Goal: Information Seeking & Learning: Learn about a topic

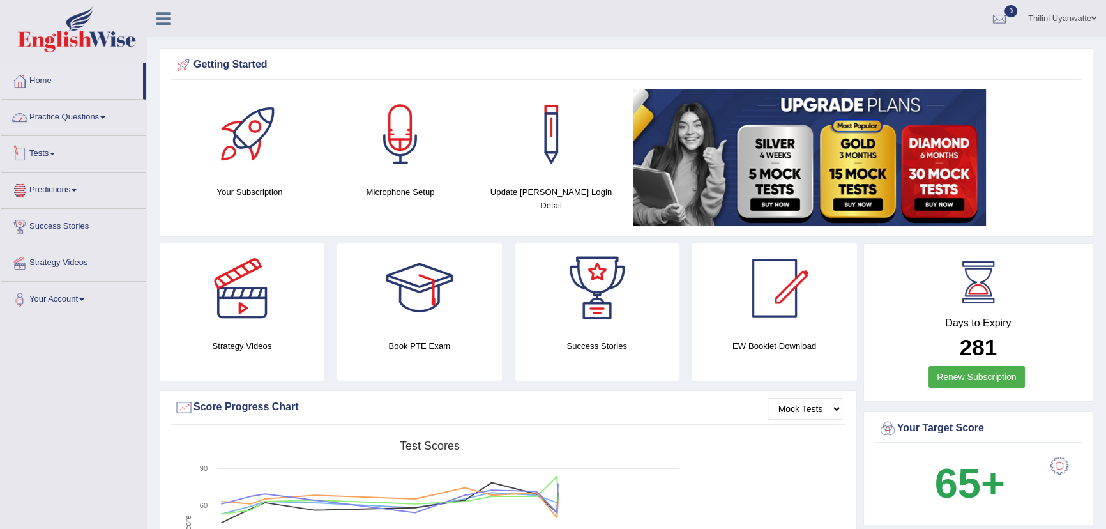
click at [64, 109] on link "Practice Questions" at bounding box center [74, 116] width 146 height 32
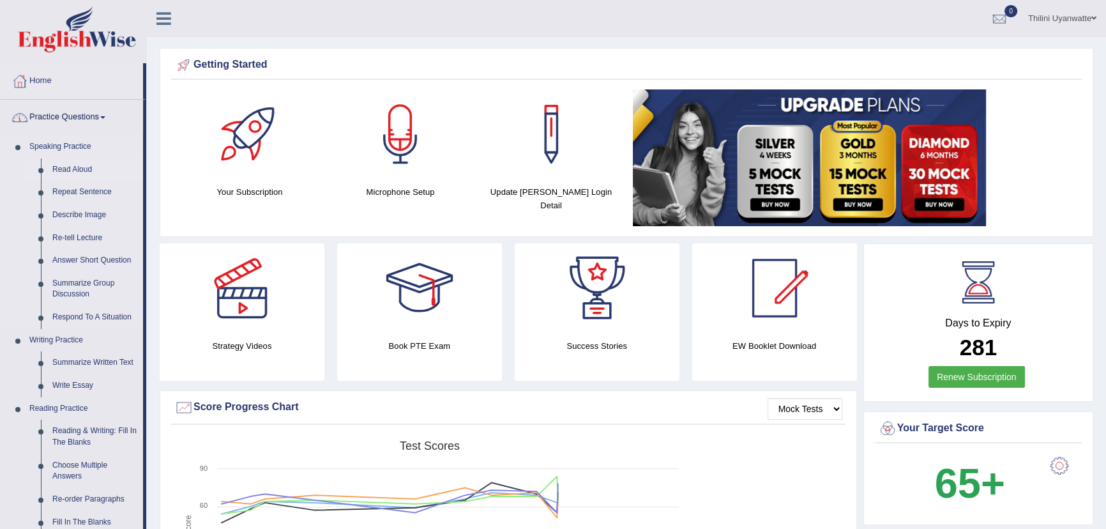
click at [67, 169] on link "Read Aloud" at bounding box center [95, 169] width 96 height 23
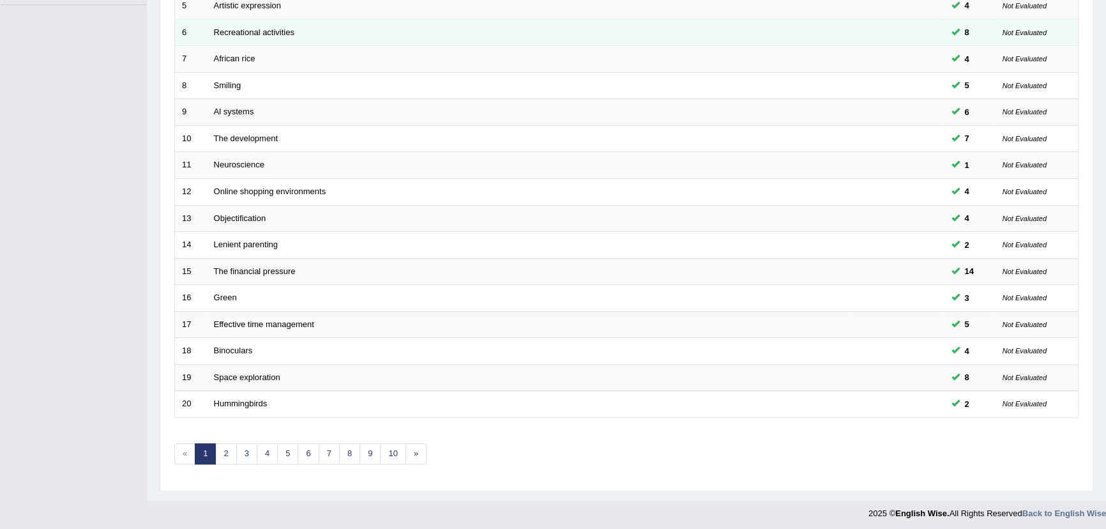
scroll to position [314, 0]
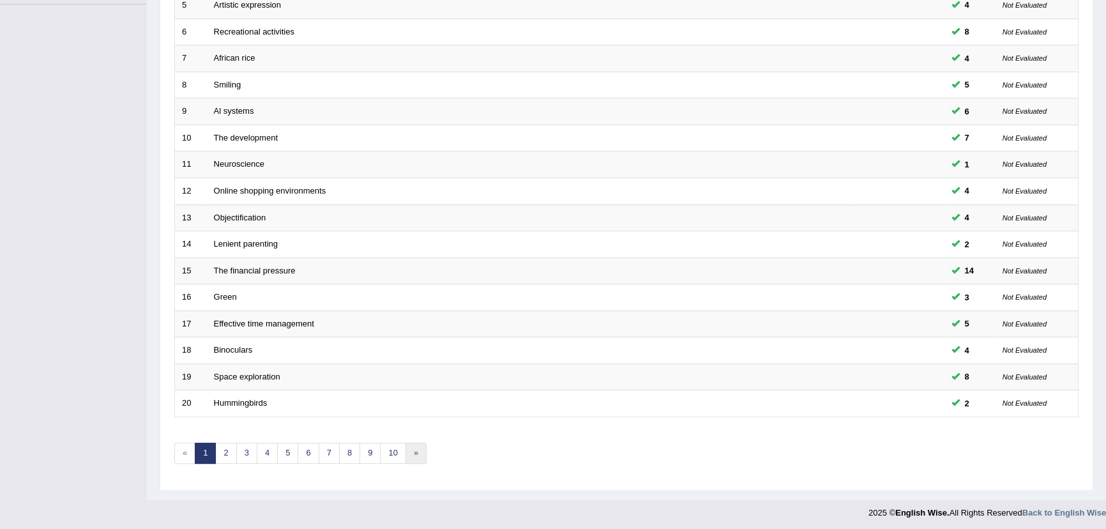
click at [409, 447] on link "»" at bounding box center [416, 453] width 21 height 21
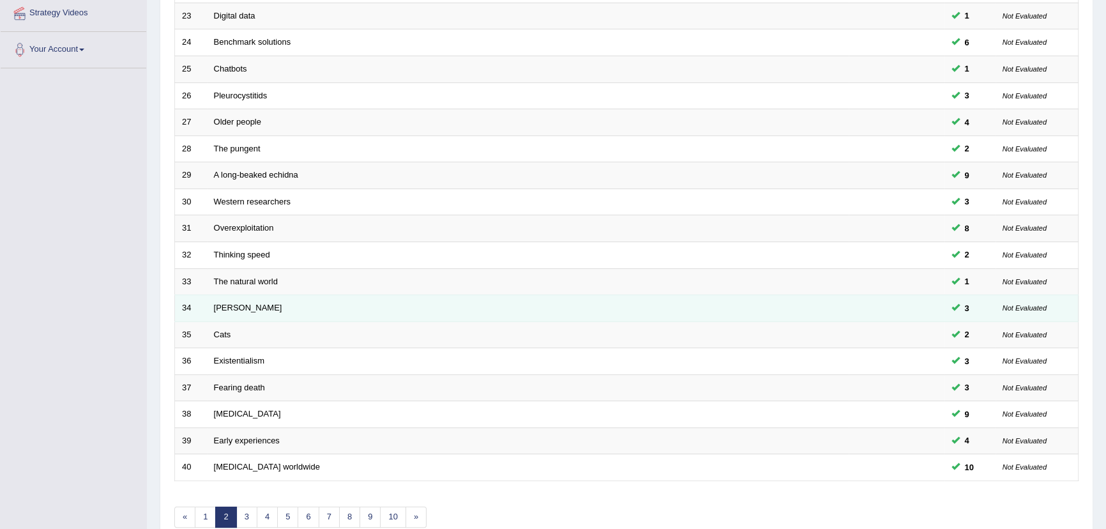
scroll to position [314, 0]
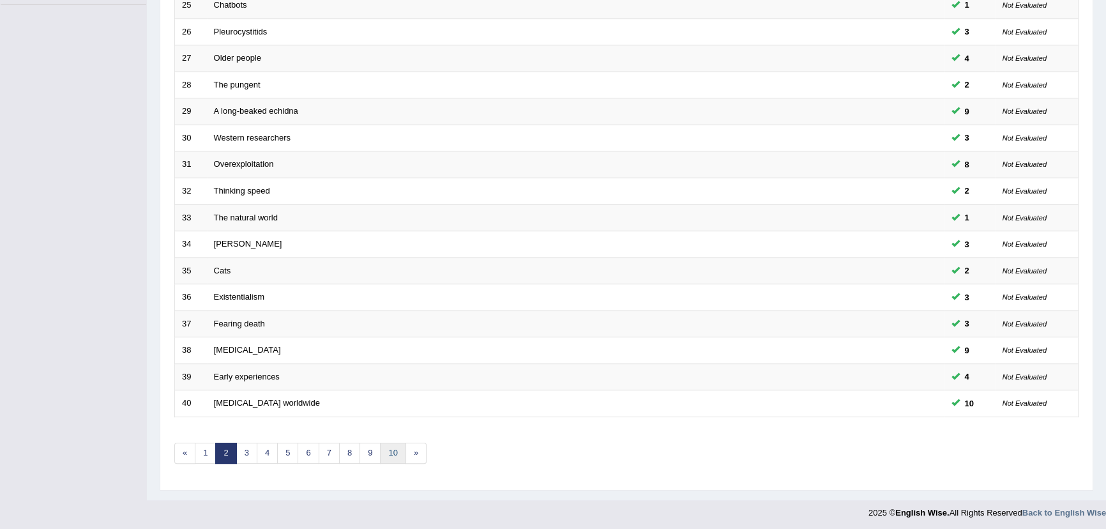
click at [384, 452] on link "10" at bounding box center [393, 453] width 26 height 21
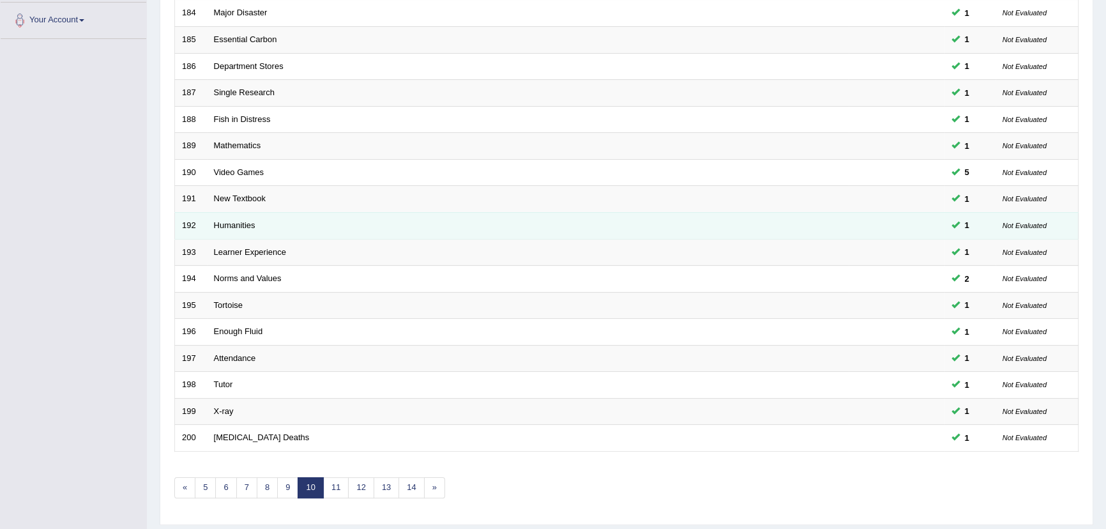
scroll to position [314, 0]
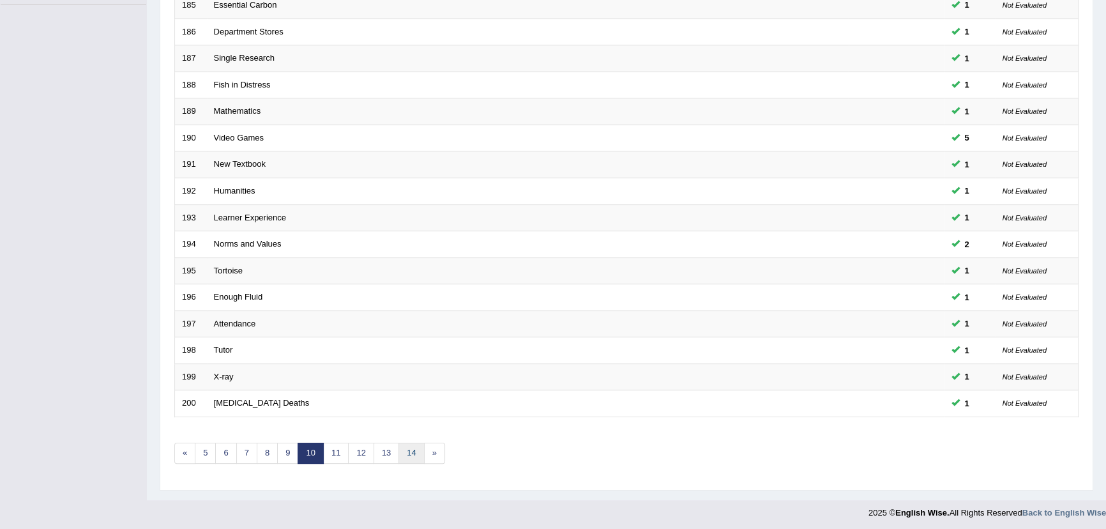
click at [416, 447] on link "14" at bounding box center [411, 453] width 26 height 21
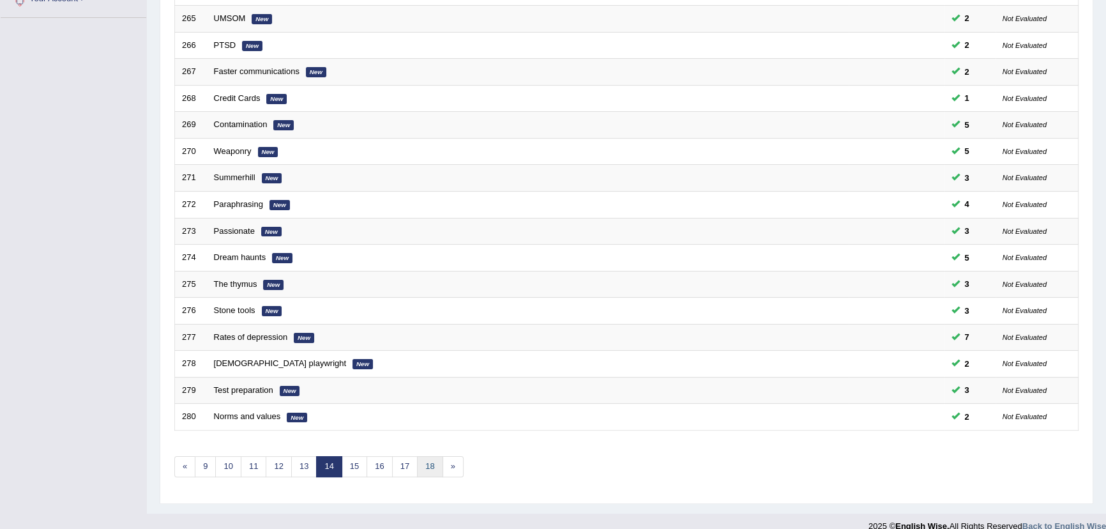
scroll to position [314, 0]
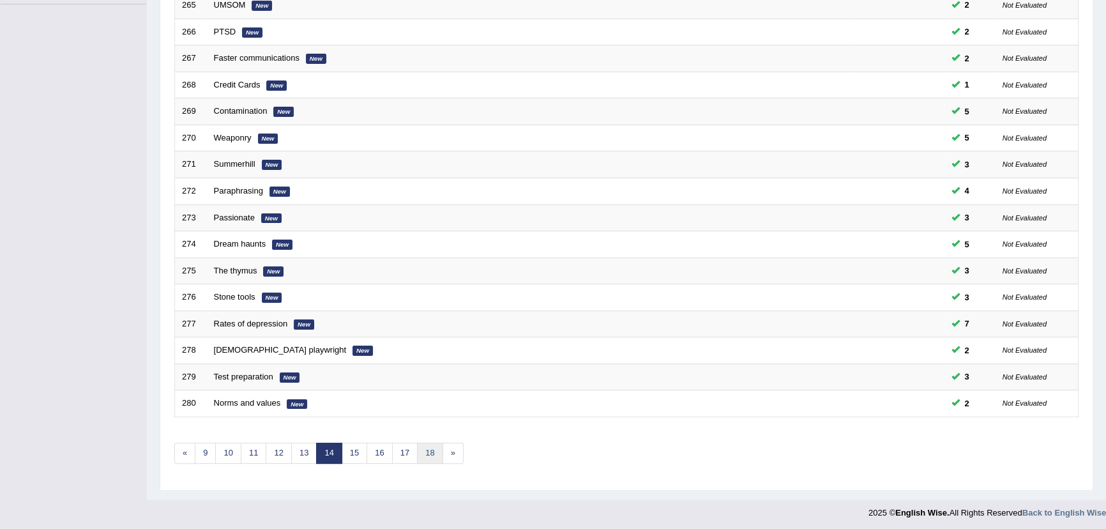
click at [427, 447] on link "18" at bounding box center [430, 453] width 26 height 21
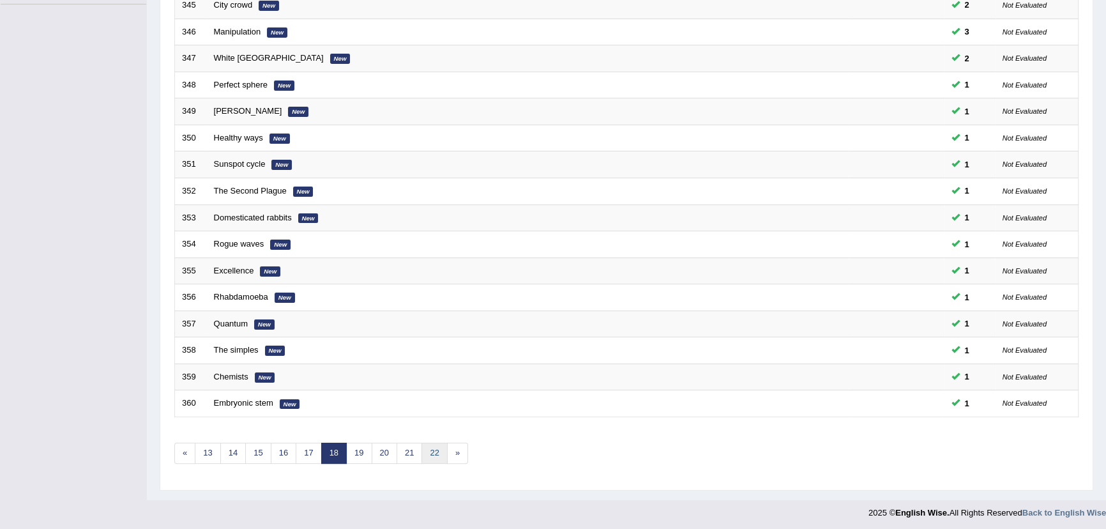
click at [432, 447] on link "22" at bounding box center [434, 453] width 26 height 21
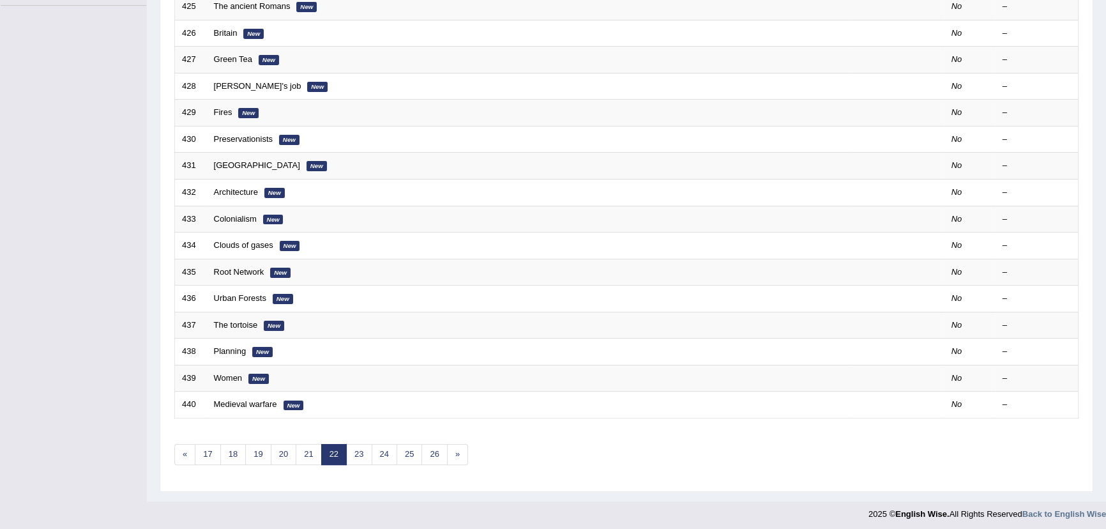
scroll to position [314, 0]
click at [306, 453] on link "21" at bounding box center [309, 453] width 26 height 21
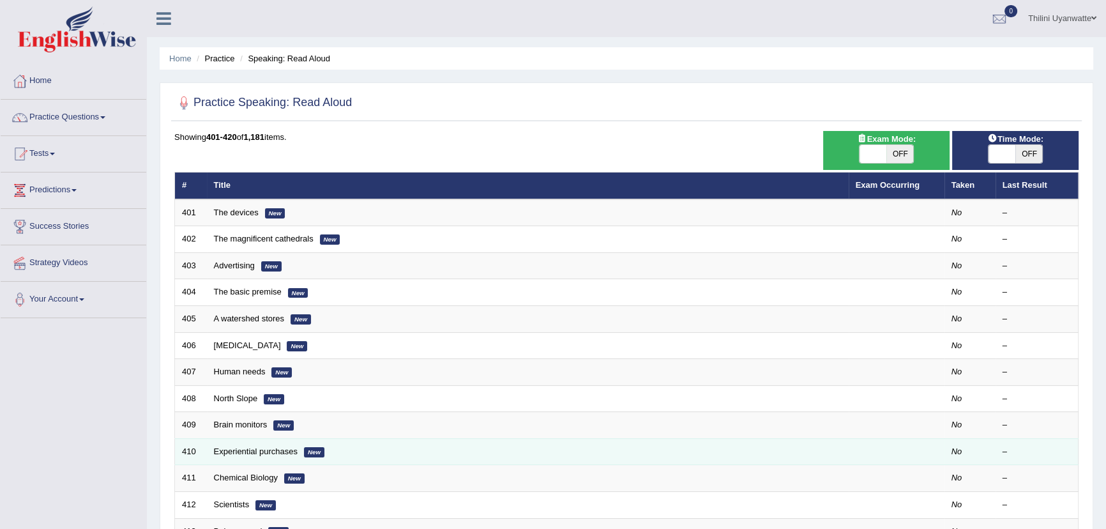
scroll to position [314, 0]
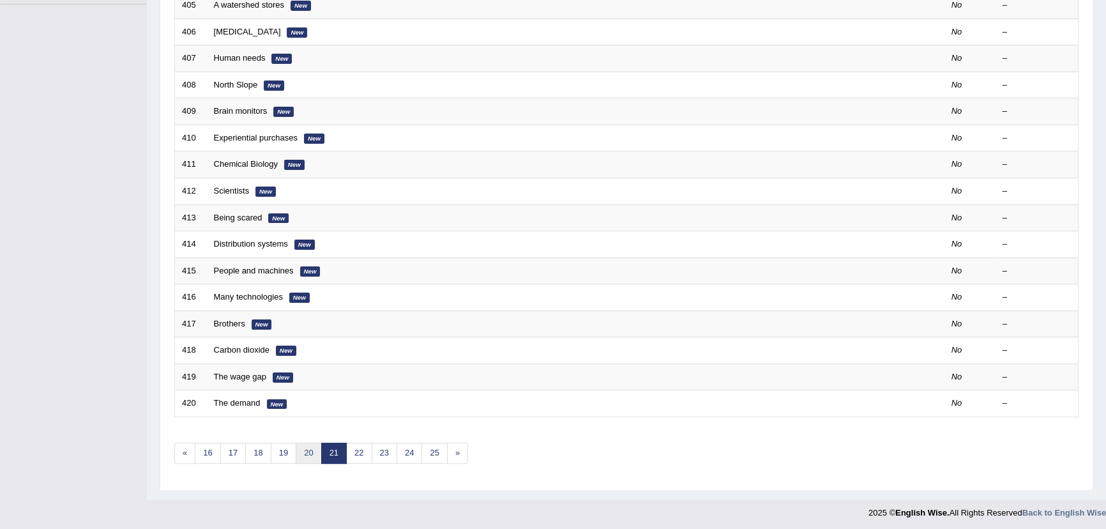
click at [300, 454] on link "20" at bounding box center [309, 453] width 26 height 21
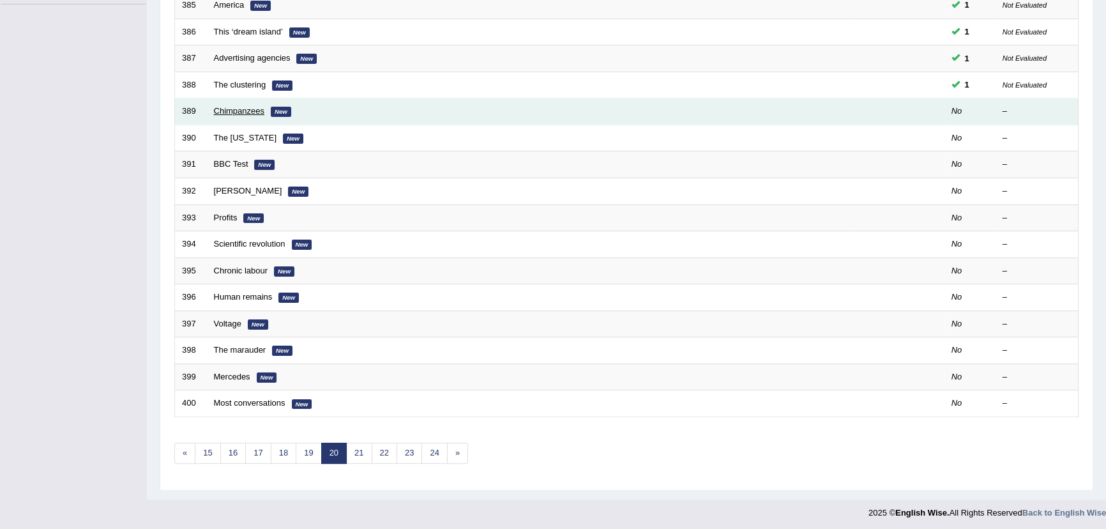
click at [230, 114] on link "Chimpanzees" at bounding box center [239, 111] width 51 height 10
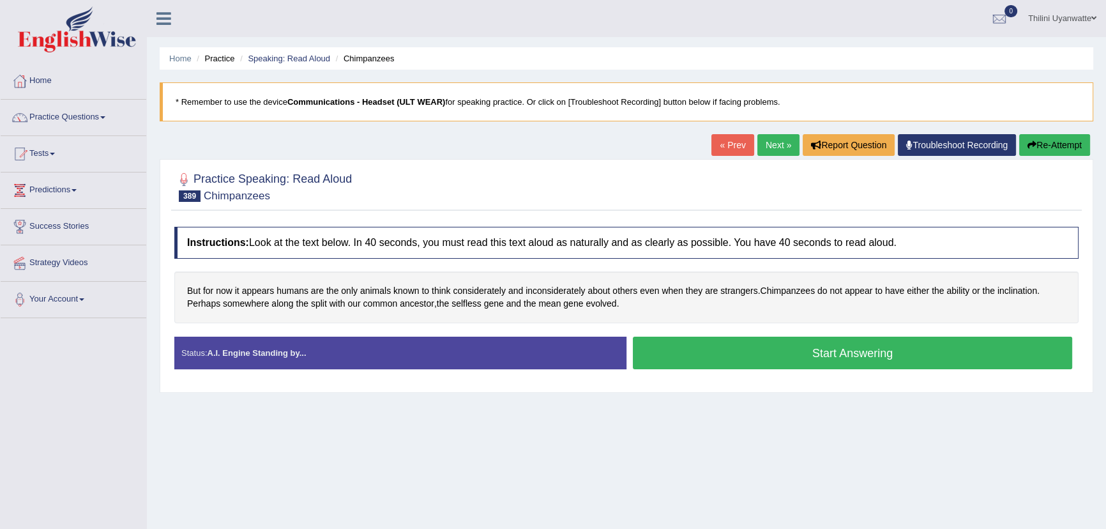
click at [829, 366] on button "Start Answering" at bounding box center [852, 353] width 439 height 33
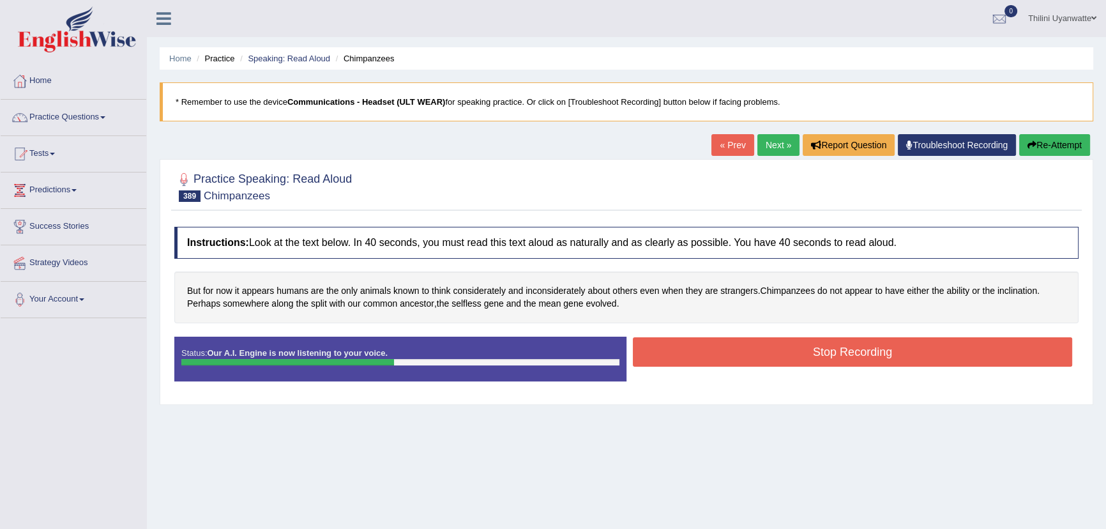
click at [809, 338] on button "Stop Recording" at bounding box center [852, 351] width 439 height 29
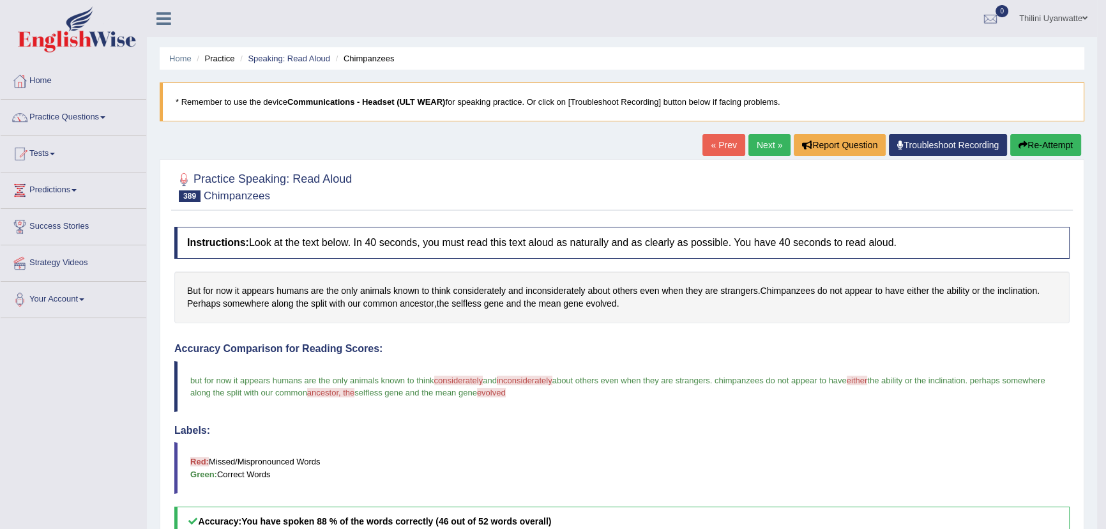
click at [766, 137] on link "Next »" at bounding box center [769, 145] width 42 height 22
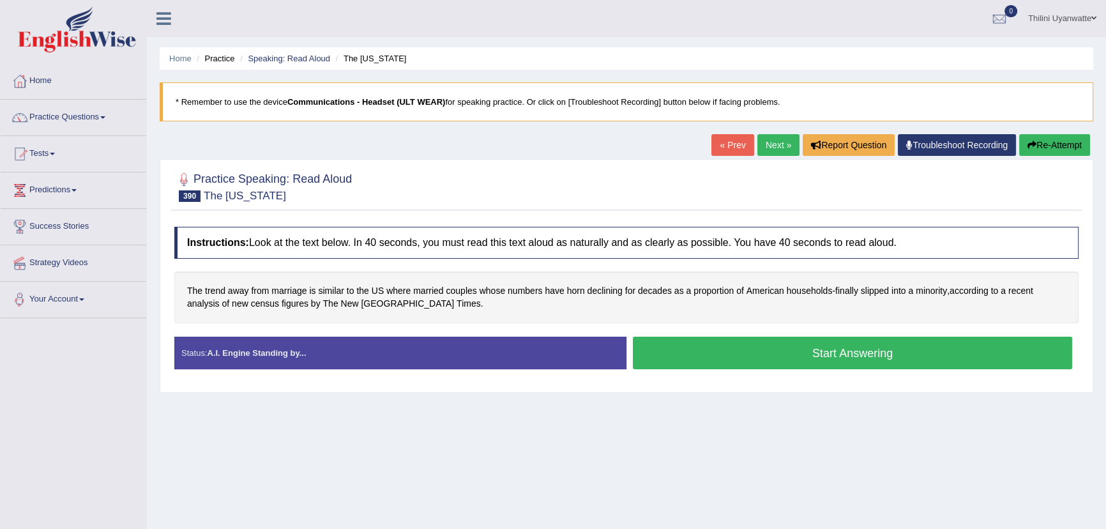
click at [741, 353] on button "Start Answering" at bounding box center [852, 353] width 439 height 33
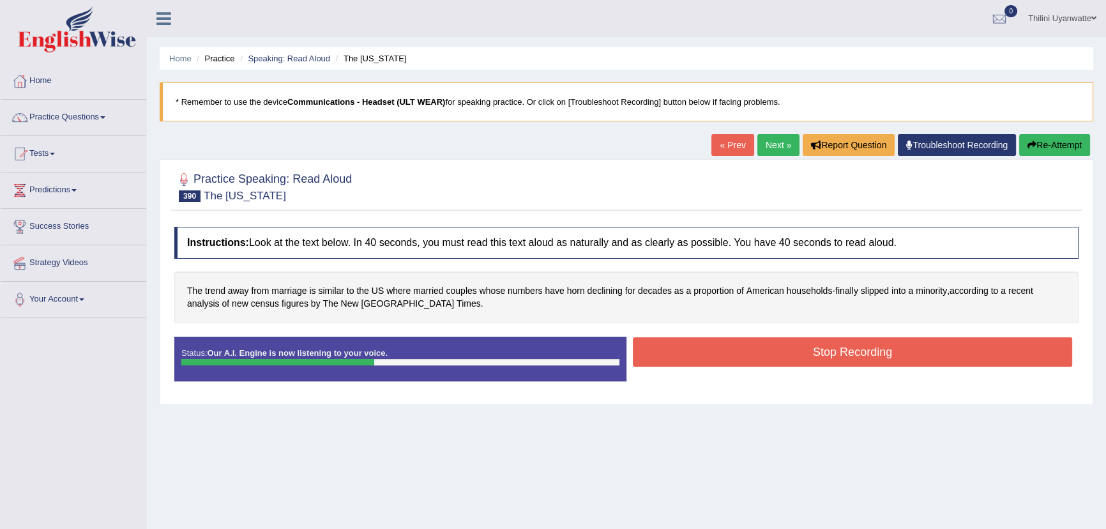
click at [924, 354] on button "Stop Recording" at bounding box center [852, 351] width 439 height 29
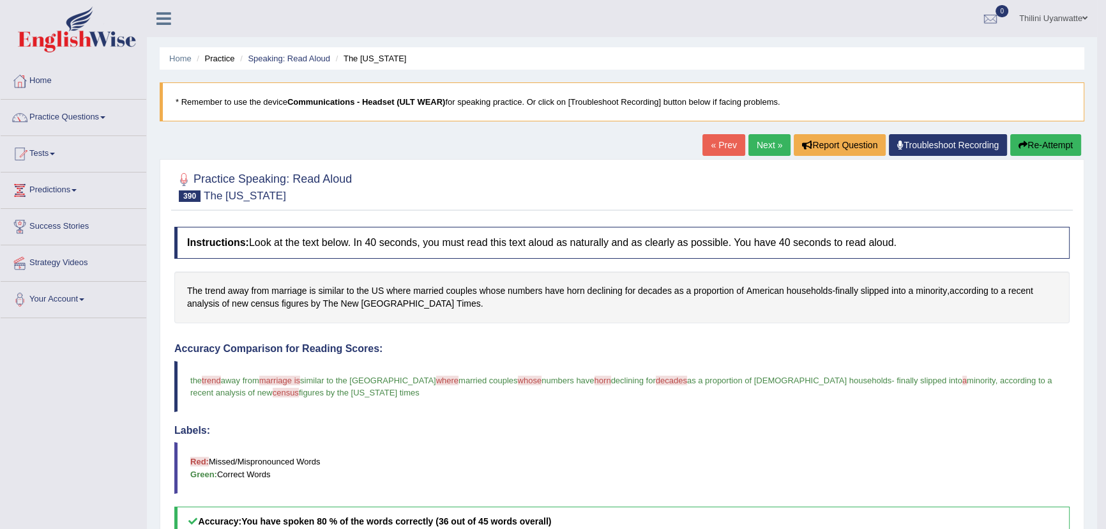
click at [762, 150] on link "Next »" at bounding box center [769, 145] width 42 height 22
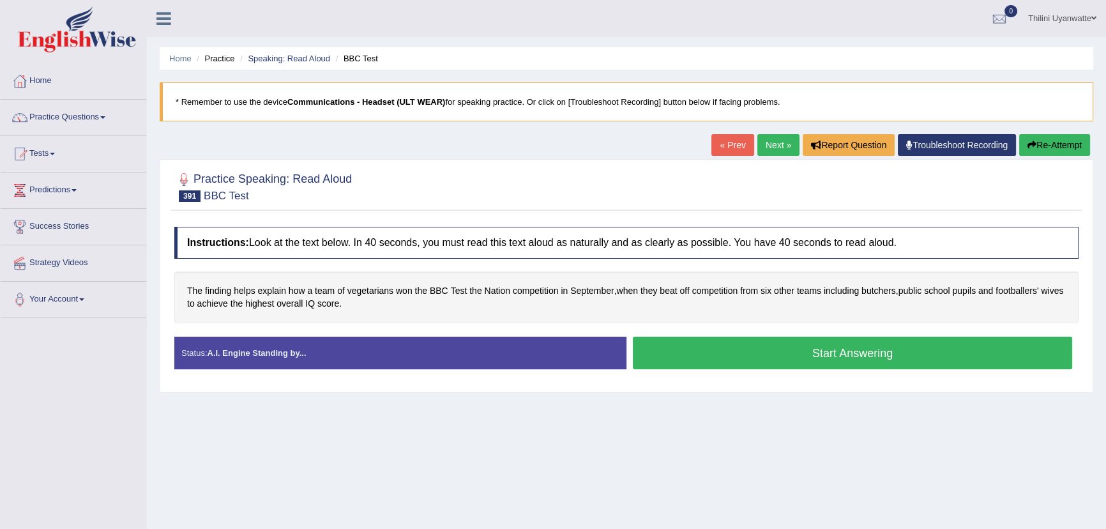
click at [688, 341] on button "Start Answering" at bounding box center [852, 353] width 439 height 33
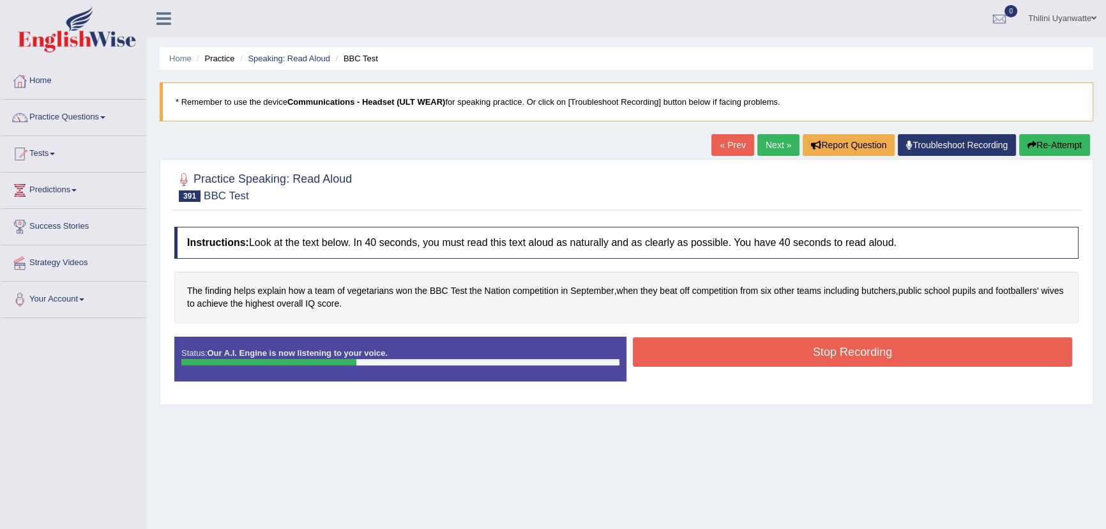
click at [794, 359] on button "Stop Recording" at bounding box center [852, 351] width 439 height 29
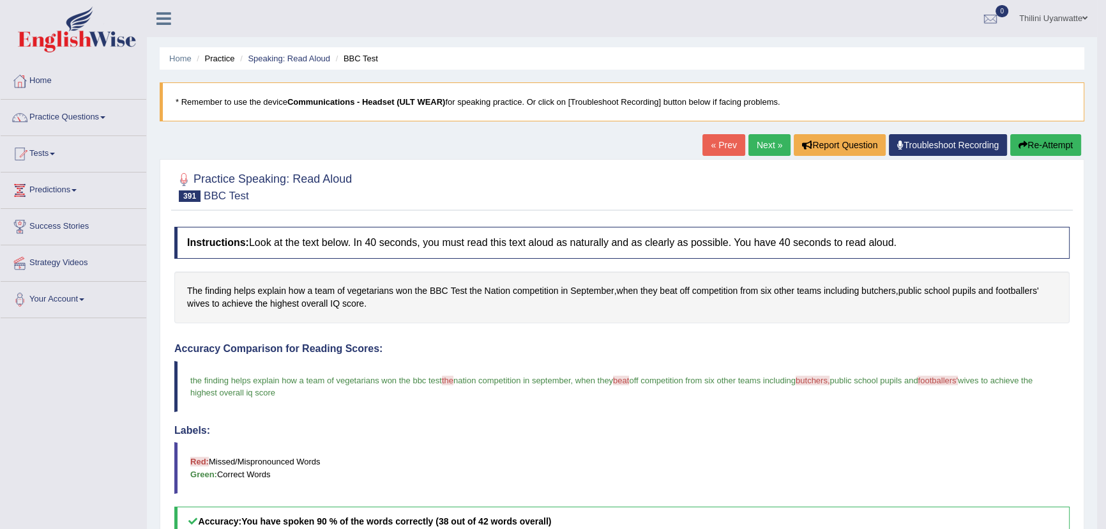
click at [773, 139] on link "Next »" at bounding box center [769, 145] width 42 height 22
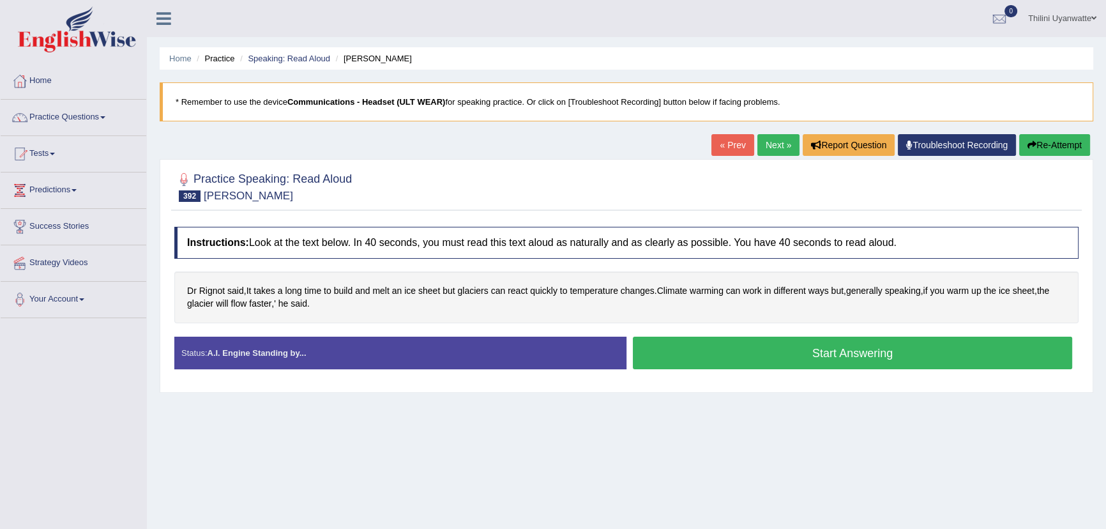
click at [734, 357] on button "Start Answering" at bounding box center [852, 353] width 439 height 33
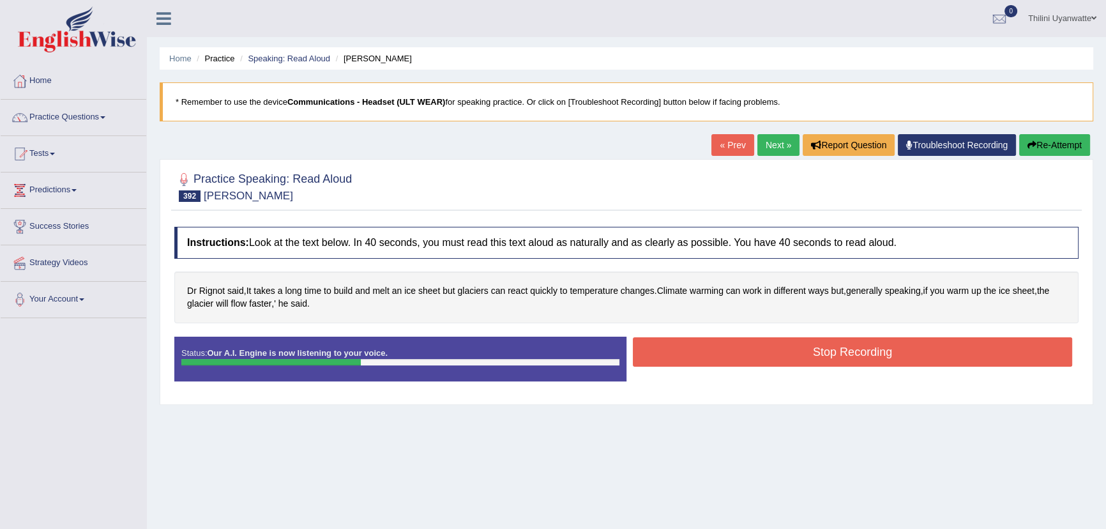
click at [738, 356] on button "Stop Recording" at bounding box center [852, 351] width 439 height 29
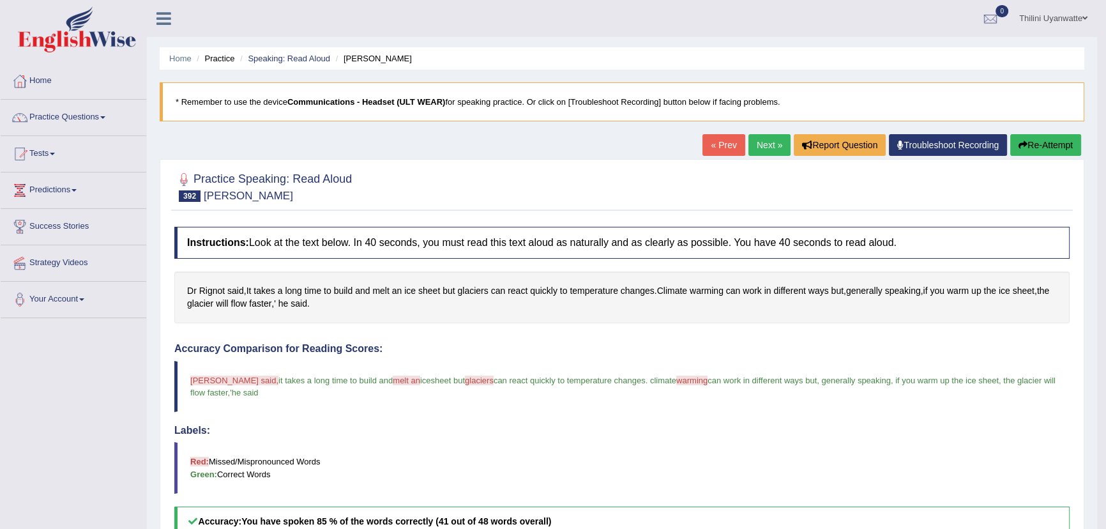
click at [761, 146] on link "Next »" at bounding box center [769, 145] width 42 height 22
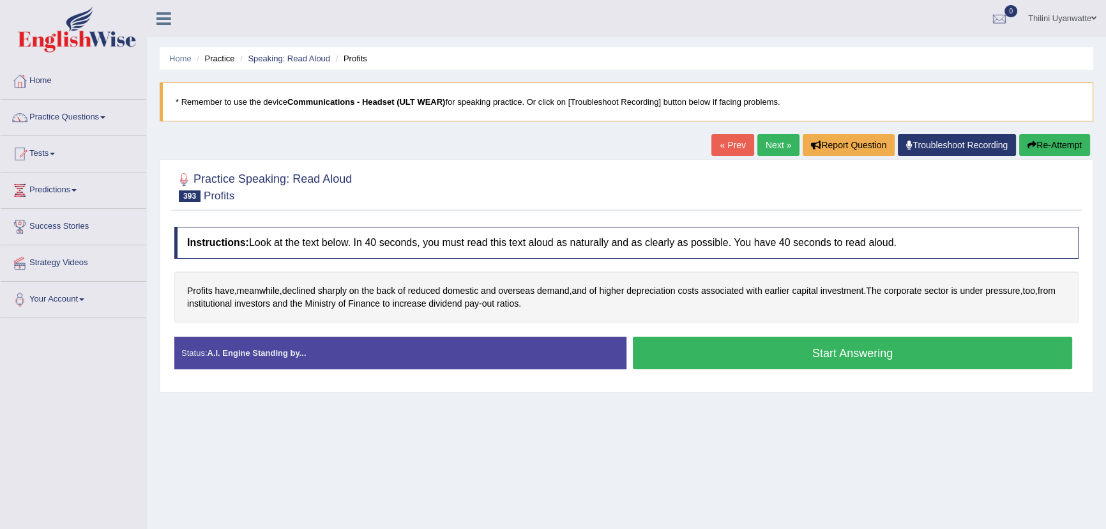
click at [761, 365] on button "Start Answering" at bounding box center [852, 353] width 439 height 33
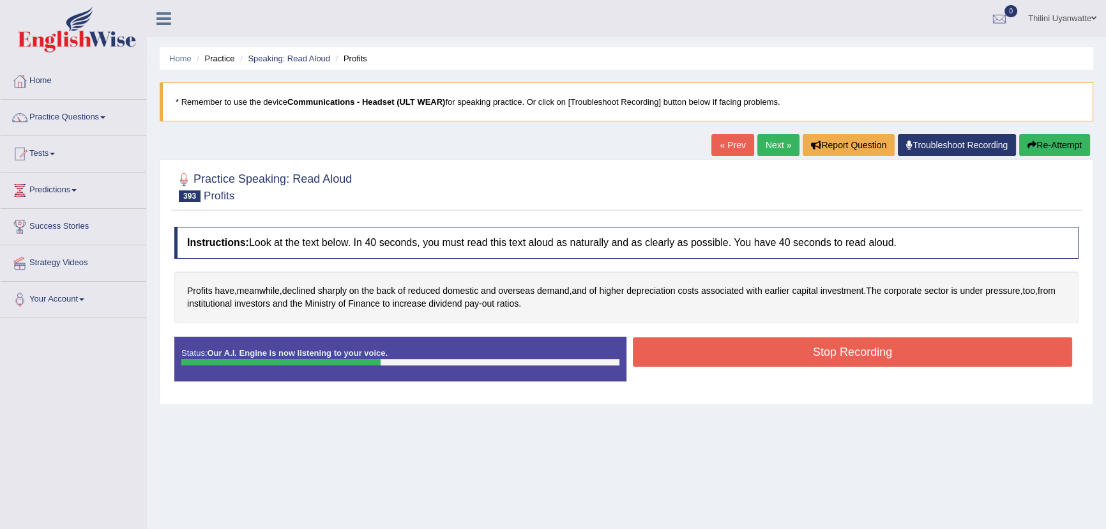
click at [819, 360] on button "Stop Recording" at bounding box center [852, 351] width 439 height 29
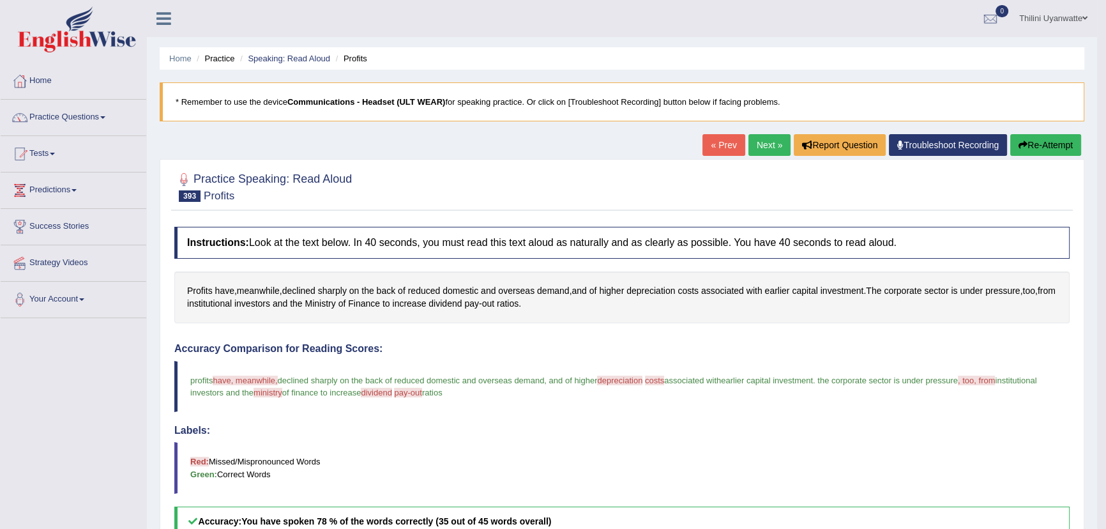
click at [765, 141] on link "Next »" at bounding box center [769, 145] width 42 height 22
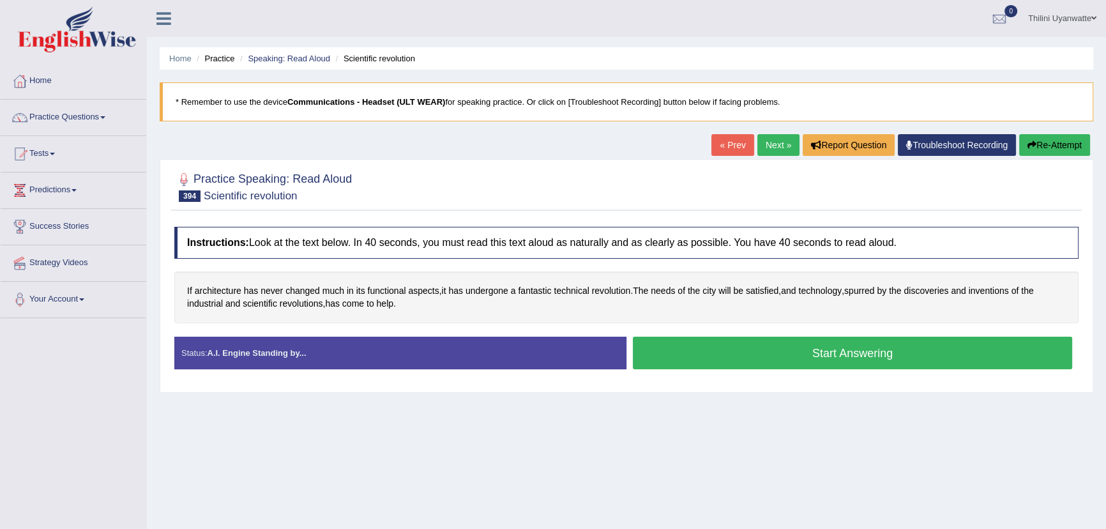
click at [757, 354] on button "Start Answering" at bounding box center [852, 353] width 439 height 33
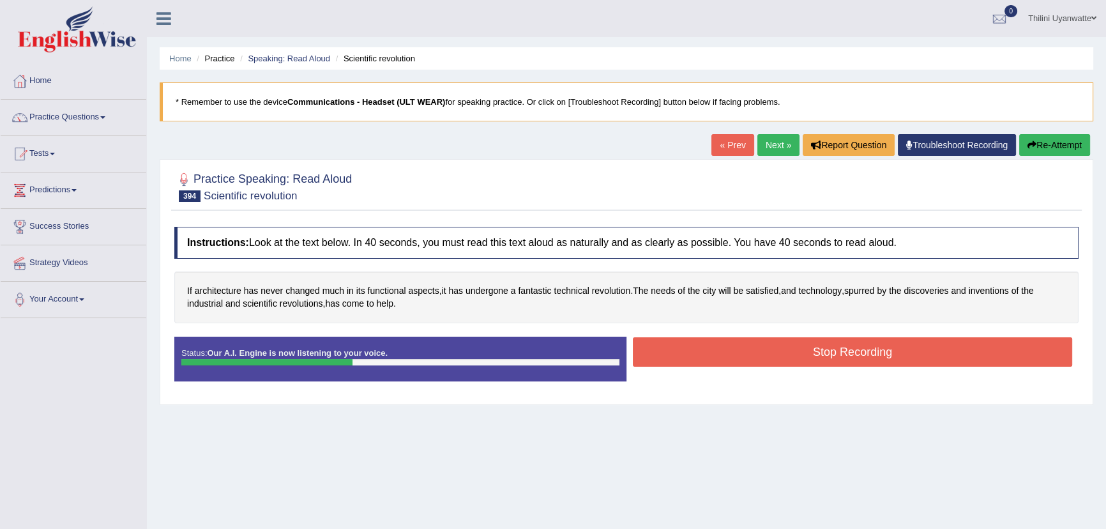
click at [840, 349] on button "Stop Recording" at bounding box center [852, 351] width 439 height 29
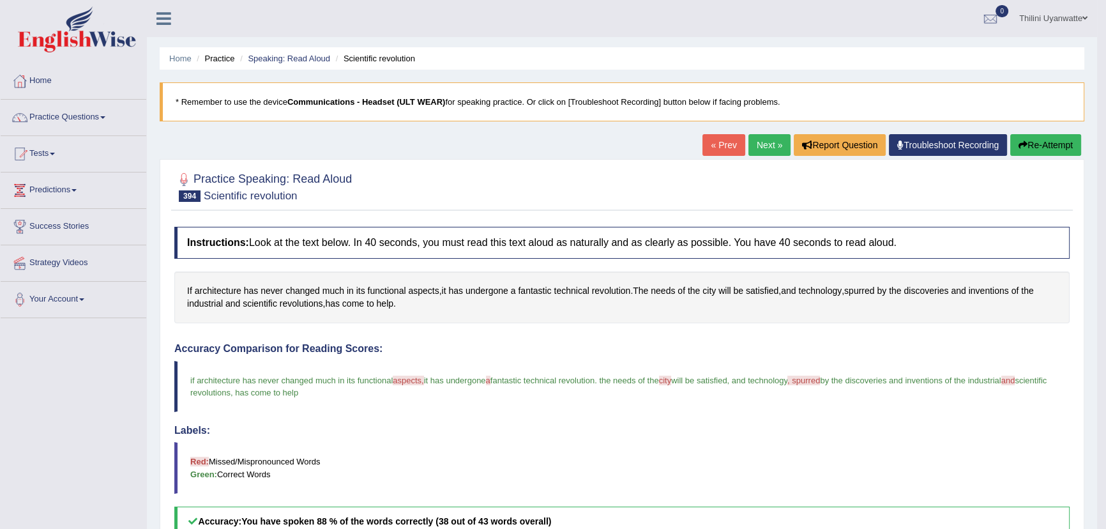
click at [762, 149] on link "Next »" at bounding box center [769, 145] width 42 height 22
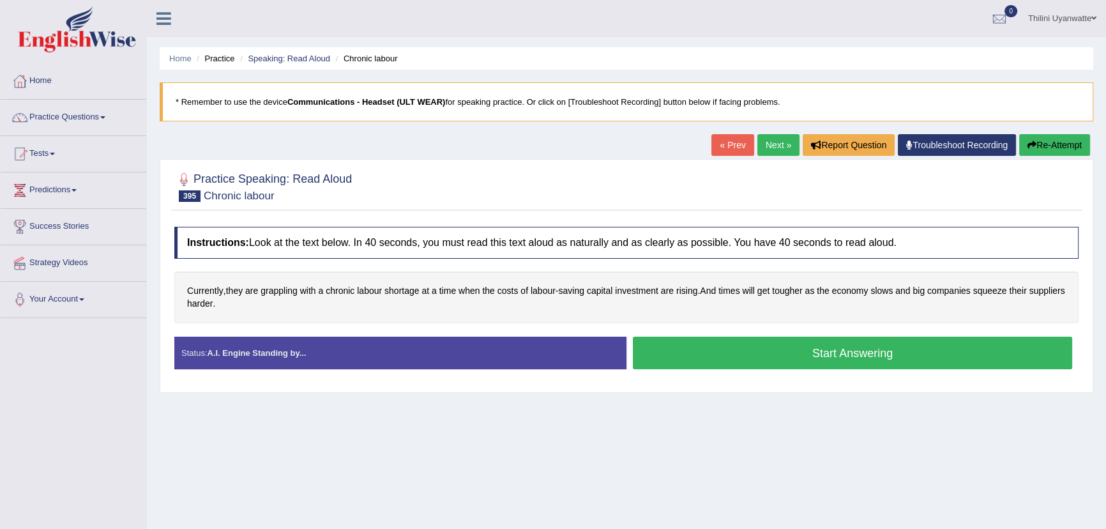
click at [692, 348] on button "Start Answering" at bounding box center [852, 353] width 439 height 33
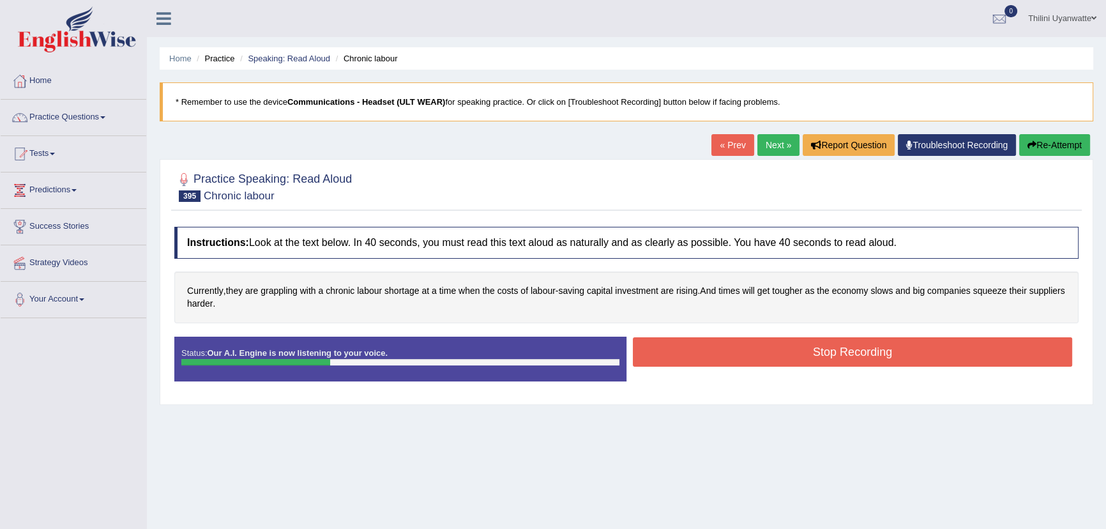
click at [743, 344] on button "Stop Recording" at bounding box center [852, 351] width 439 height 29
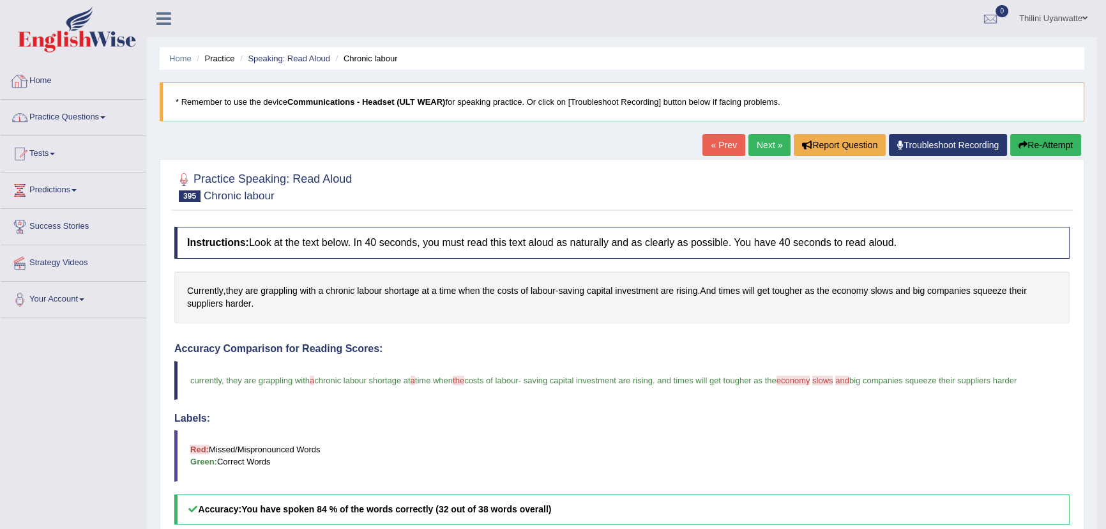
click at [50, 112] on link "Practice Questions" at bounding box center [74, 116] width 146 height 32
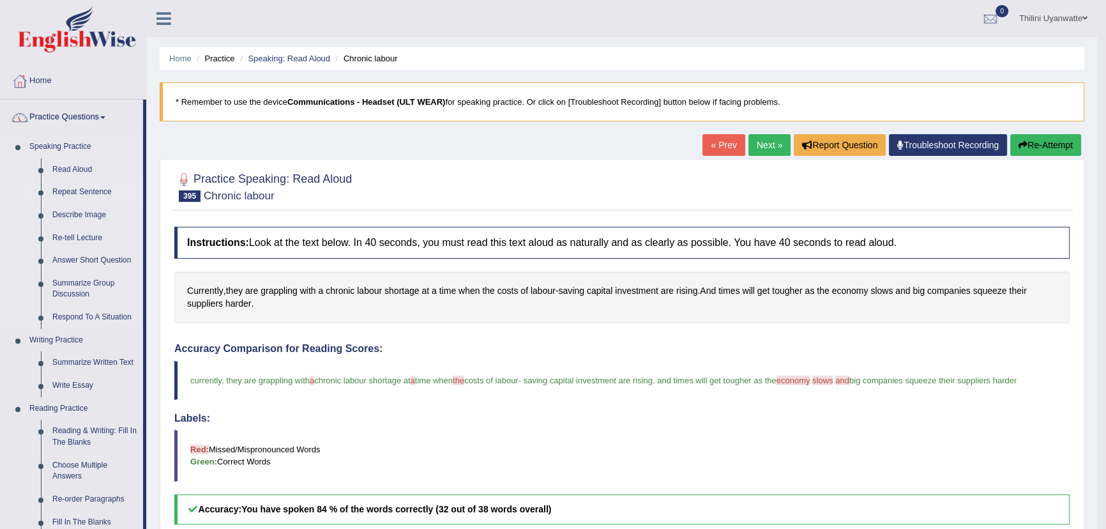
click at [73, 188] on link "Repeat Sentence" at bounding box center [95, 192] width 96 height 23
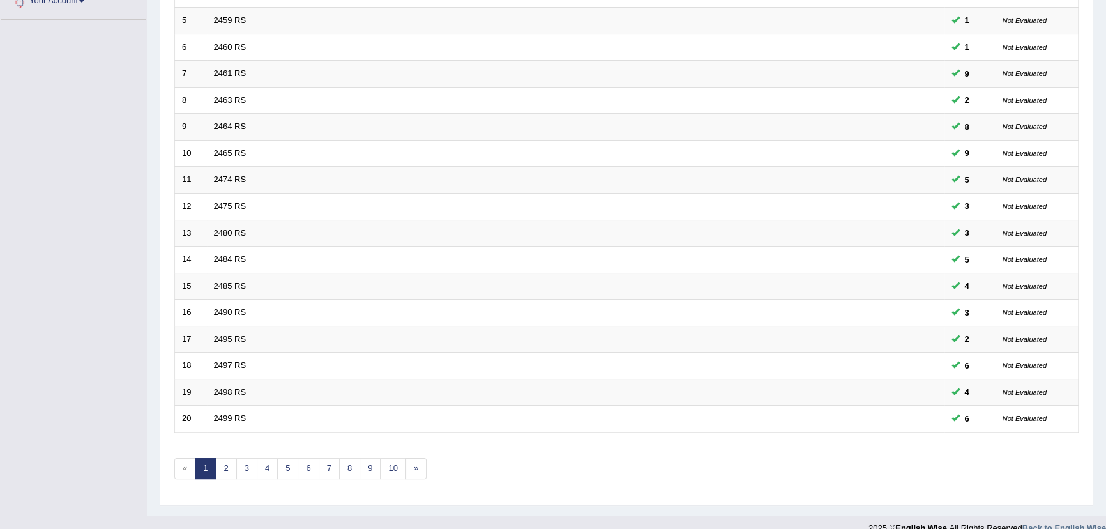
scroll to position [314, 0]
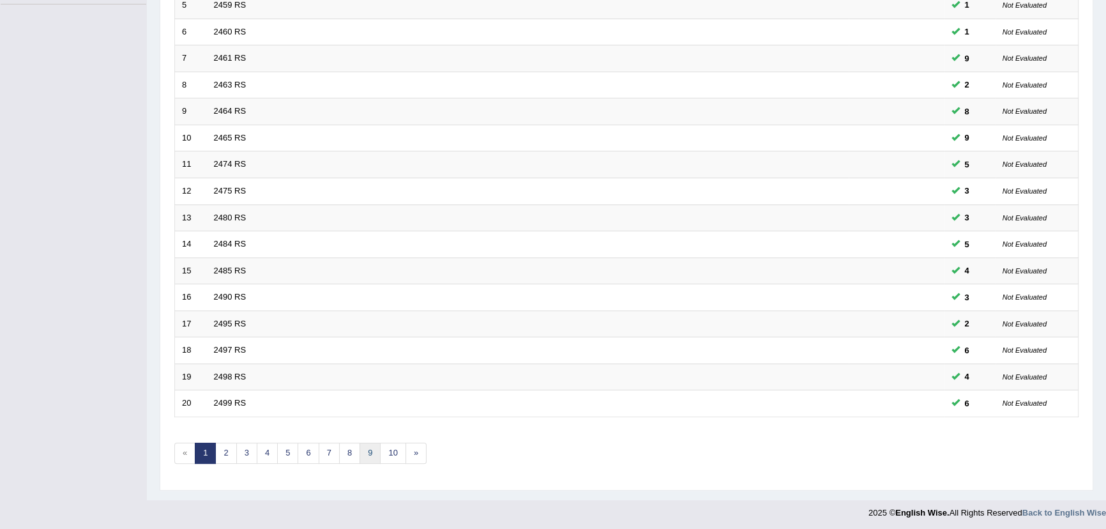
click at [372, 453] on link "9" at bounding box center [370, 453] width 21 height 21
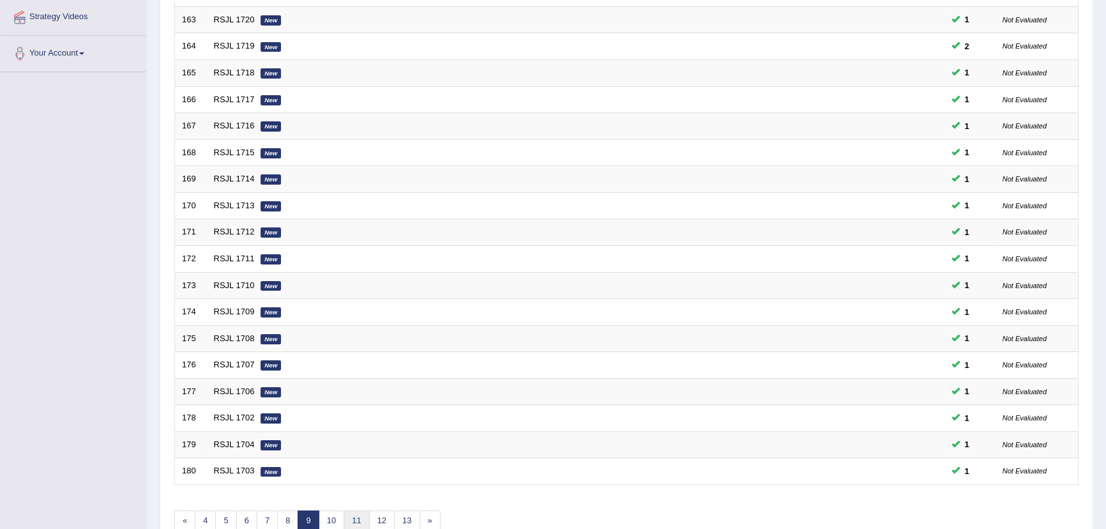
scroll to position [314, 0]
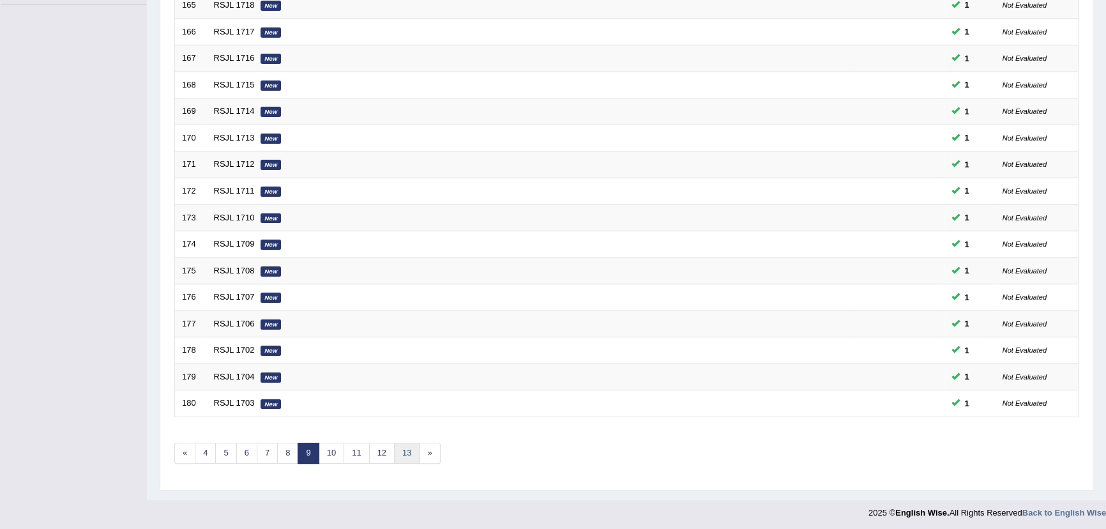
click at [400, 448] on link "13" at bounding box center [407, 453] width 26 height 21
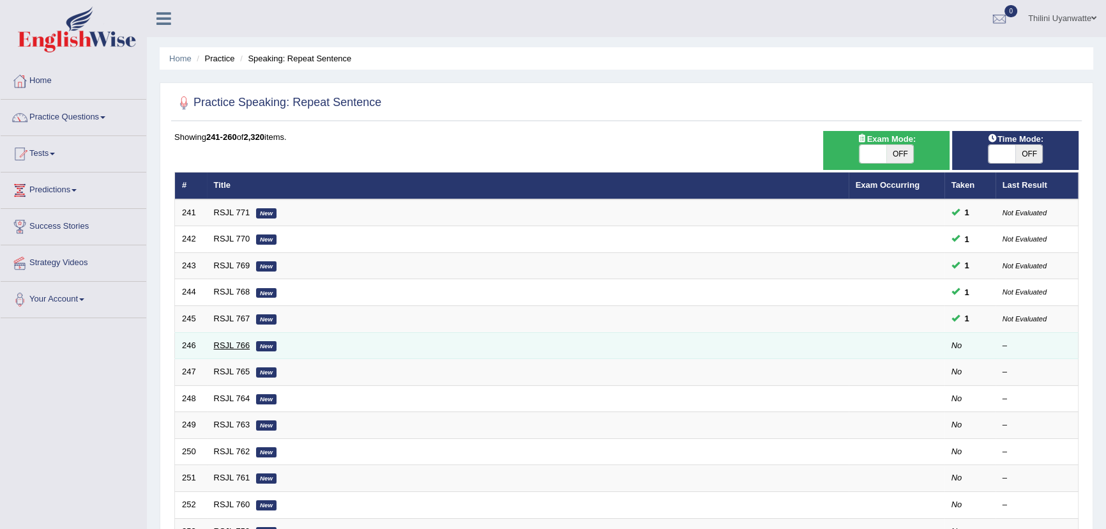
click at [224, 349] on link "RSJL 766" at bounding box center [232, 345] width 36 height 10
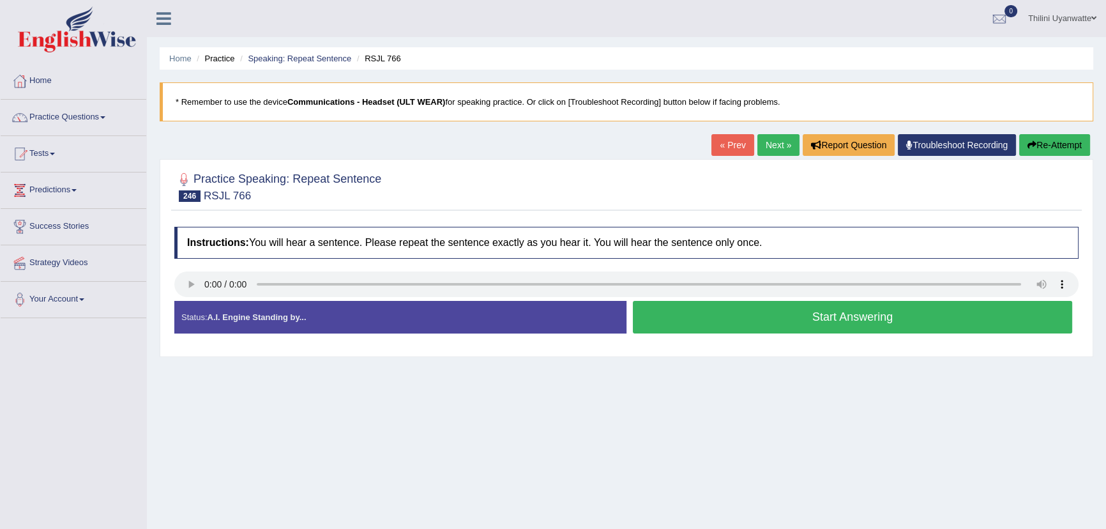
click at [590, 437] on div "Home Practice Speaking: Repeat Sentence RSJL 766 * Remember to use the device C…" at bounding box center [626, 319] width 959 height 639
click at [724, 321] on button "Start Answering" at bounding box center [852, 317] width 439 height 33
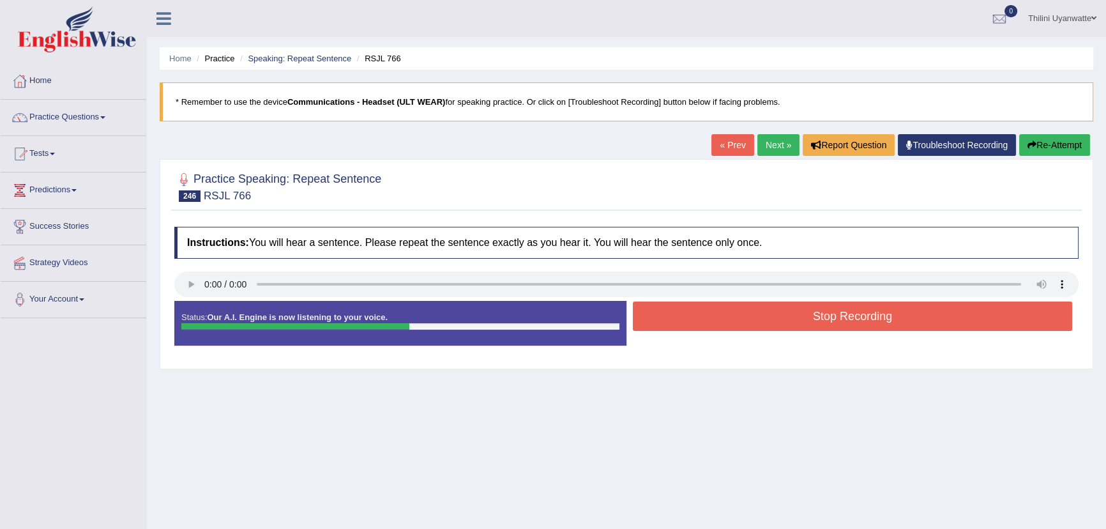
click at [801, 323] on button "Stop Recording" at bounding box center [852, 315] width 439 height 29
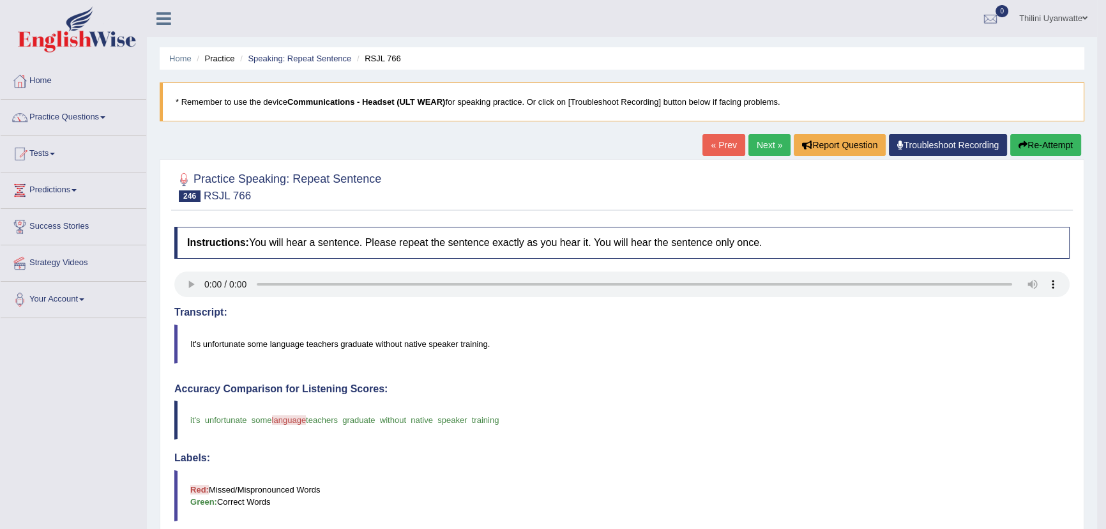
click at [775, 146] on link "Next »" at bounding box center [769, 145] width 42 height 22
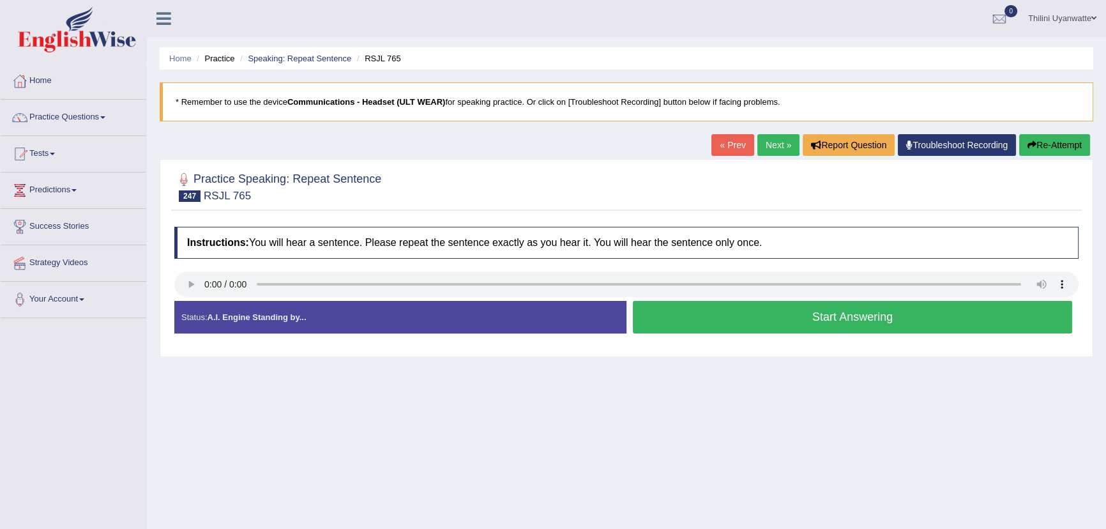
click at [823, 323] on button "Start Answering" at bounding box center [852, 317] width 439 height 33
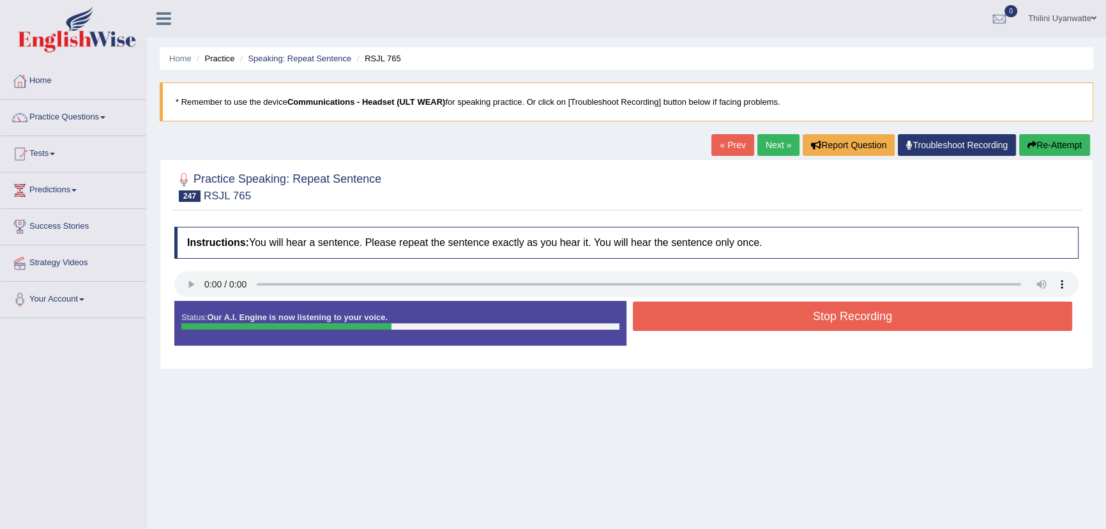
click at [731, 309] on button "Stop Recording" at bounding box center [852, 315] width 439 height 29
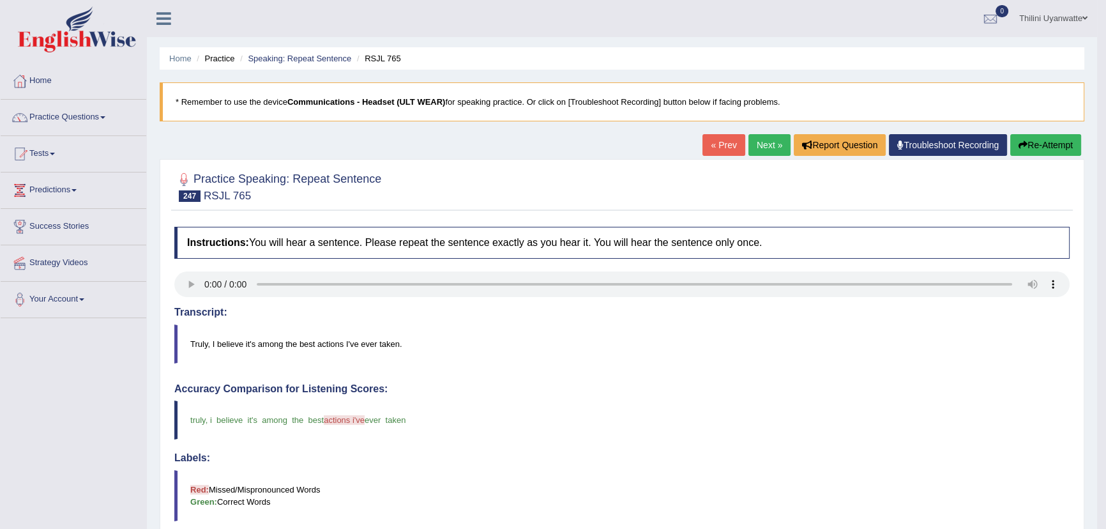
click at [761, 141] on link "Next »" at bounding box center [769, 145] width 42 height 22
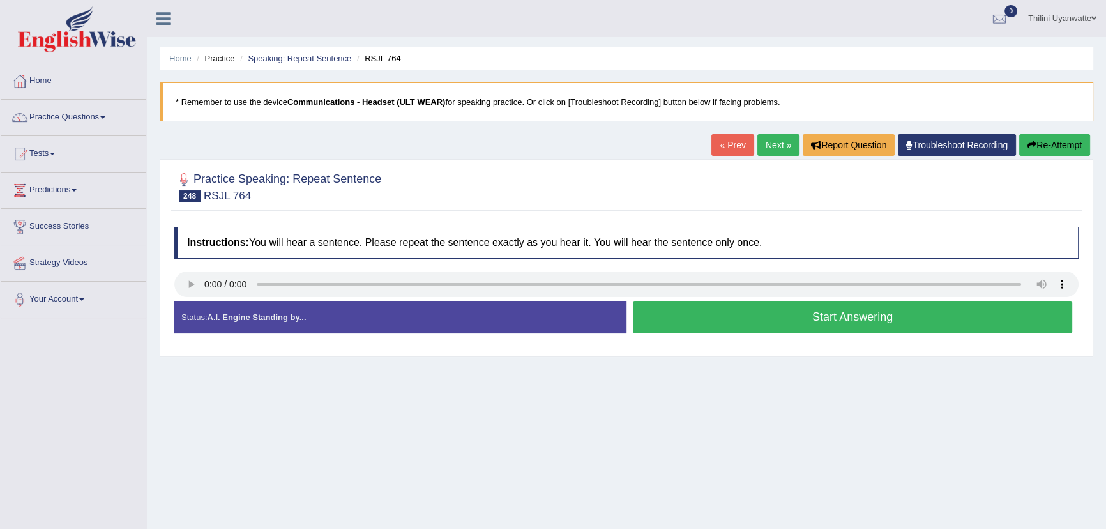
click at [780, 307] on button "Start Answering" at bounding box center [852, 317] width 439 height 33
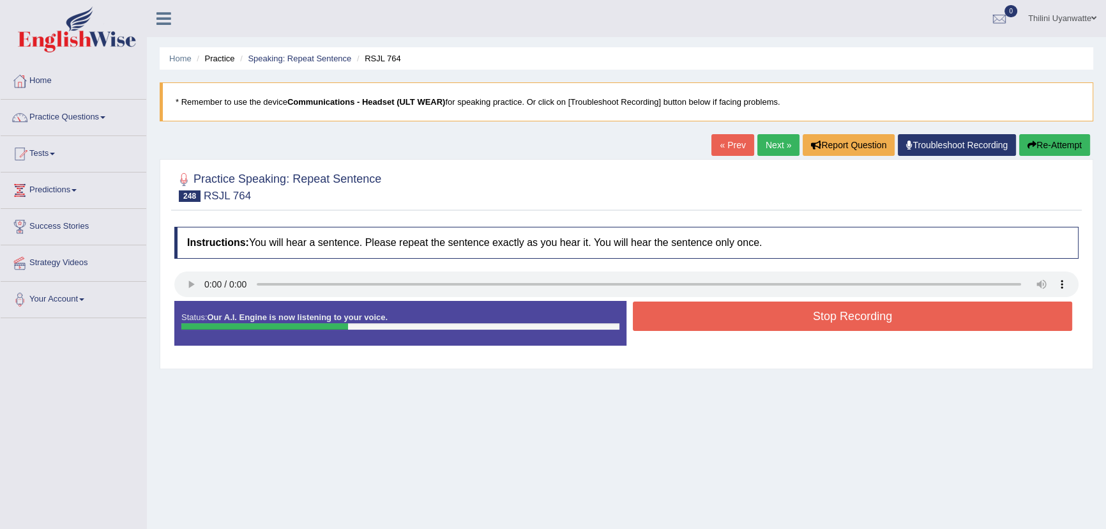
click at [713, 319] on button "Stop Recording" at bounding box center [852, 315] width 439 height 29
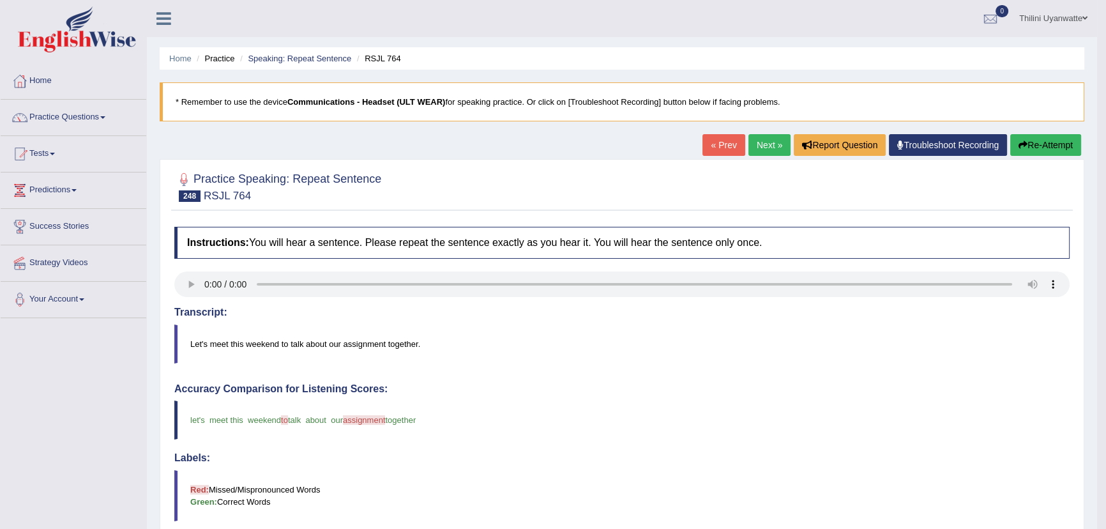
click at [766, 153] on link "Next »" at bounding box center [769, 145] width 42 height 22
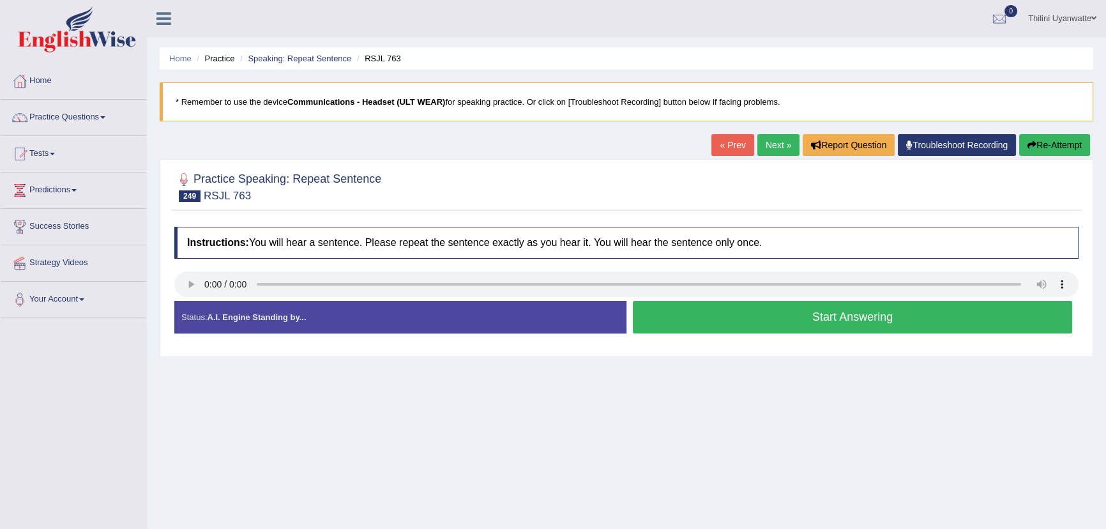
click at [836, 319] on button "Start Answering" at bounding box center [852, 317] width 439 height 33
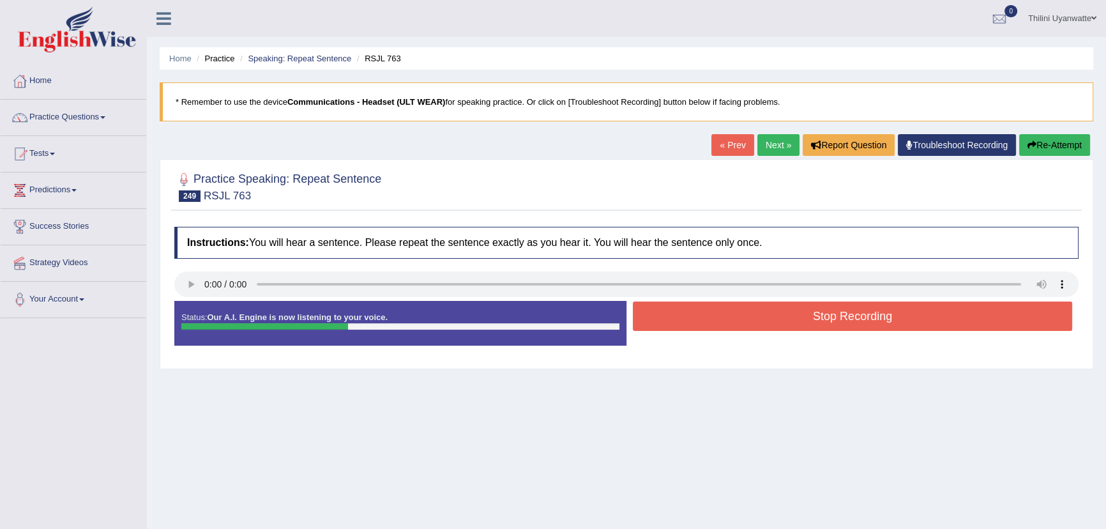
click at [797, 312] on button "Stop Recording" at bounding box center [852, 315] width 439 height 29
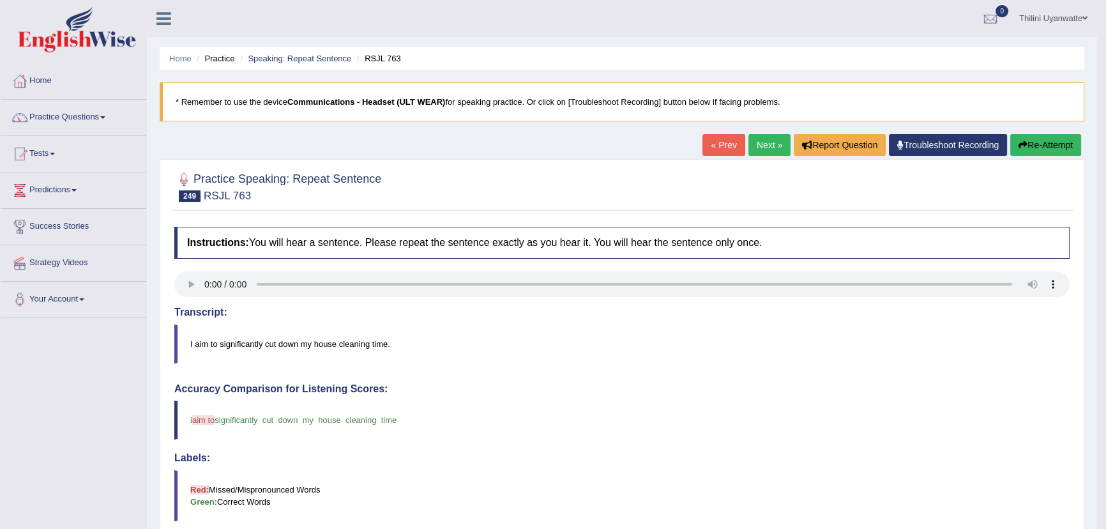
click at [760, 141] on link "Next »" at bounding box center [769, 145] width 42 height 22
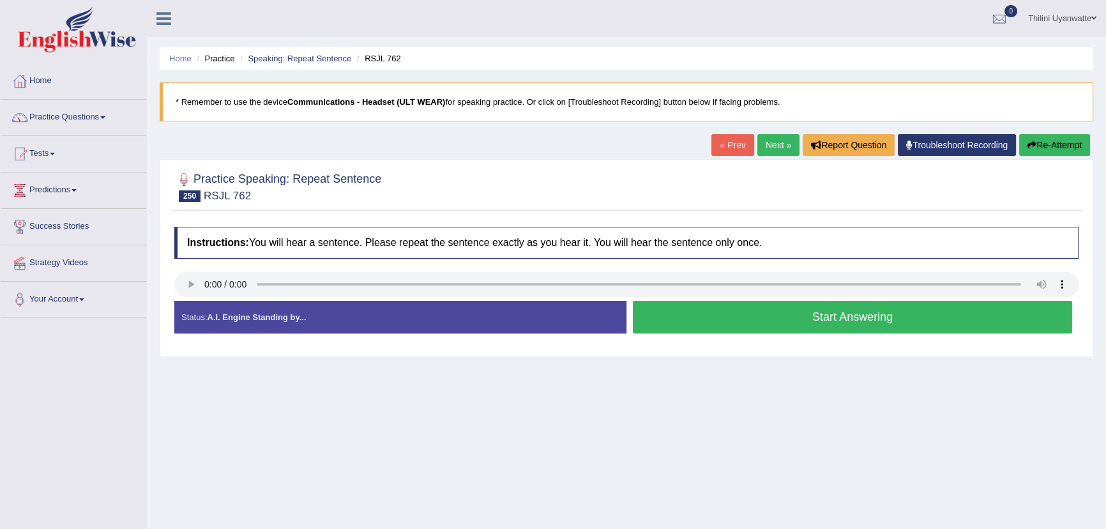
click at [846, 328] on button "Start Answering" at bounding box center [852, 317] width 439 height 33
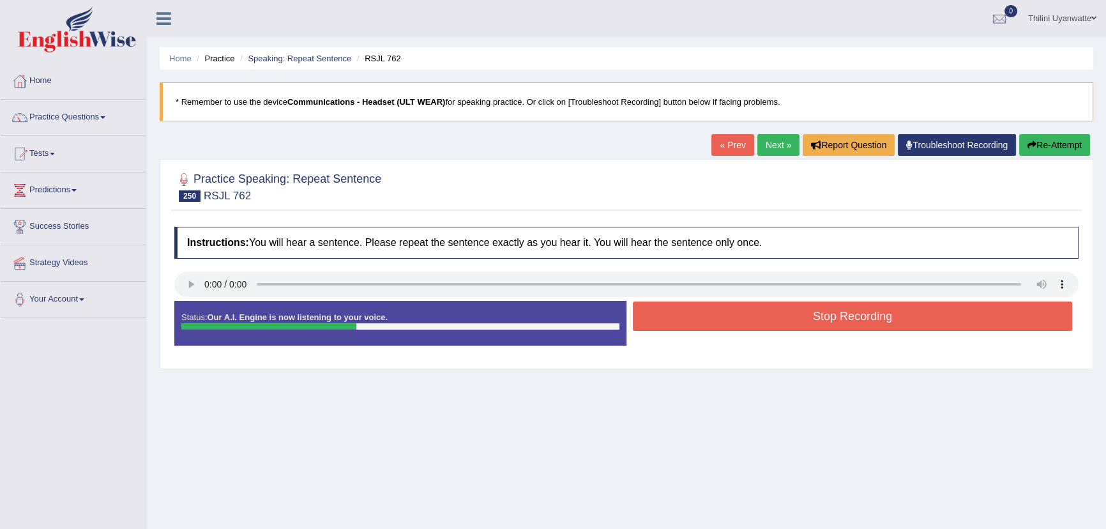
click at [747, 308] on button "Stop Recording" at bounding box center [852, 315] width 439 height 29
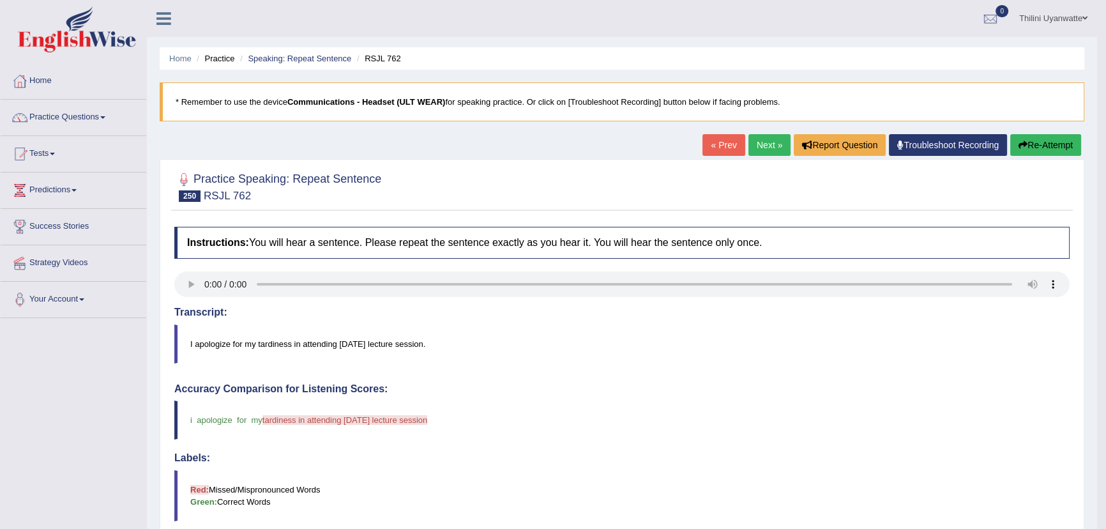
click at [762, 148] on link "Next »" at bounding box center [769, 145] width 42 height 22
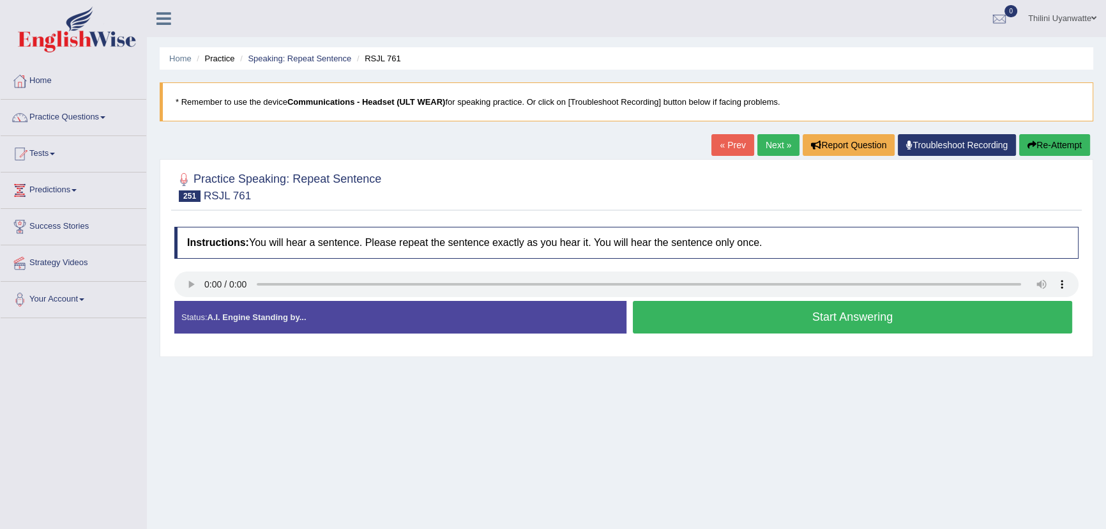
click at [760, 321] on button "Start Answering" at bounding box center [852, 317] width 439 height 33
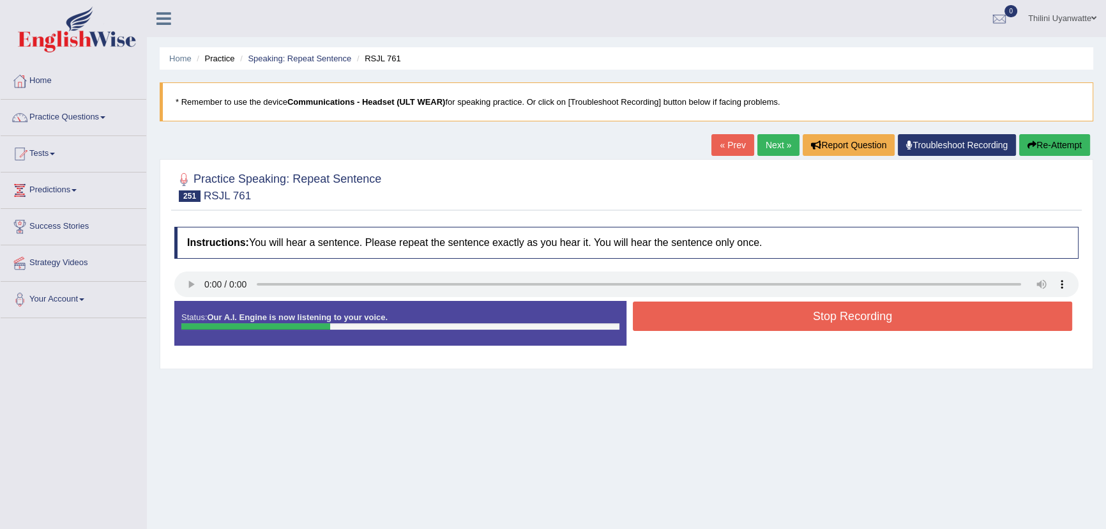
click at [861, 313] on button "Stop Recording" at bounding box center [852, 315] width 439 height 29
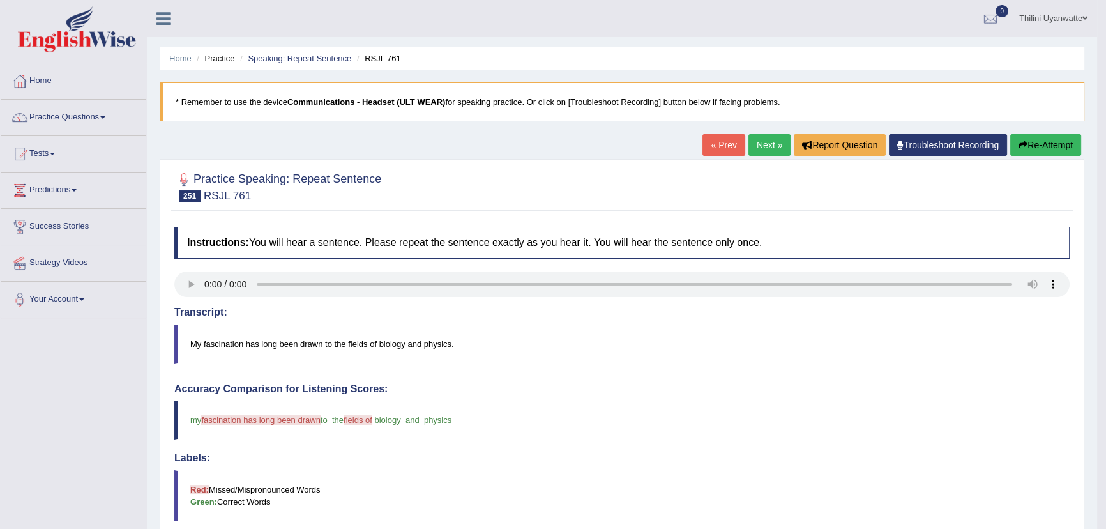
click at [761, 142] on link "Next »" at bounding box center [769, 145] width 42 height 22
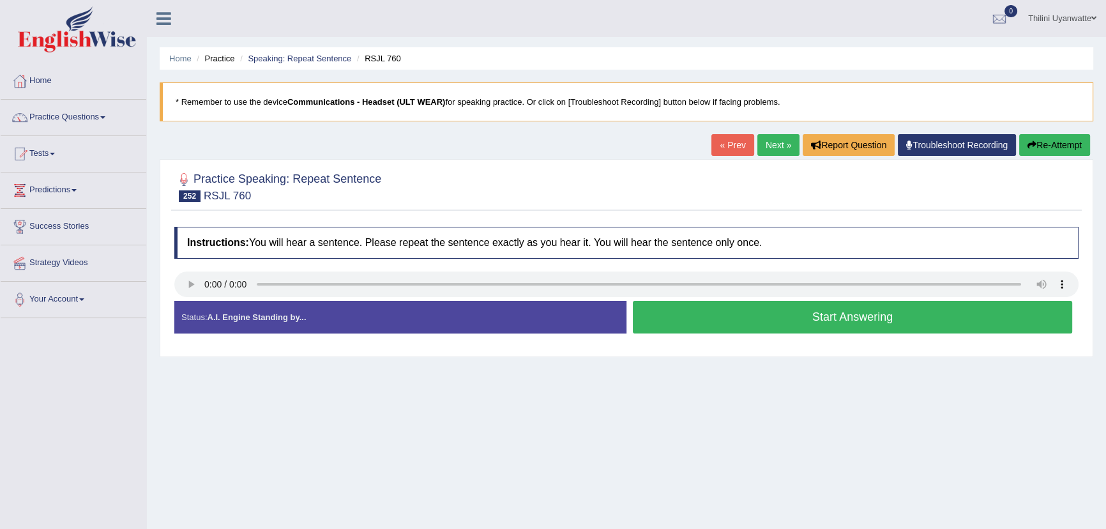
click at [694, 315] on button "Start Answering" at bounding box center [852, 317] width 439 height 33
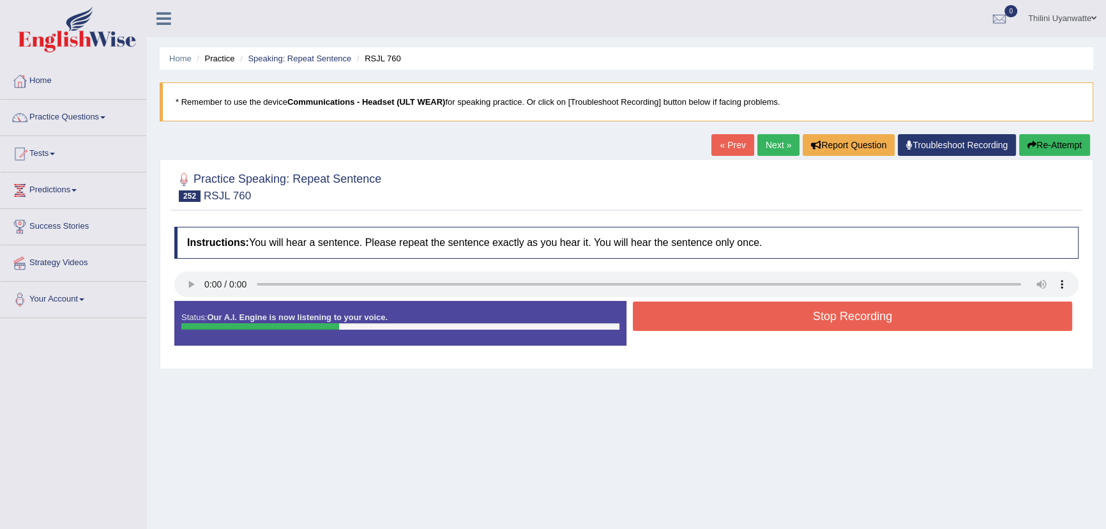
click at [748, 323] on button "Stop Recording" at bounding box center [852, 315] width 439 height 29
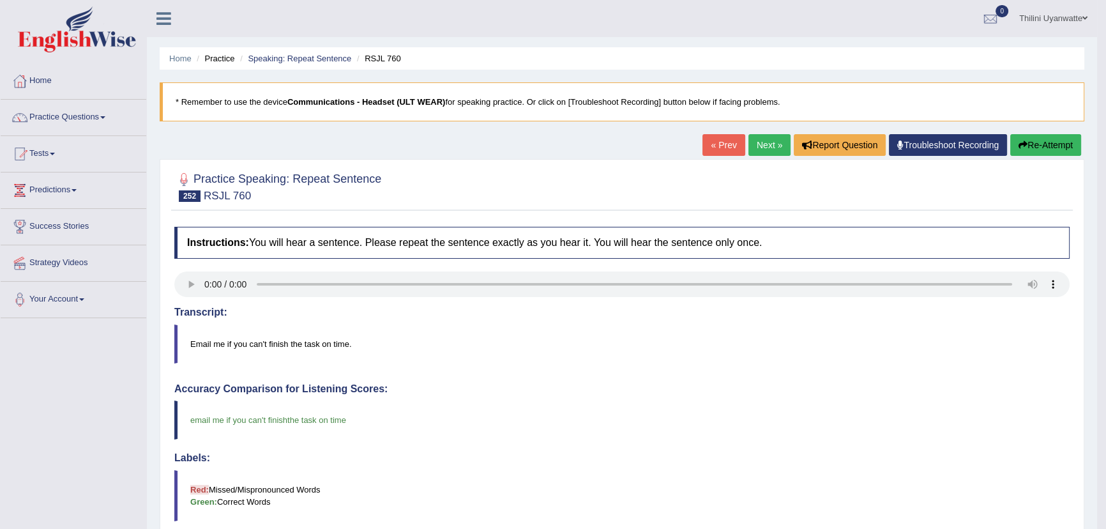
click at [765, 142] on link "Next »" at bounding box center [769, 145] width 42 height 22
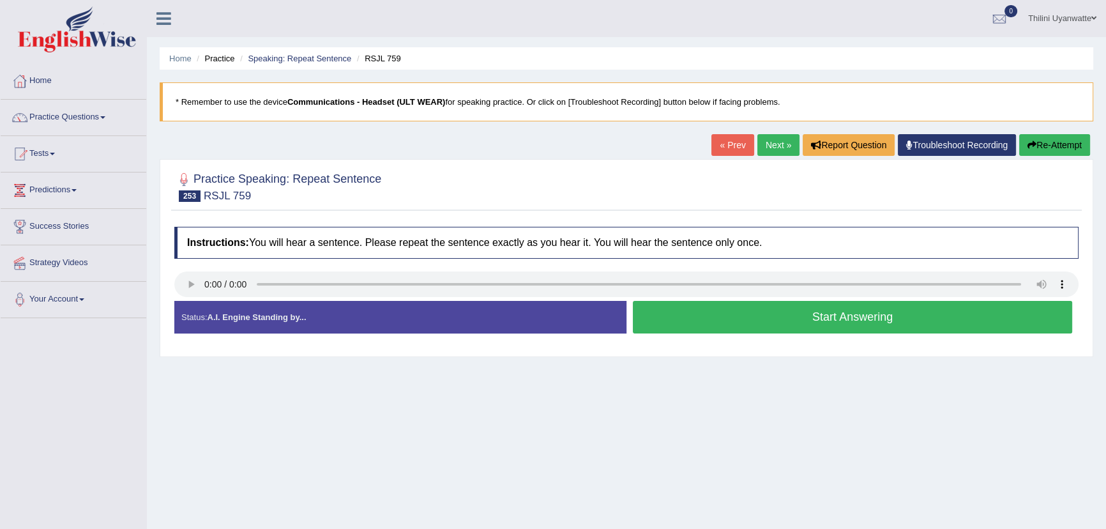
click at [717, 323] on button "Start Answering" at bounding box center [852, 317] width 439 height 33
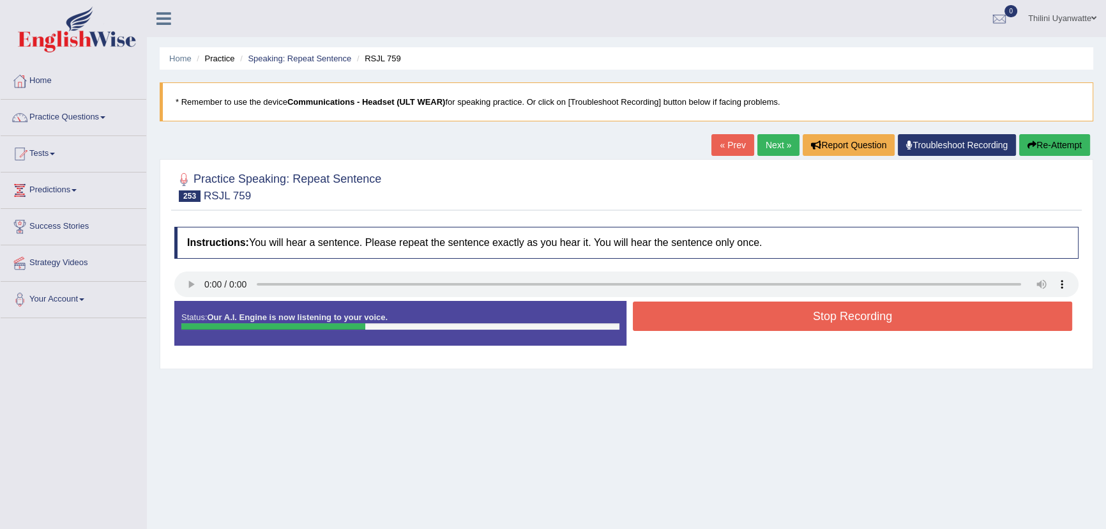
click at [770, 310] on button "Stop Recording" at bounding box center [852, 315] width 439 height 29
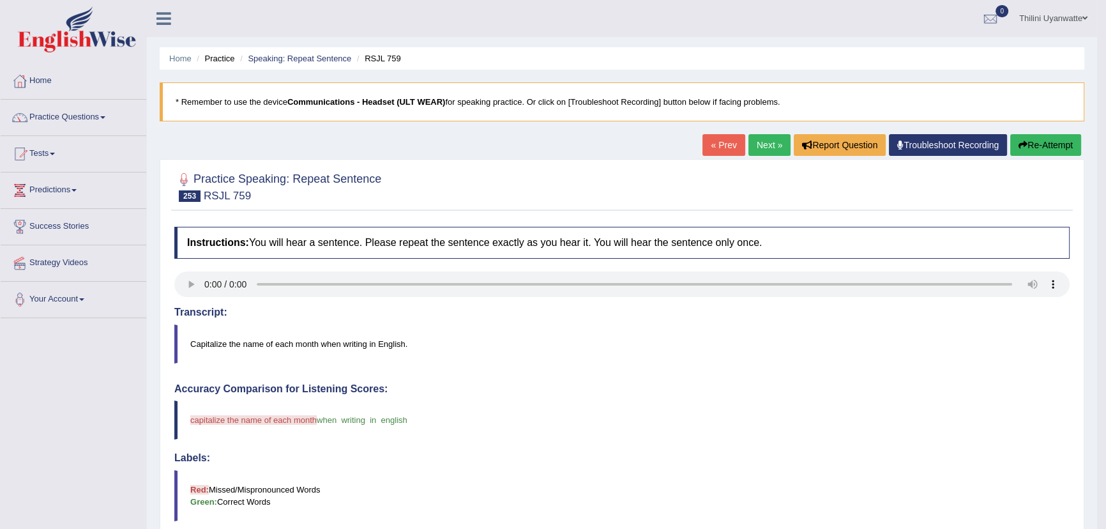
click at [776, 147] on link "Next »" at bounding box center [769, 145] width 42 height 22
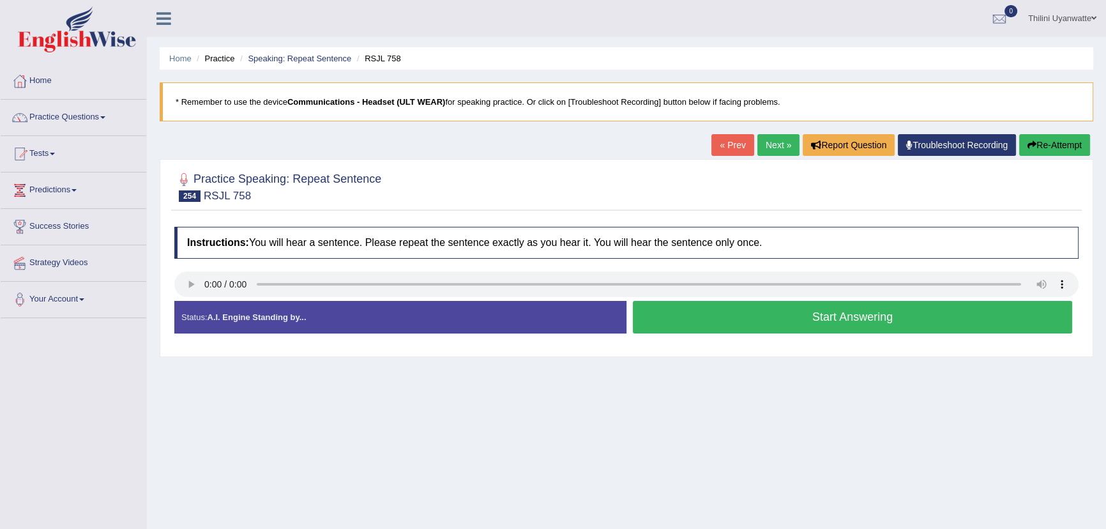
click at [945, 331] on button "Start Answering" at bounding box center [852, 317] width 439 height 33
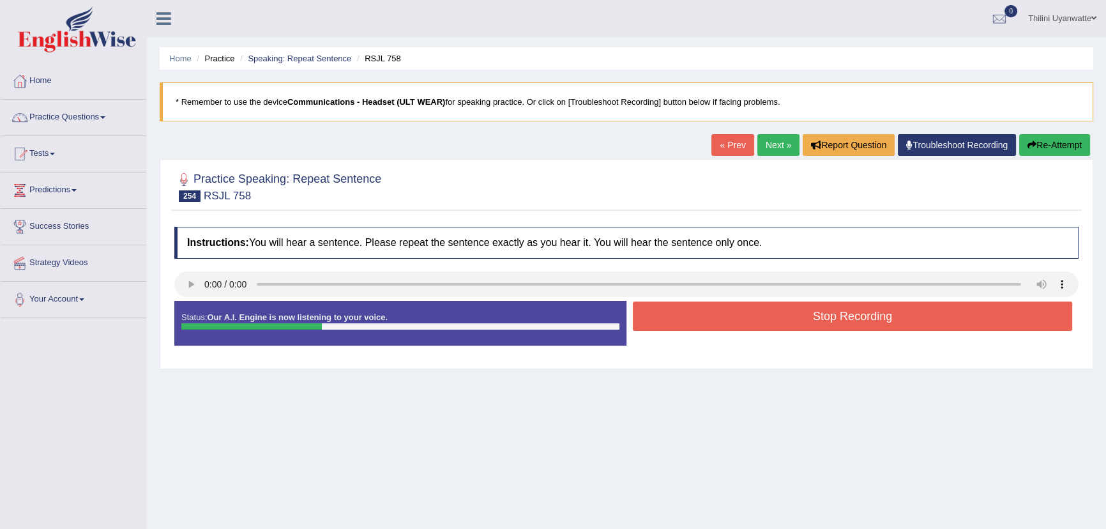
click at [785, 313] on button "Stop Recording" at bounding box center [852, 315] width 439 height 29
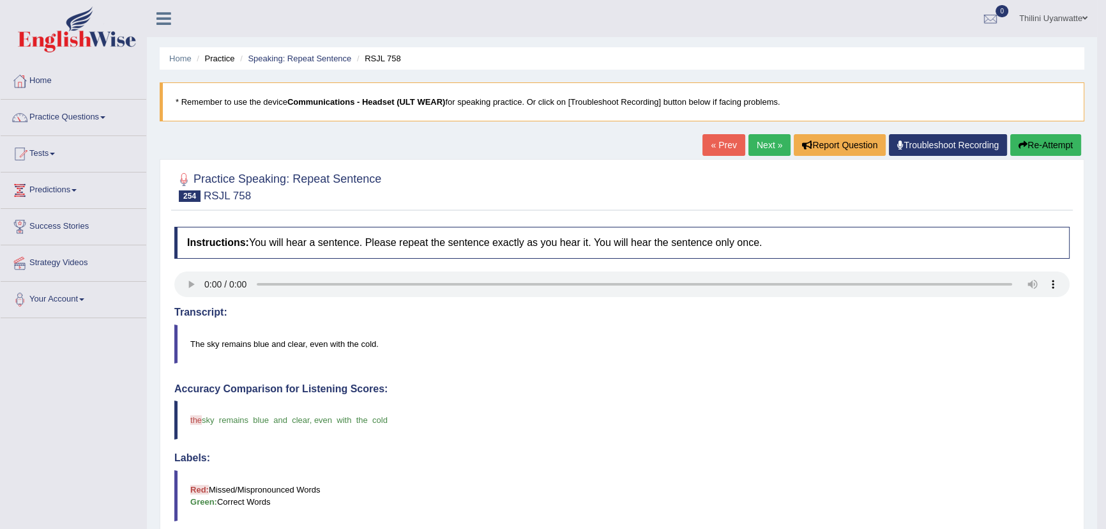
click at [762, 148] on link "Next »" at bounding box center [769, 145] width 42 height 22
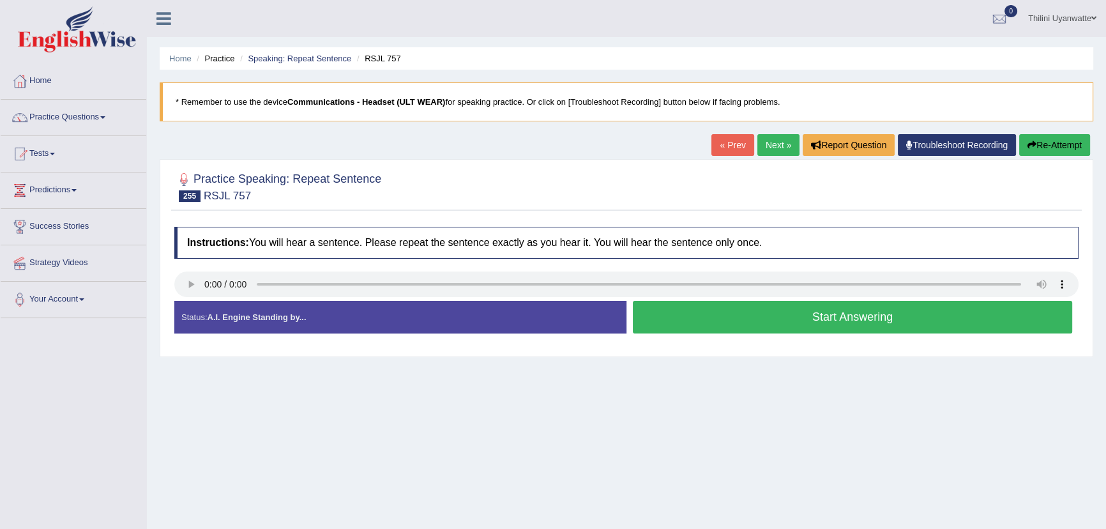
click at [771, 322] on button "Start Answering" at bounding box center [852, 317] width 439 height 33
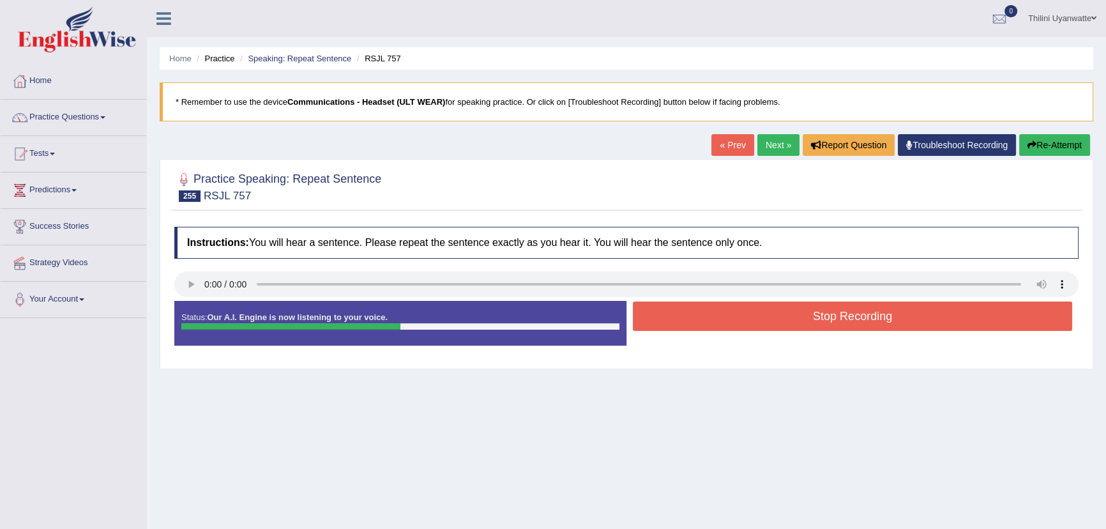
click at [761, 314] on button "Stop Recording" at bounding box center [852, 315] width 439 height 29
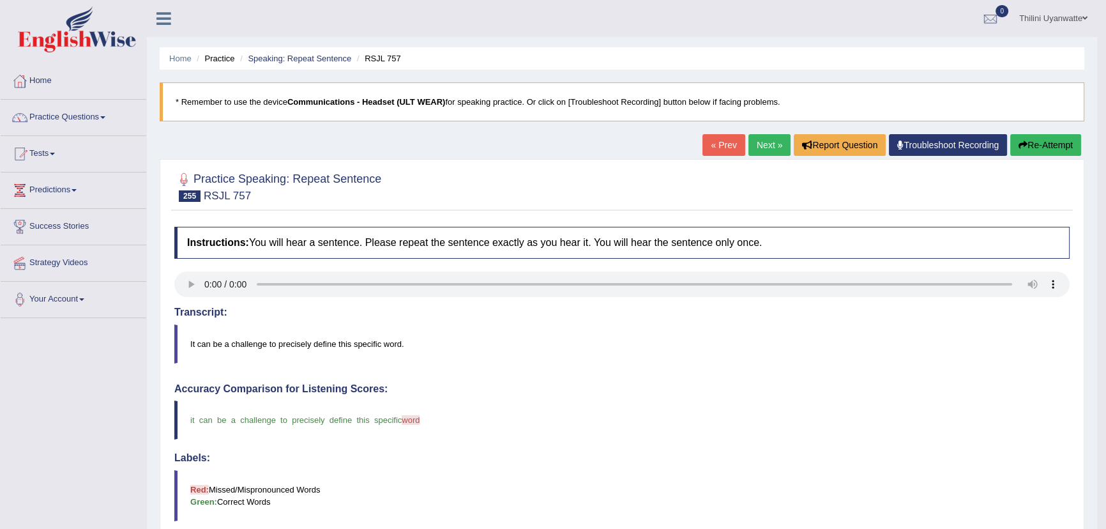
click at [762, 147] on link "Next »" at bounding box center [769, 145] width 42 height 22
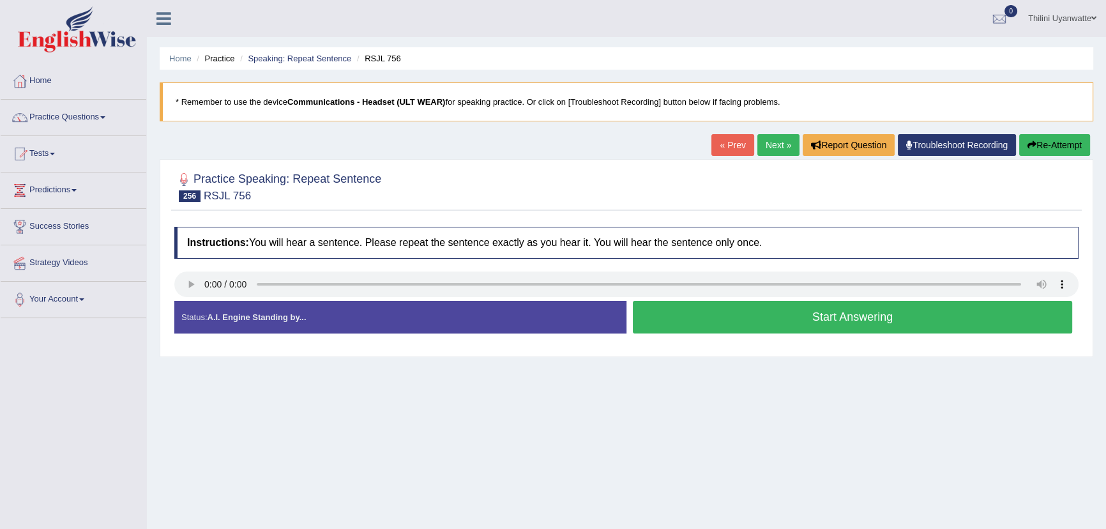
click at [712, 331] on button "Start Answering" at bounding box center [852, 317] width 439 height 33
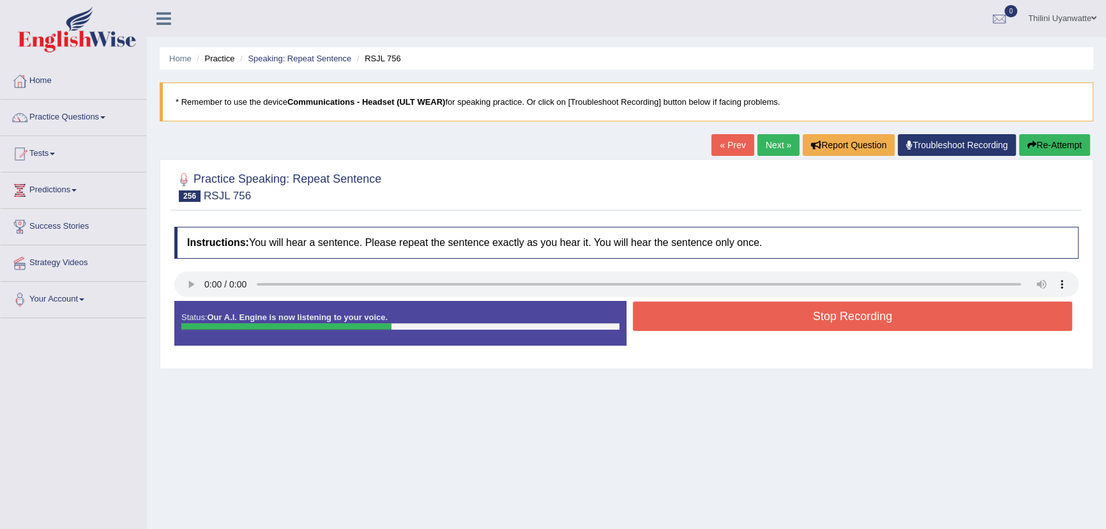
click at [746, 312] on button "Stop Recording" at bounding box center [852, 315] width 439 height 29
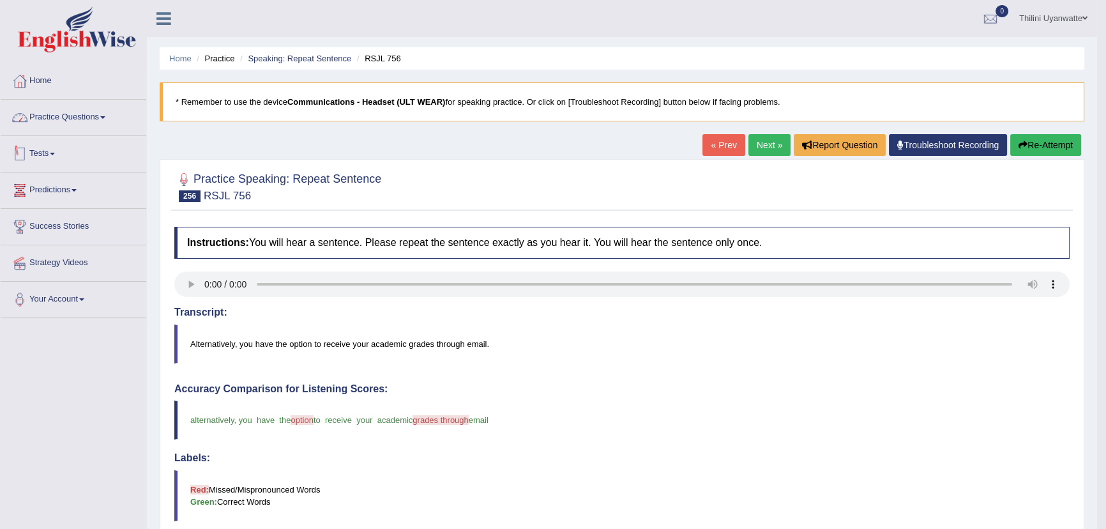
click at [84, 113] on link "Practice Questions" at bounding box center [74, 116] width 146 height 32
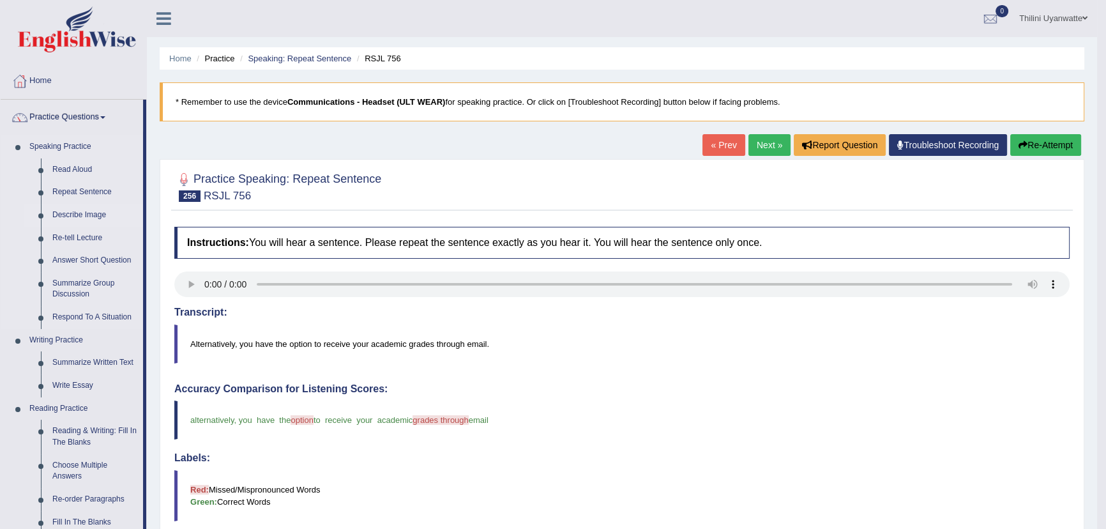
click at [96, 218] on link "Describe Image" at bounding box center [95, 215] width 96 height 23
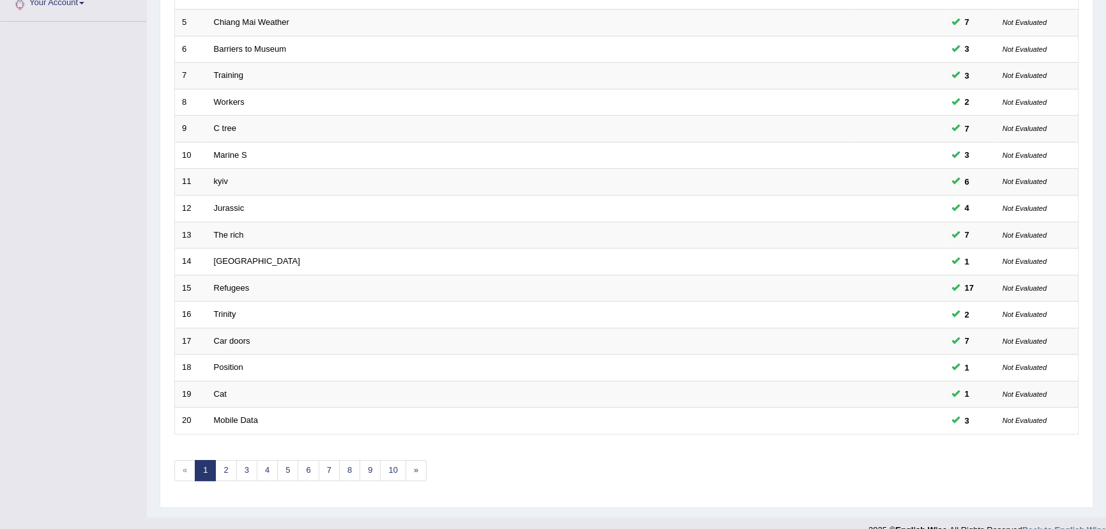
scroll to position [314, 0]
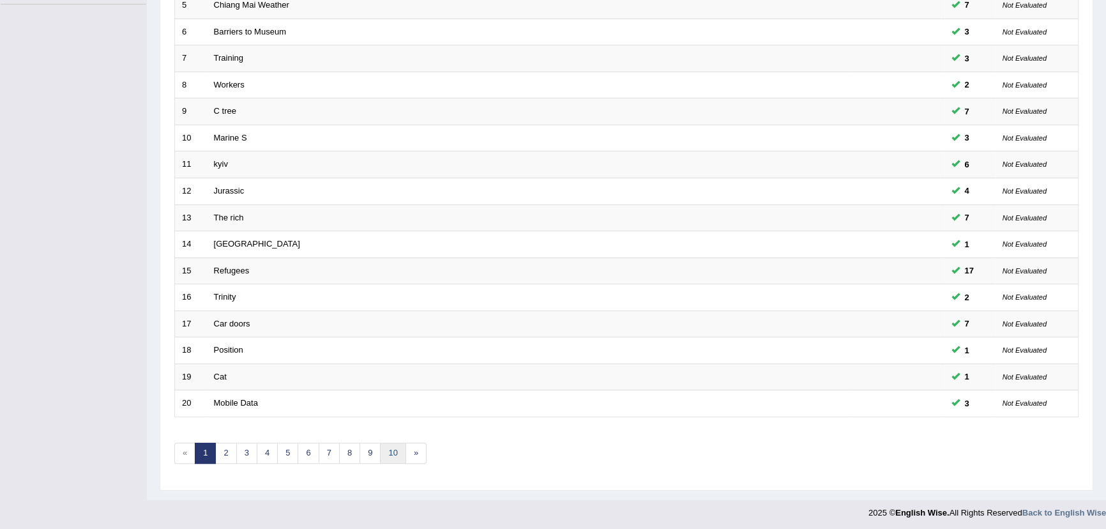
click at [382, 445] on link "10" at bounding box center [393, 453] width 26 height 21
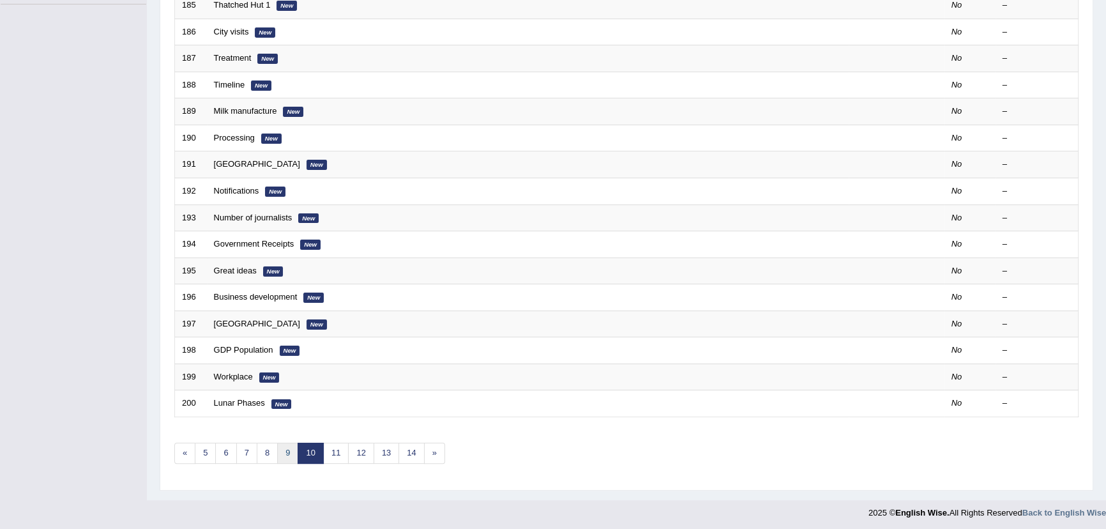
click at [277, 450] on link "9" at bounding box center [287, 453] width 21 height 21
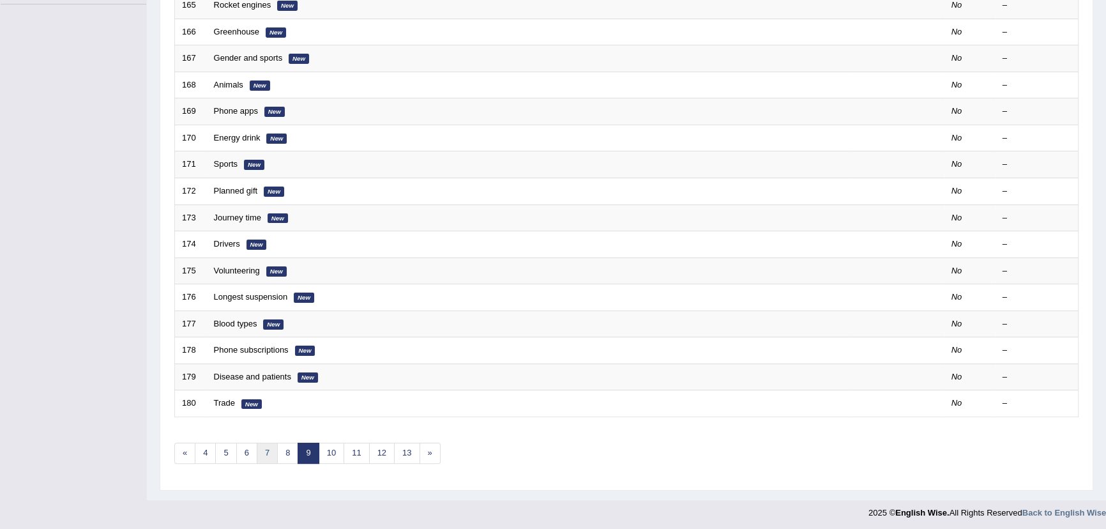
click at [272, 453] on link "7" at bounding box center [267, 453] width 21 height 21
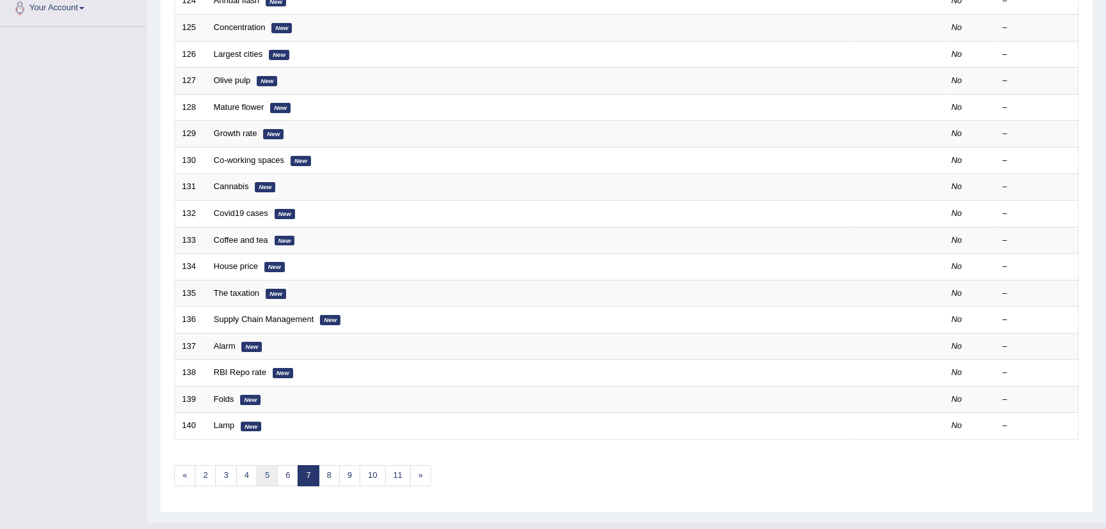
scroll to position [309, 0]
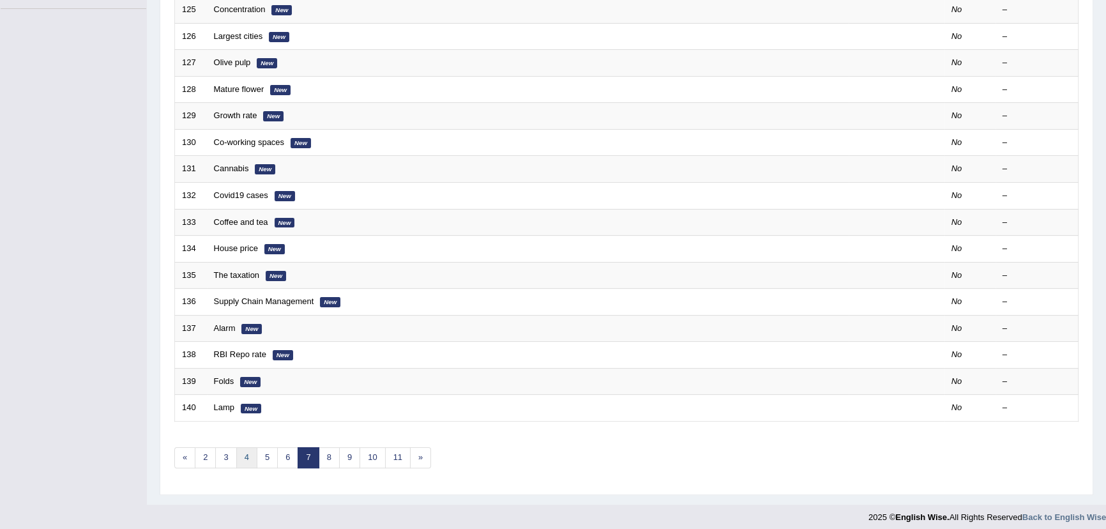
click at [252, 453] on link "4" at bounding box center [246, 457] width 21 height 21
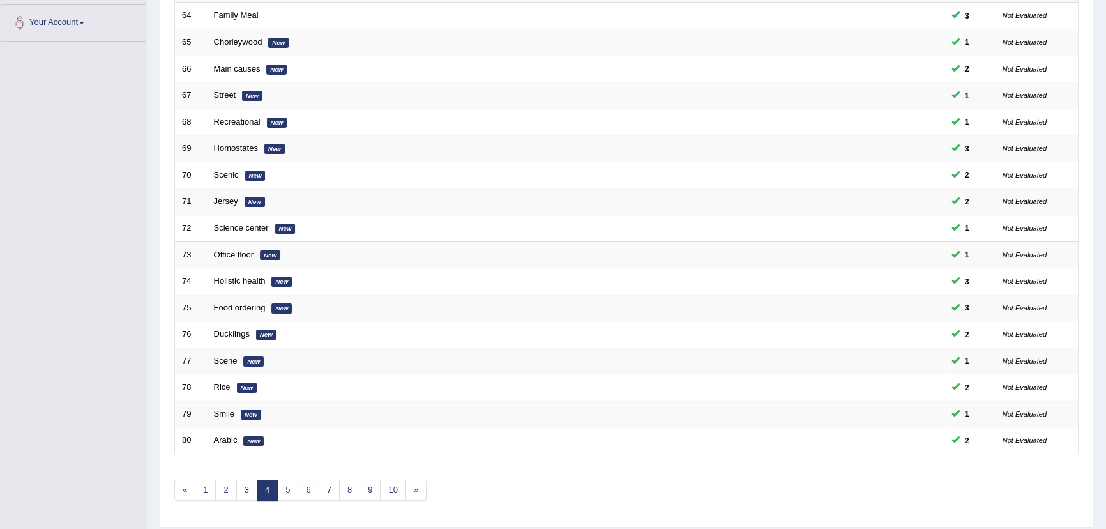
scroll to position [314, 0]
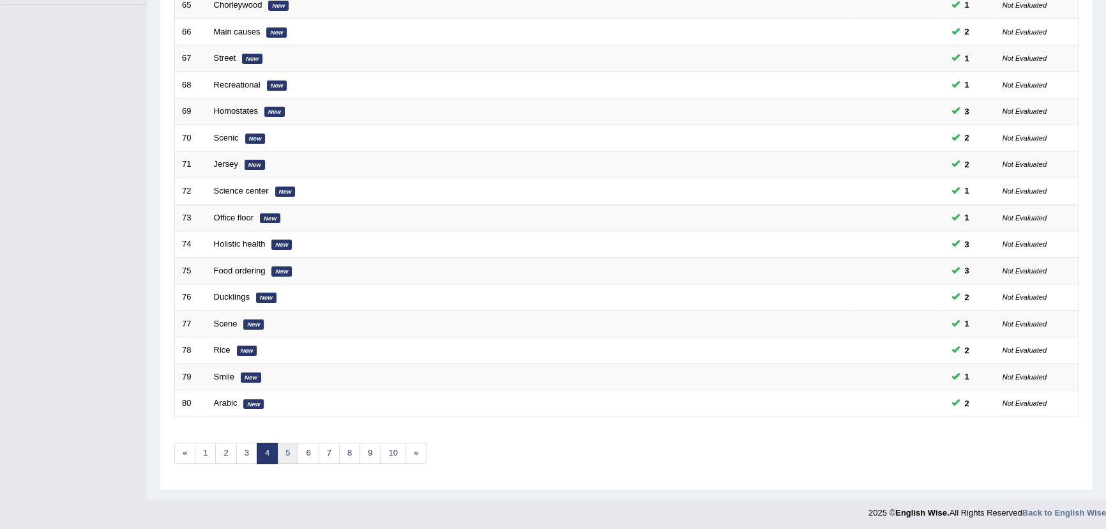
click at [284, 451] on link "5" at bounding box center [287, 453] width 21 height 21
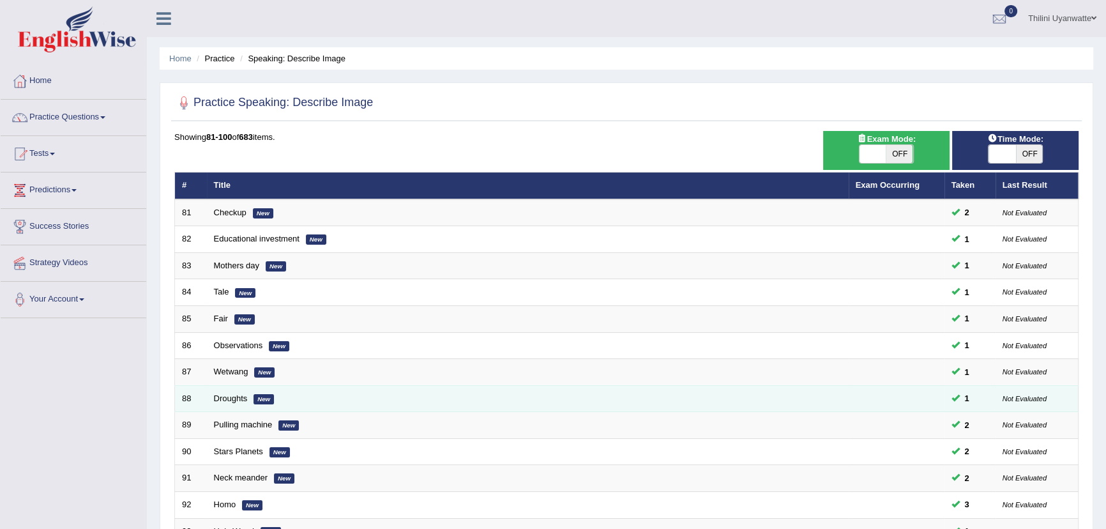
scroll to position [314, 0]
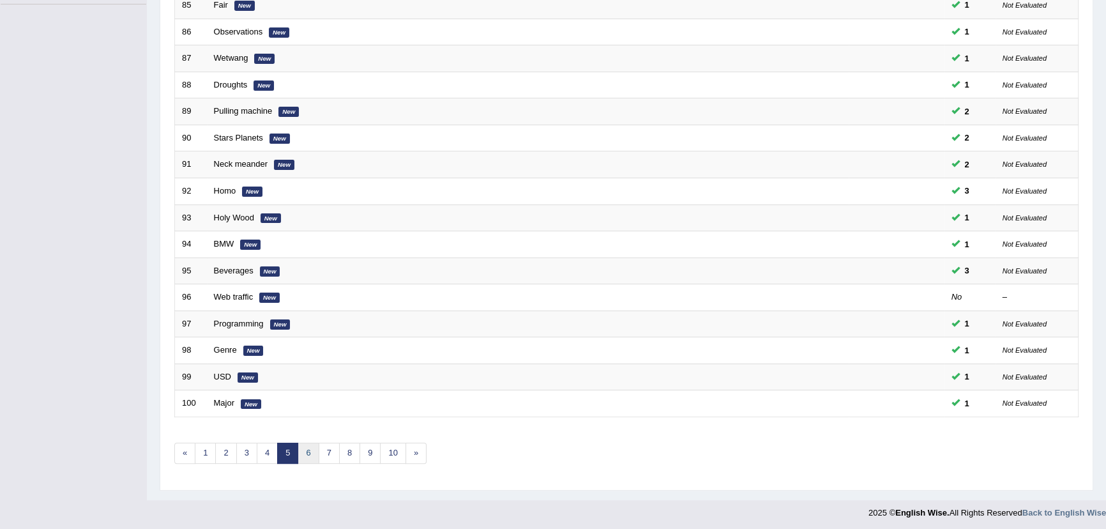
click at [309, 451] on link "6" at bounding box center [308, 453] width 21 height 21
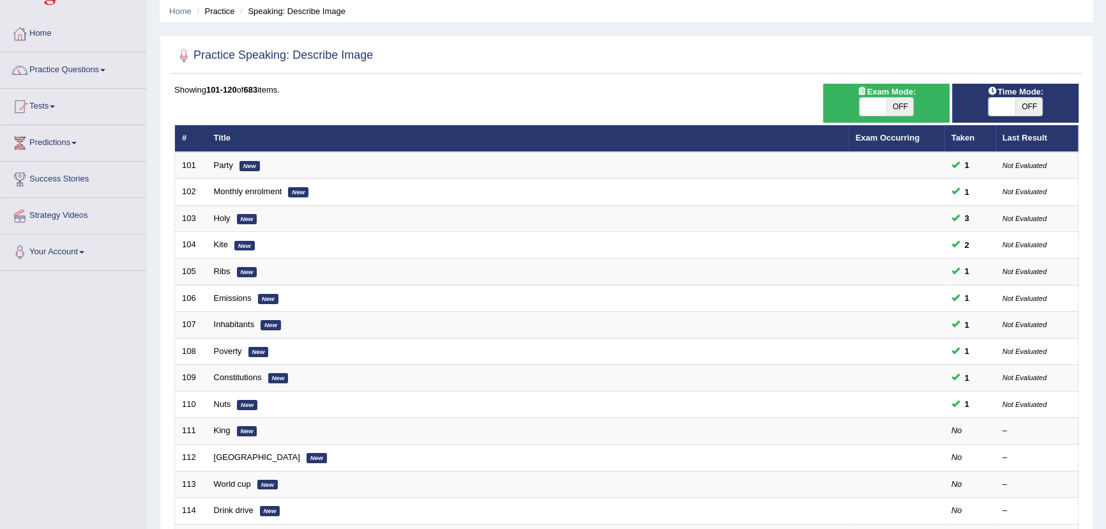
scroll to position [309, 0]
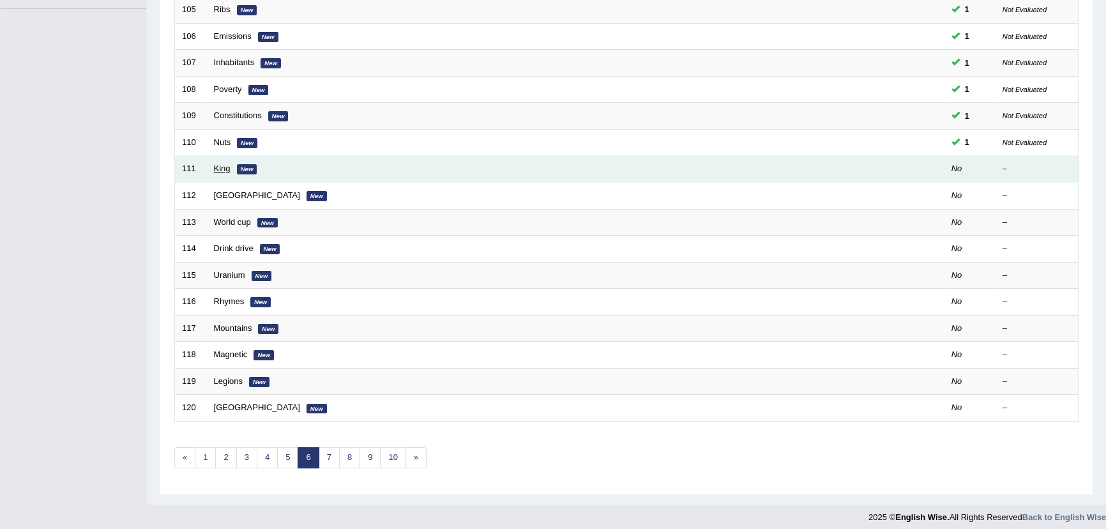
click at [223, 169] on link "King" at bounding box center [222, 168] width 17 height 10
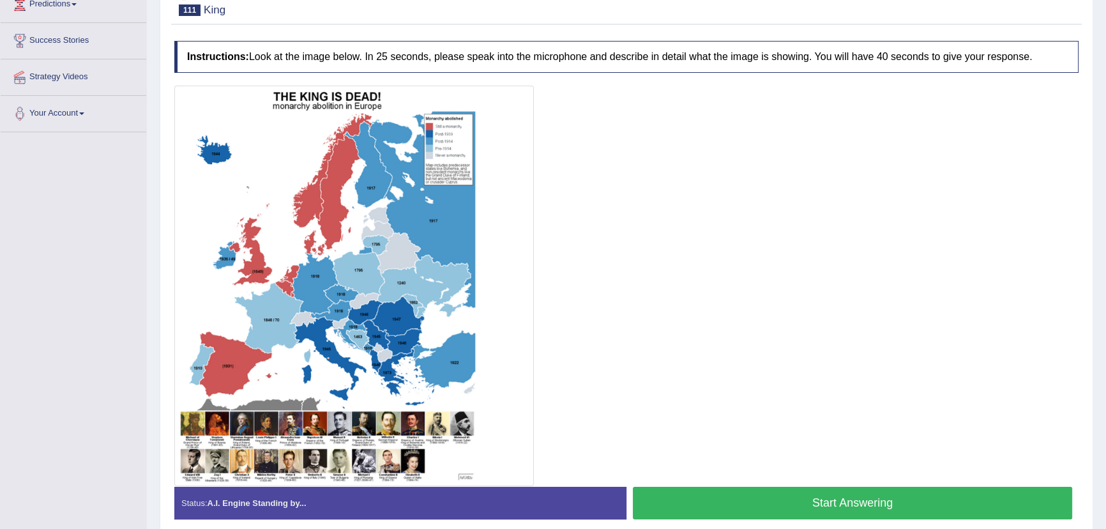
scroll to position [241, 0]
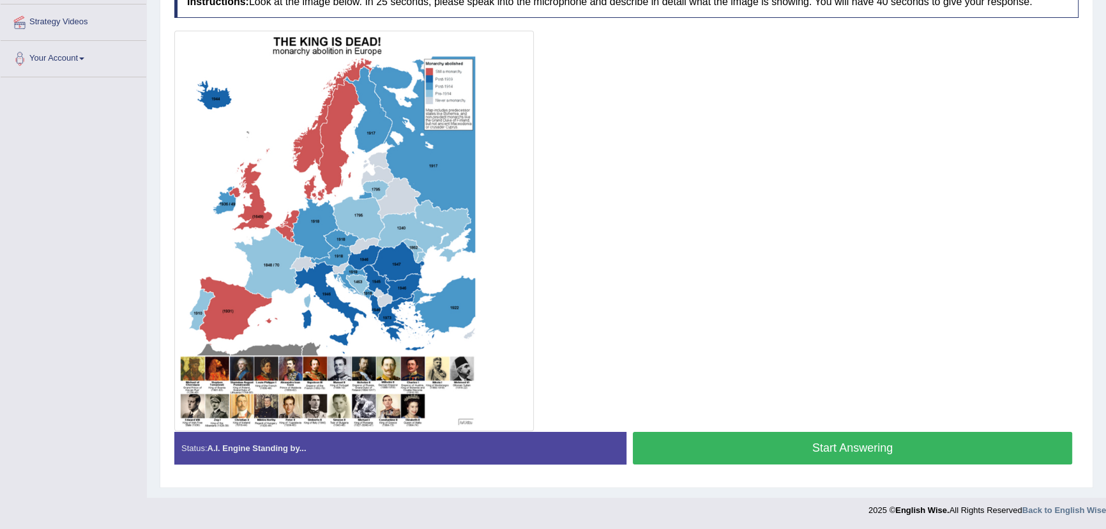
click at [861, 437] on button "Start Answering" at bounding box center [852, 448] width 439 height 33
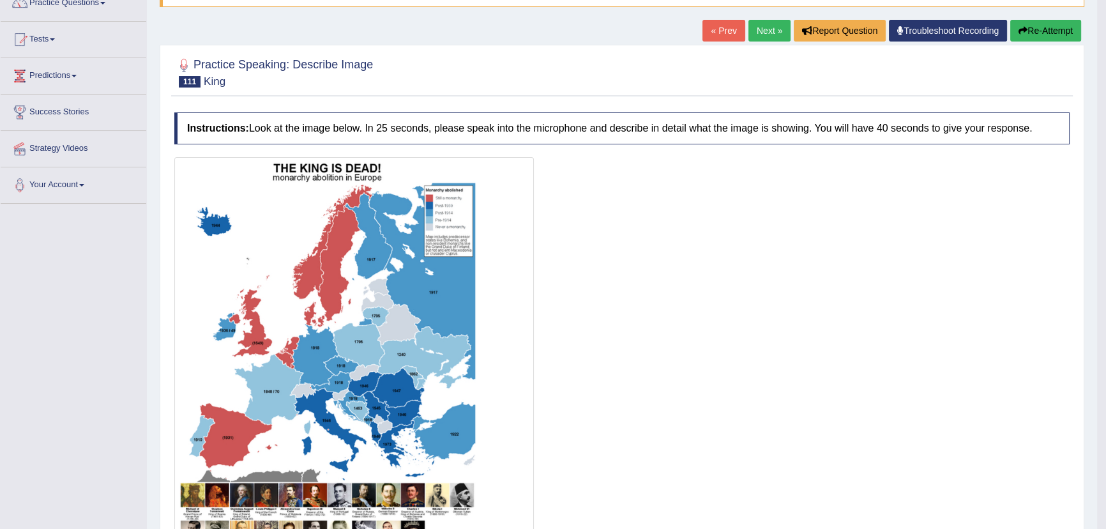
scroll to position [0, 0]
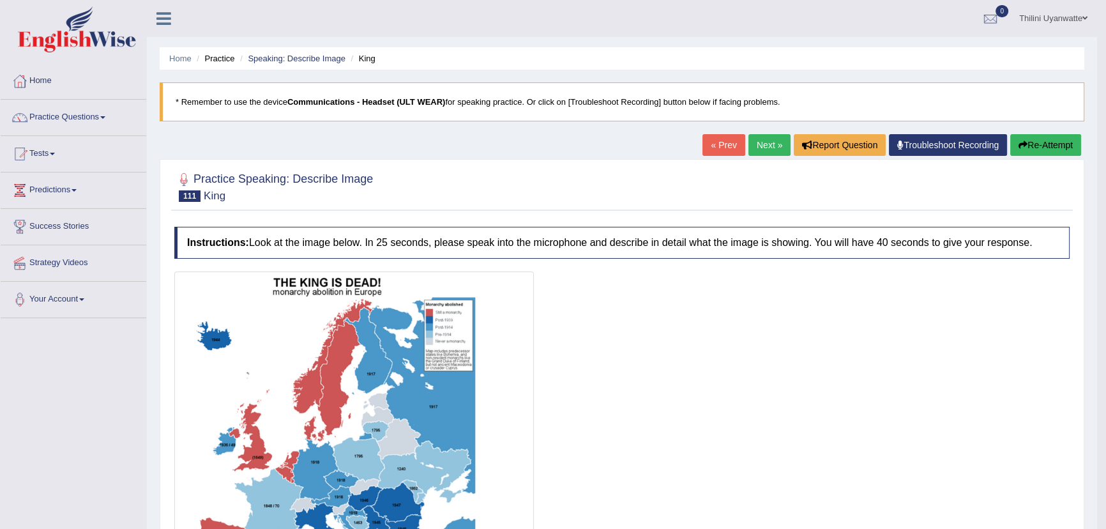
click at [763, 151] on link "Next »" at bounding box center [769, 145] width 42 height 22
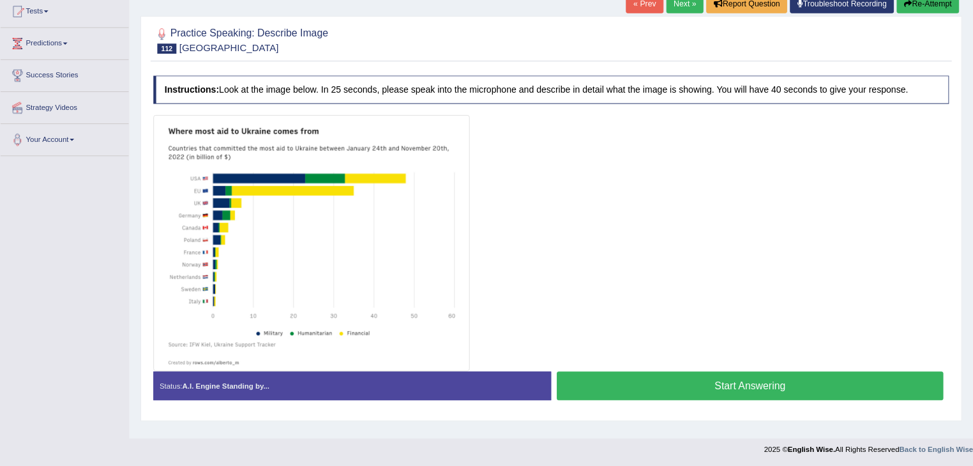
scroll to position [141, 0]
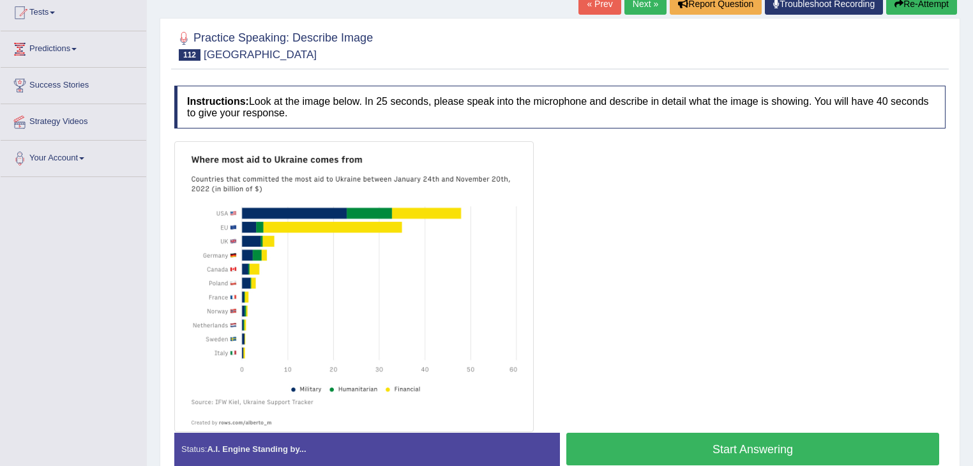
drag, startPoint x: 1102, startPoint y: 2, endPoint x: 648, endPoint y: 201, distance: 496.4
click at [648, 201] on div at bounding box center [559, 286] width 771 height 291
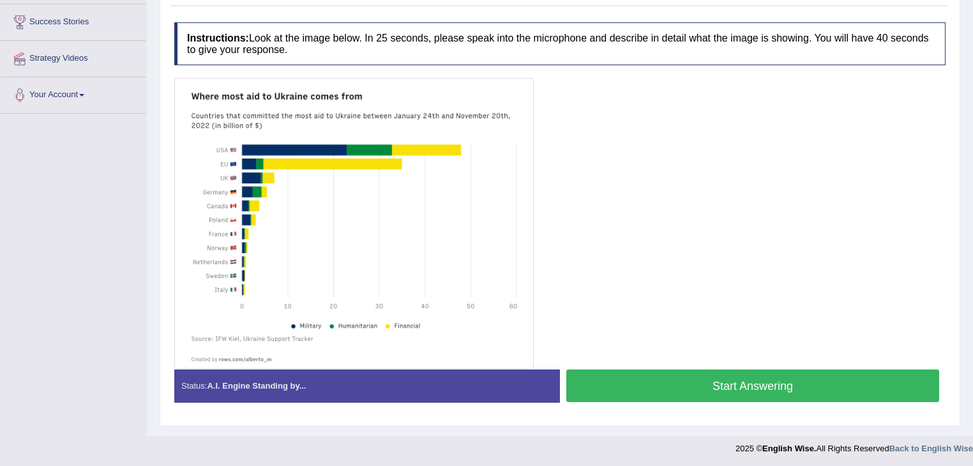
scroll to position [205, 0]
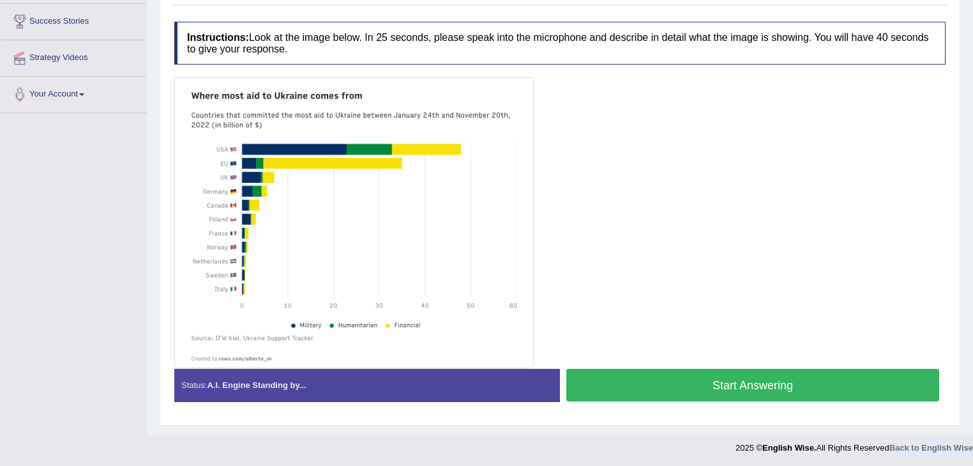
click at [648, 396] on button "Start Answering" at bounding box center [752, 384] width 373 height 33
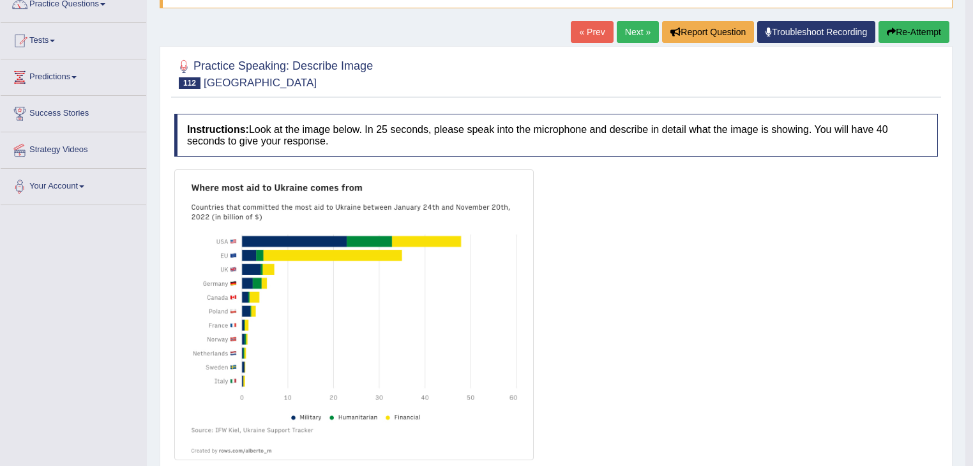
scroll to position [66, 0]
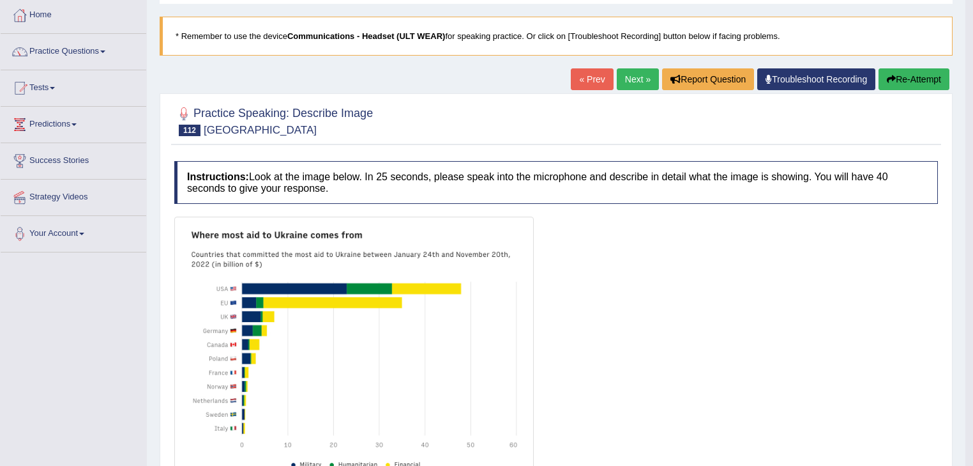
click at [898, 77] on button "Re-Attempt" at bounding box center [914, 79] width 71 height 22
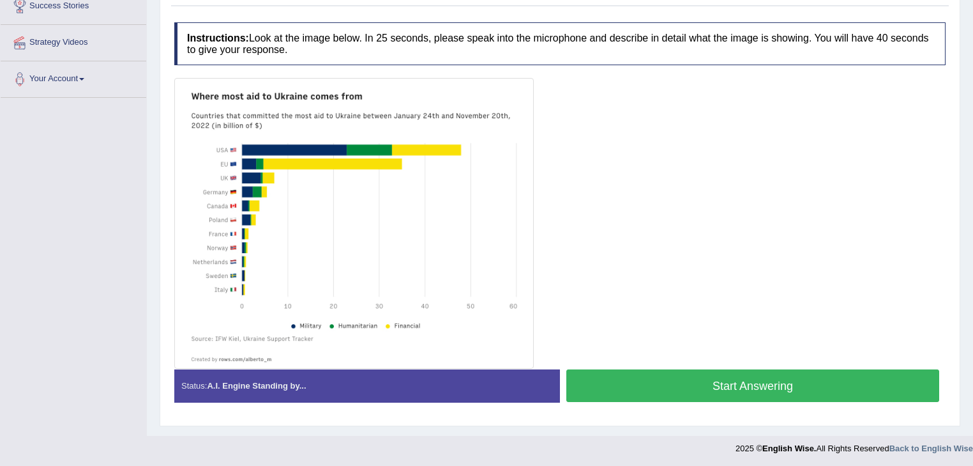
click at [619, 380] on button "Start Answering" at bounding box center [752, 385] width 373 height 33
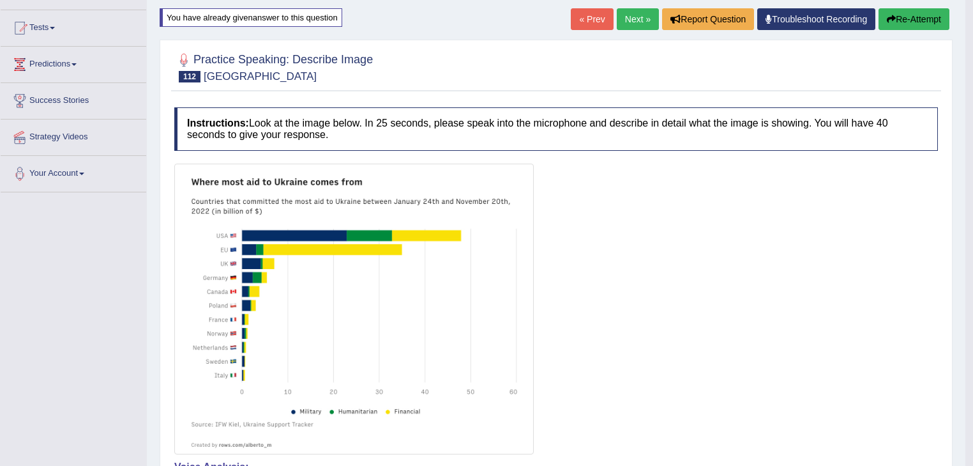
scroll to position [75, 0]
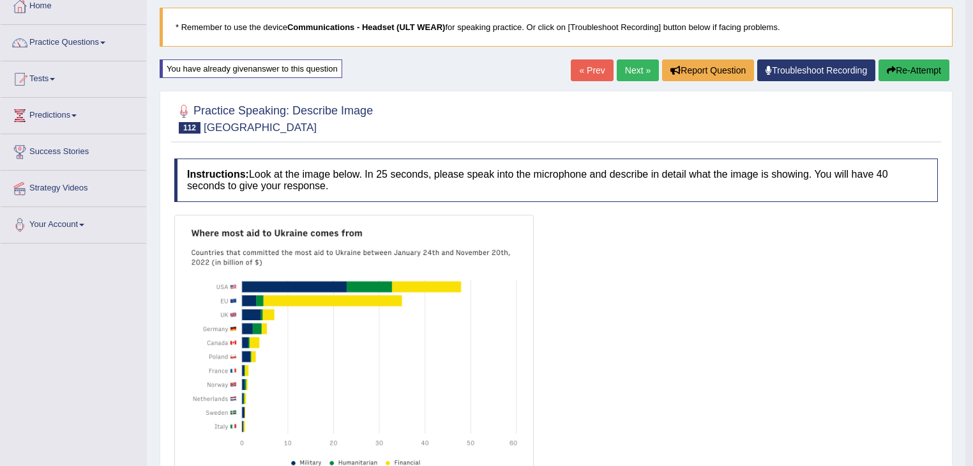
click at [617, 63] on link "Next »" at bounding box center [638, 70] width 42 height 22
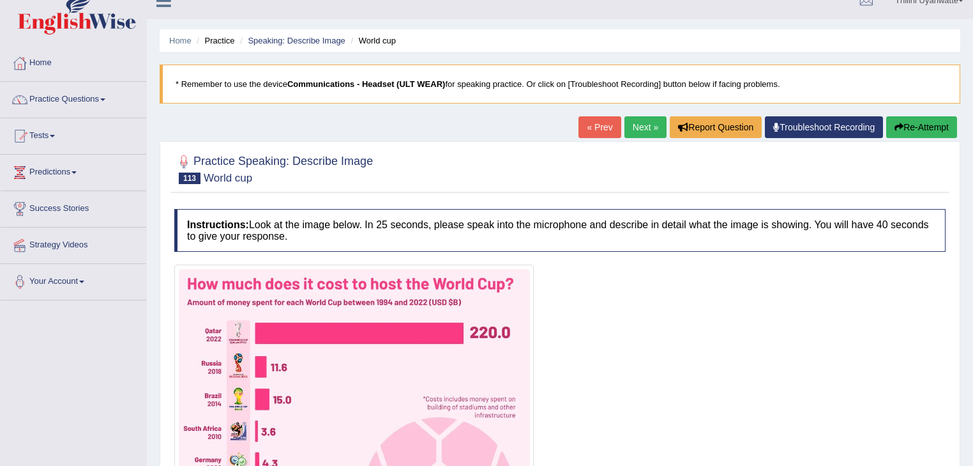
scroll to position [272, 0]
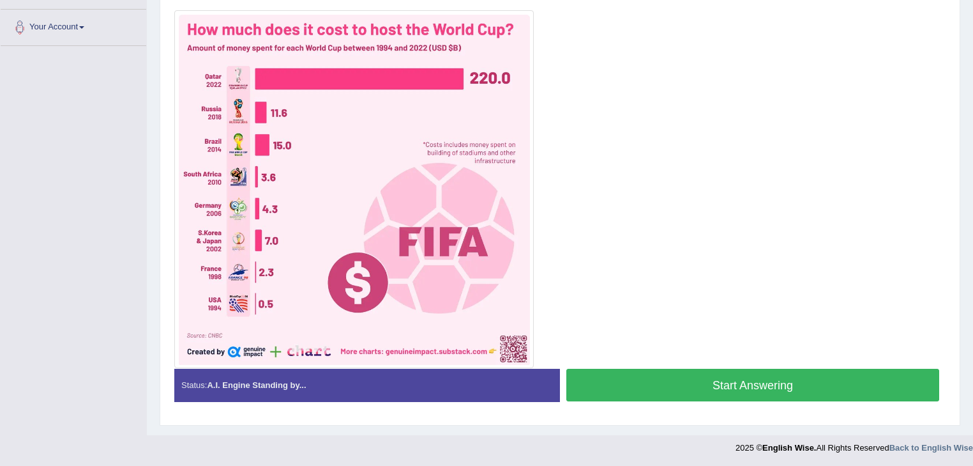
click at [656, 377] on button "Start Answering" at bounding box center [752, 384] width 373 height 33
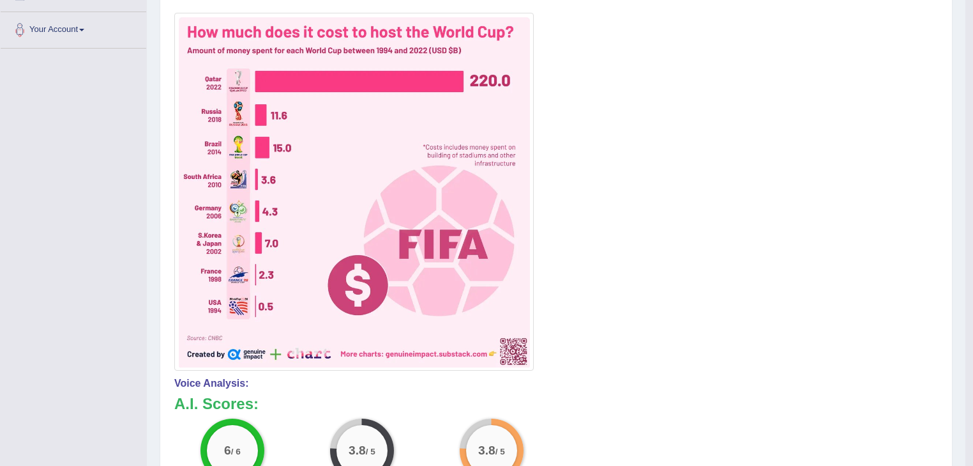
scroll to position [133, 0]
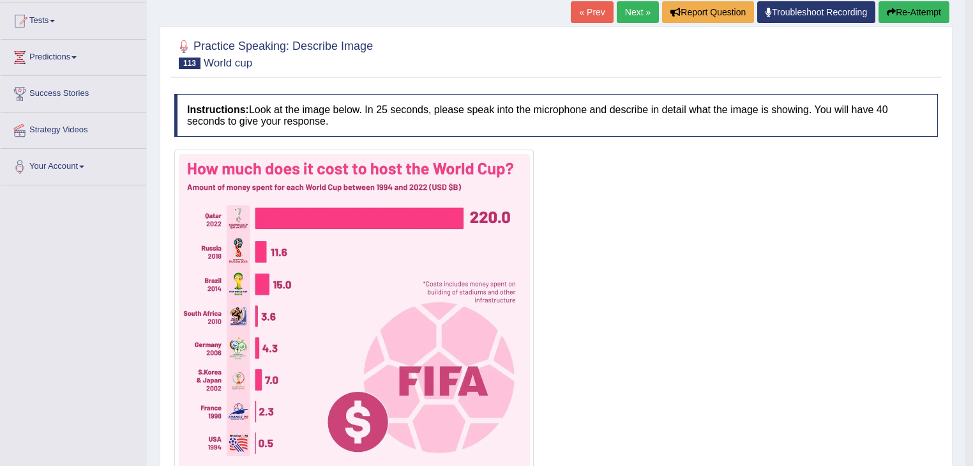
click at [902, 1] on button "Re-Attempt" at bounding box center [914, 12] width 71 height 22
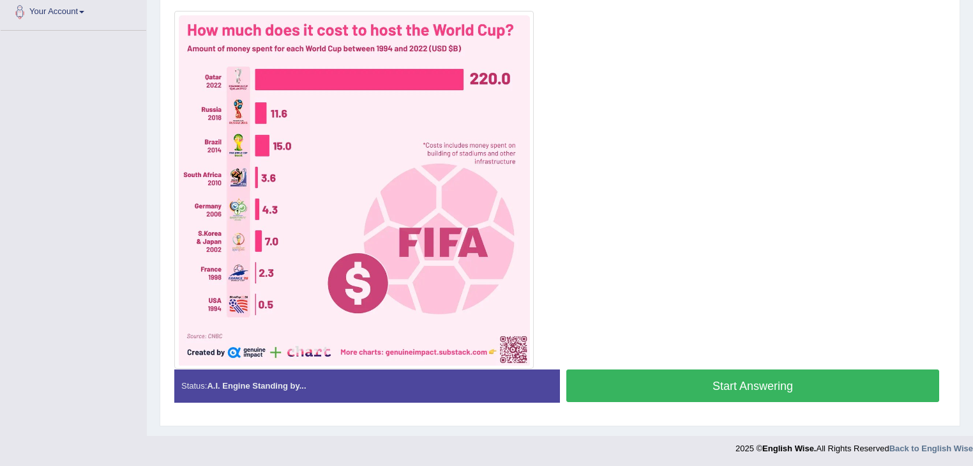
click at [600, 378] on button "Start Answering" at bounding box center [752, 385] width 373 height 33
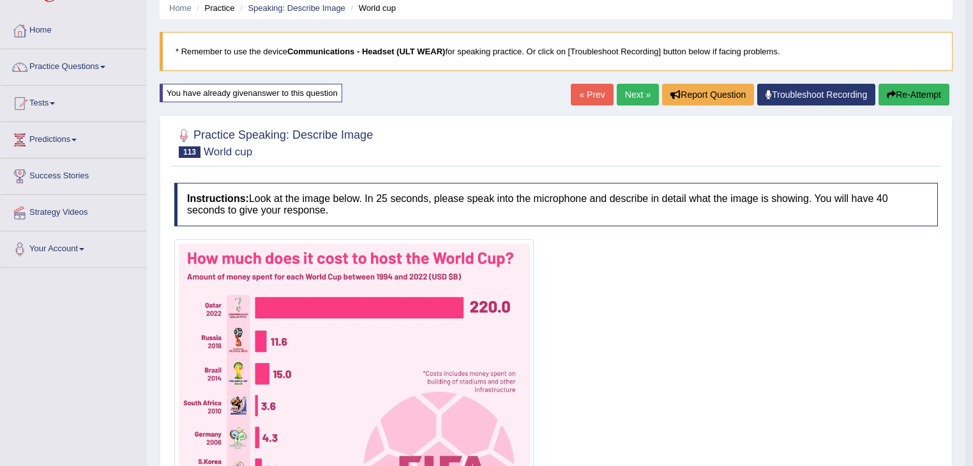
scroll to position [6, 0]
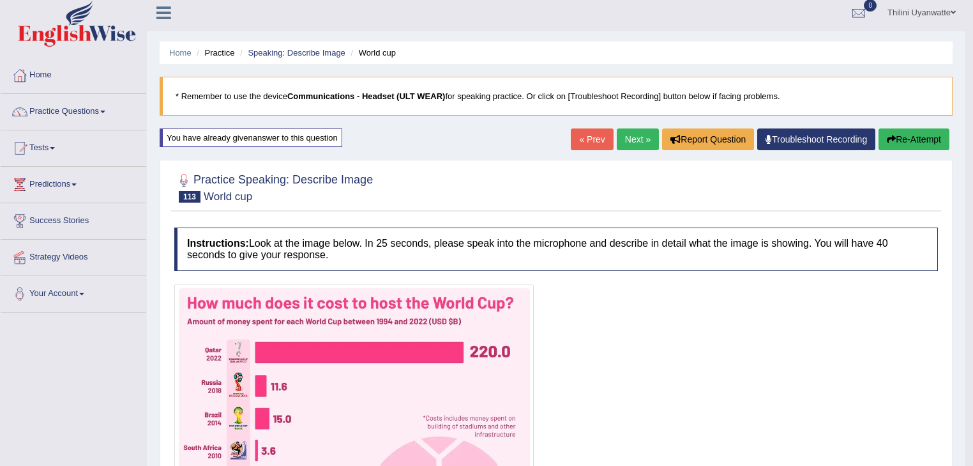
click at [608, 132] on div "« Prev Next » Report Question Troubleshoot Recording Re-Attempt" at bounding box center [762, 140] width 382 height 25
click at [621, 140] on link "Next »" at bounding box center [638, 139] width 42 height 22
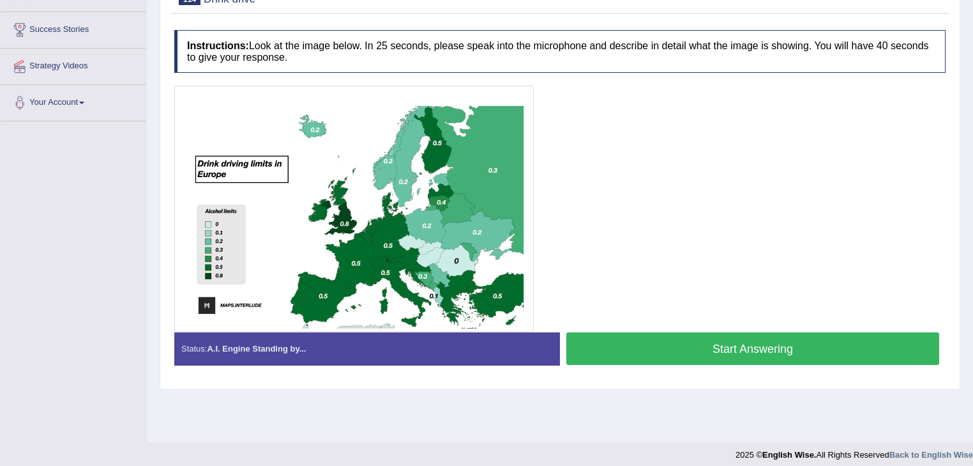
scroll to position [205, 0]
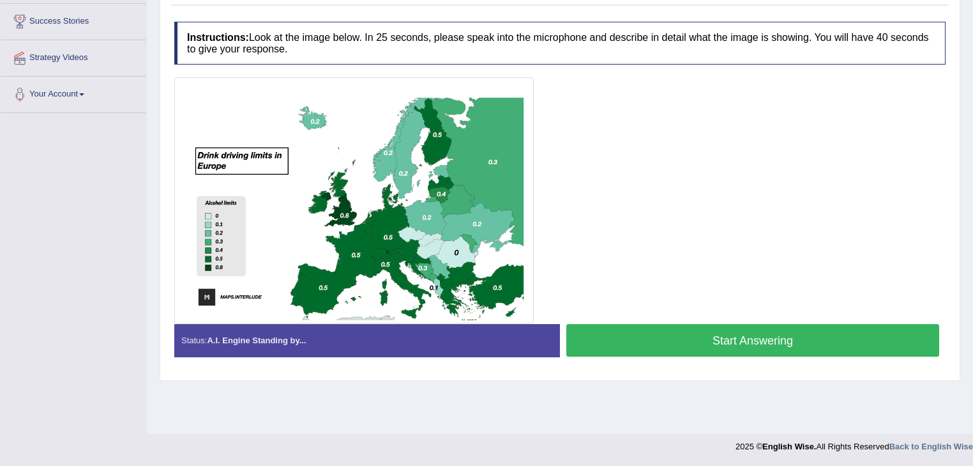
click at [633, 324] on button "Start Answering" at bounding box center [752, 340] width 373 height 33
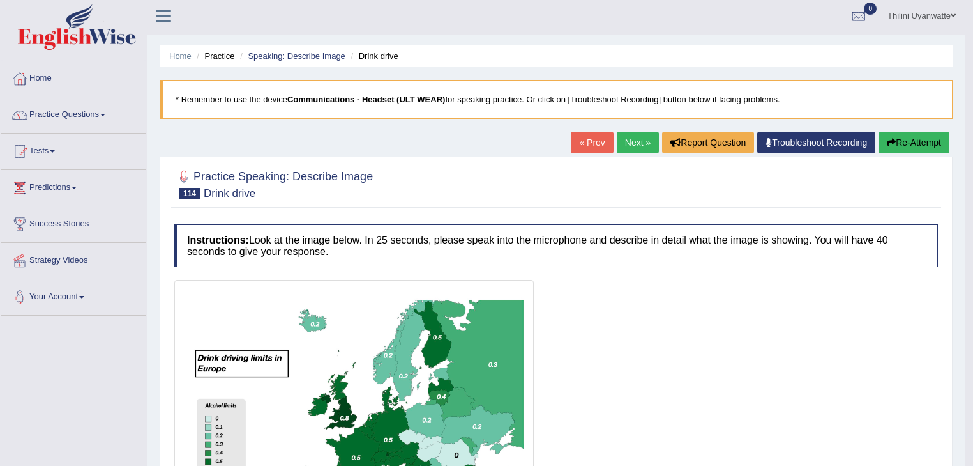
scroll to position [0, 0]
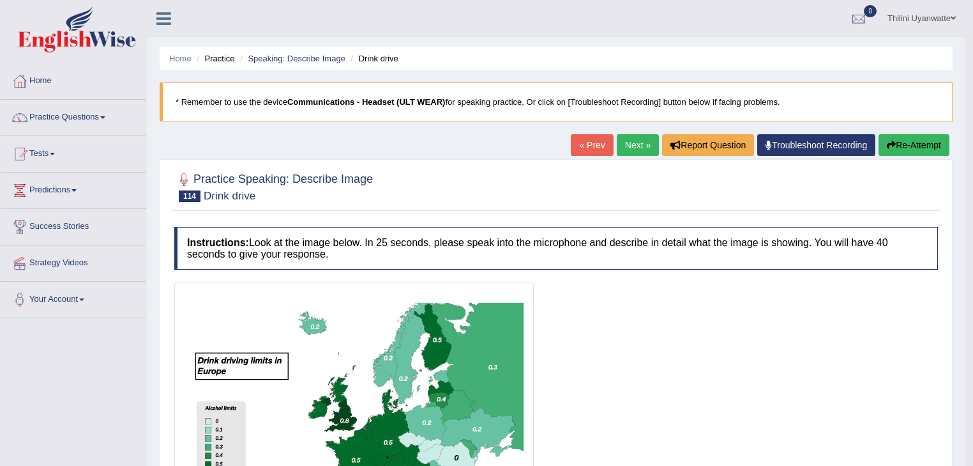
click at [630, 140] on link "Next »" at bounding box center [638, 145] width 42 height 22
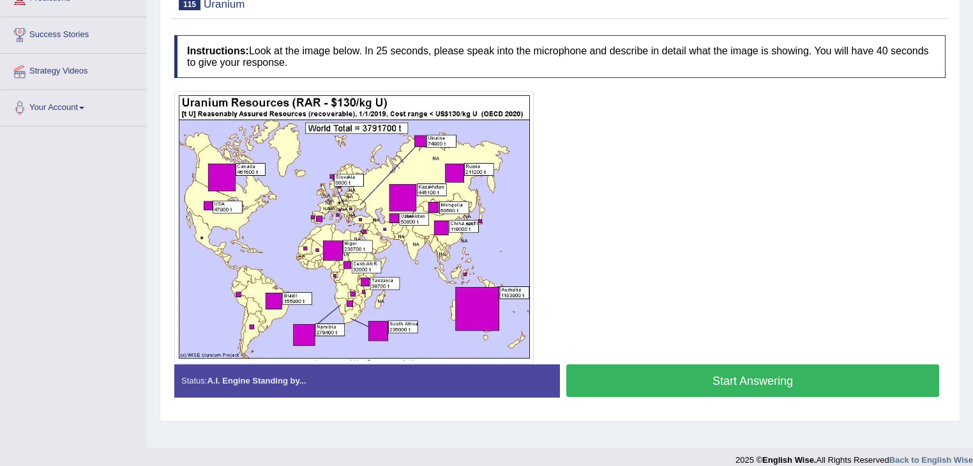
scroll to position [205, 0]
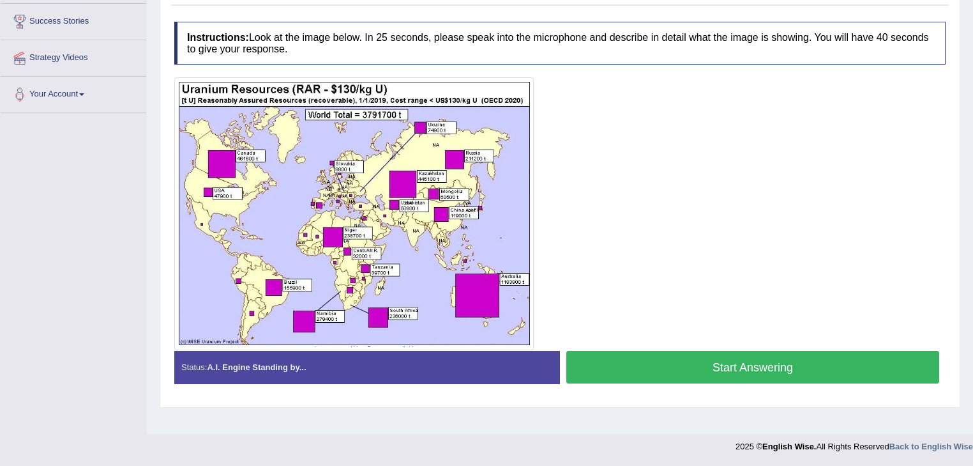
click at [717, 369] on button "Start Answering" at bounding box center [752, 367] width 373 height 33
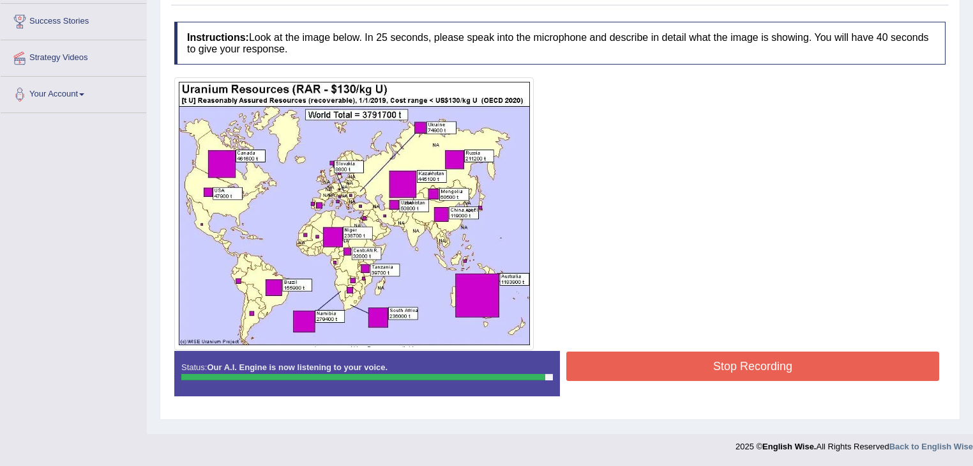
click at [658, 368] on button "Stop Recording" at bounding box center [752, 365] width 373 height 29
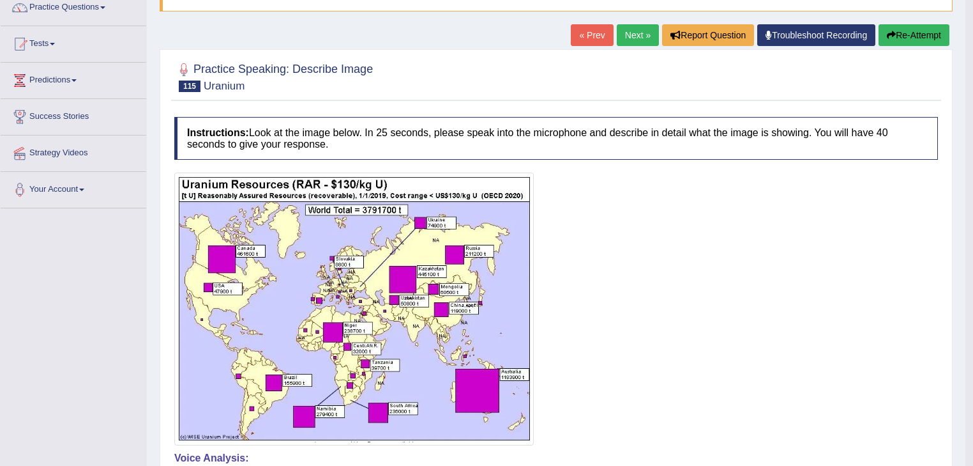
scroll to position [0, 0]
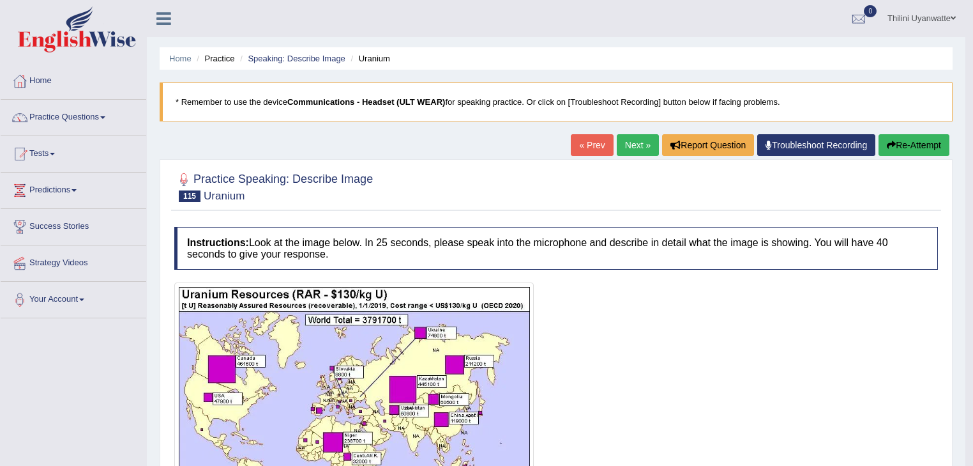
click at [642, 144] on link "Next »" at bounding box center [638, 145] width 42 height 22
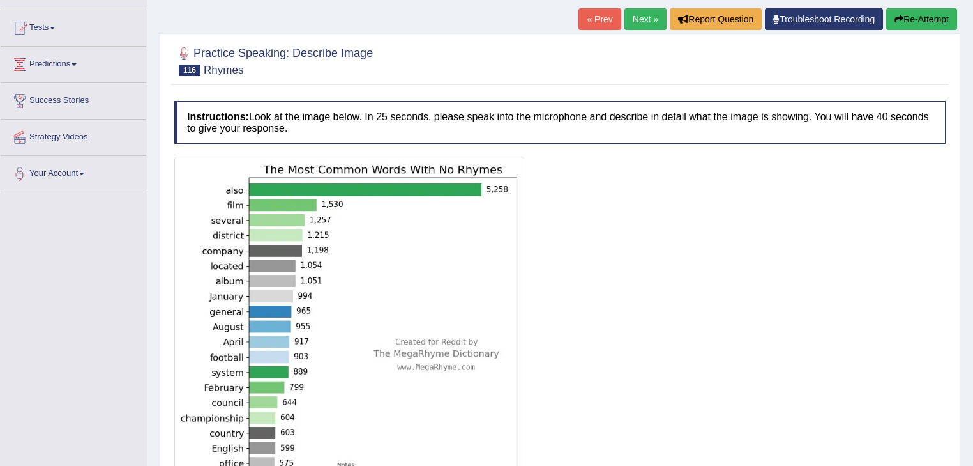
scroll to position [266, 0]
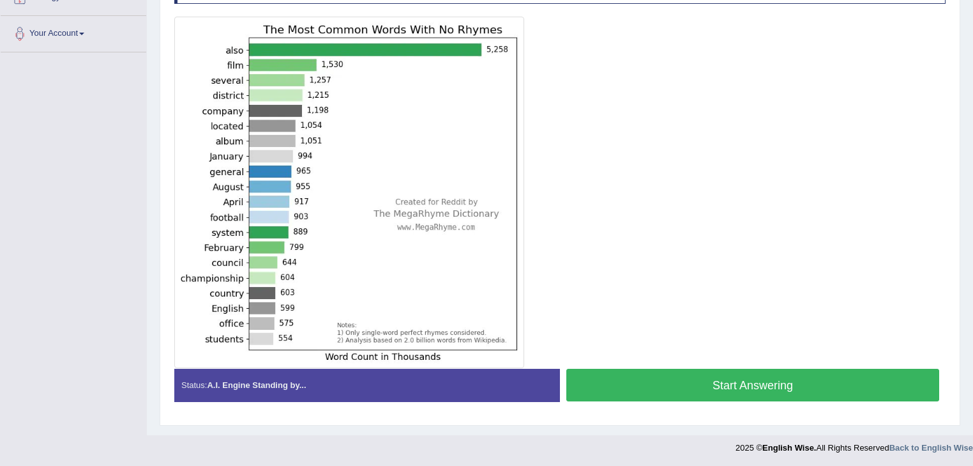
click at [656, 370] on button "Start Answering" at bounding box center [752, 384] width 373 height 33
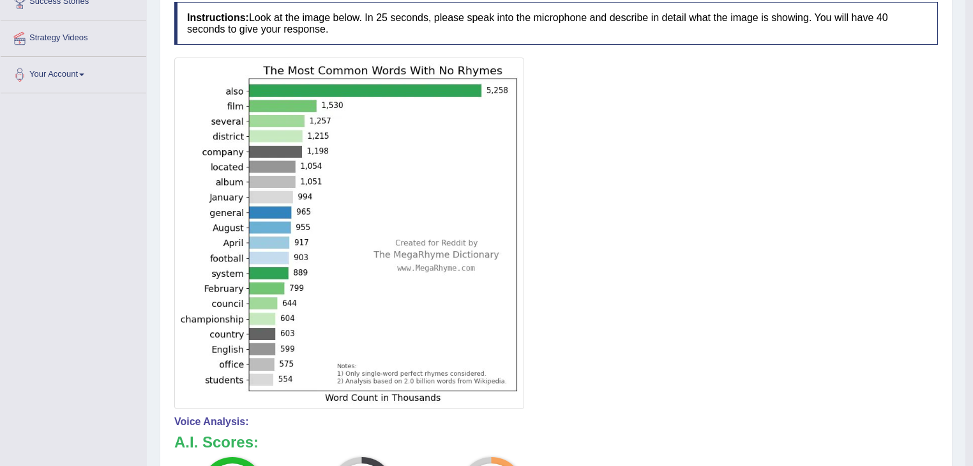
scroll to position [0, 0]
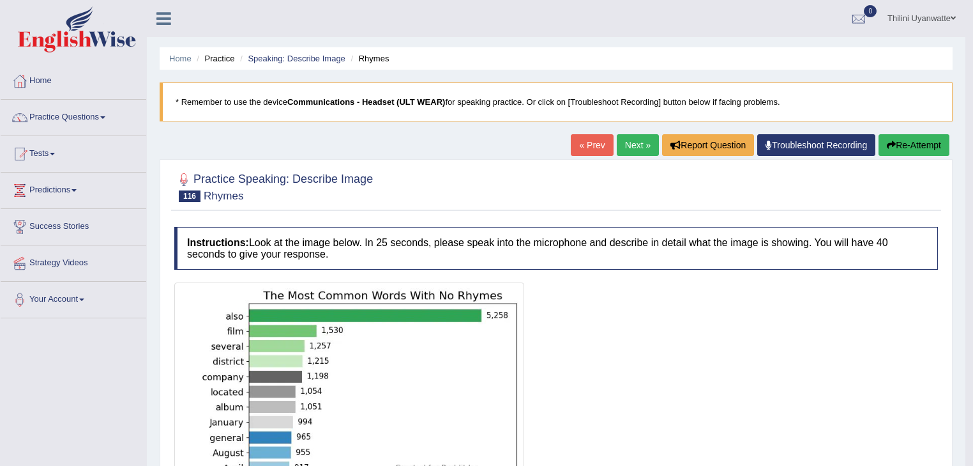
click at [637, 135] on link "Next »" at bounding box center [638, 145] width 42 height 22
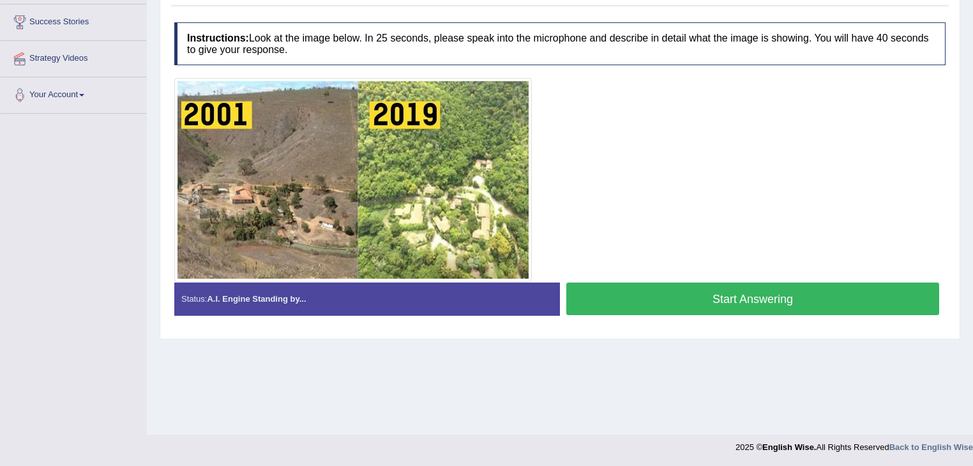
scroll to position [205, 0]
click at [710, 305] on button "Start Answering" at bounding box center [752, 298] width 373 height 33
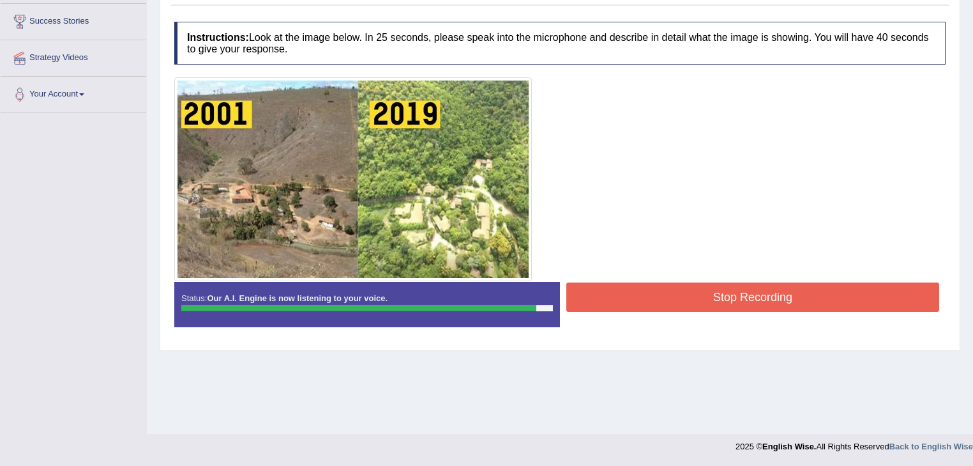
click at [697, 282] on button "Stop Recording" at bounding box center [752, 296] width 373 height 29
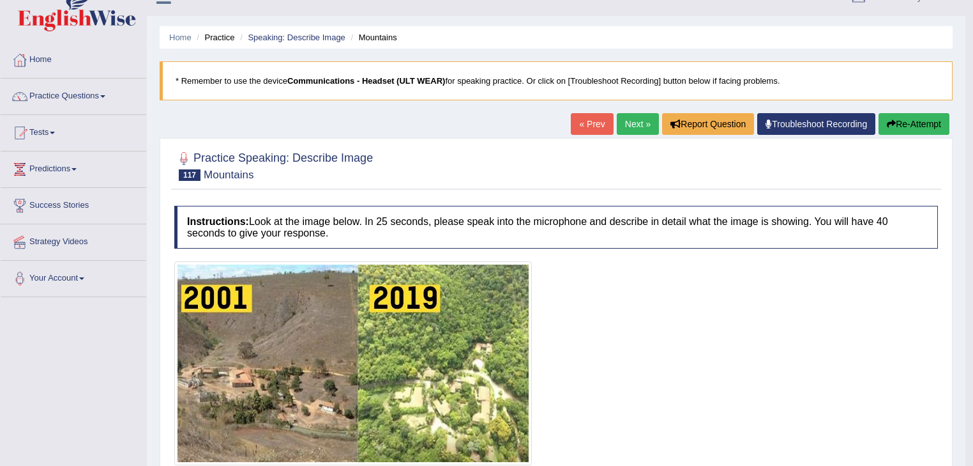
scroll to position [0, 0]
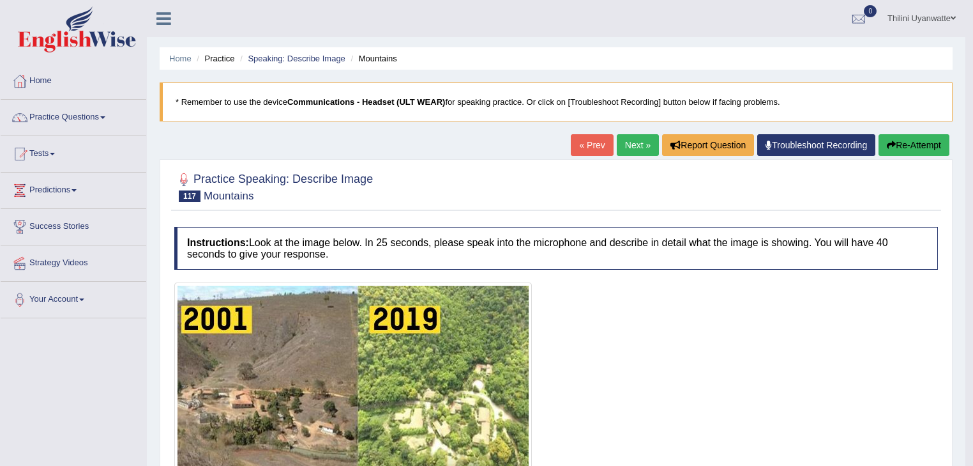
click at [637, 148] on link "Next »" at bounding box center [638, 145] width 42 height 22
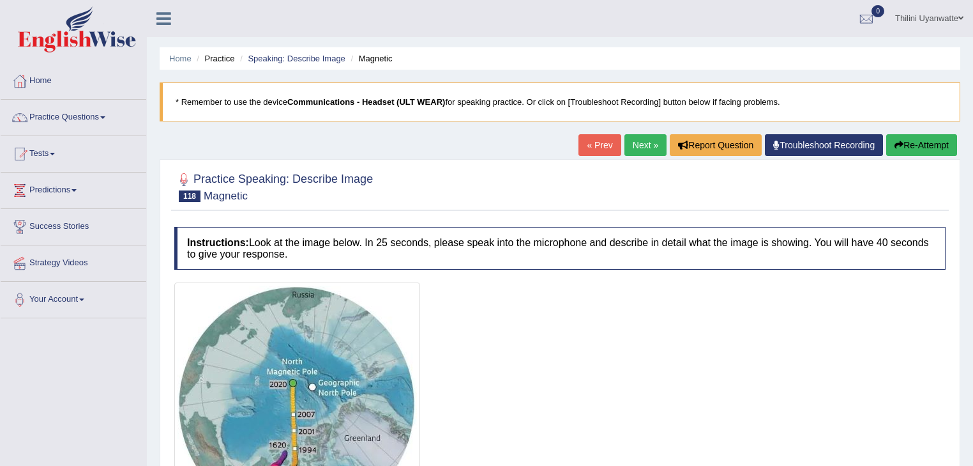
scroll to position [205, 0]
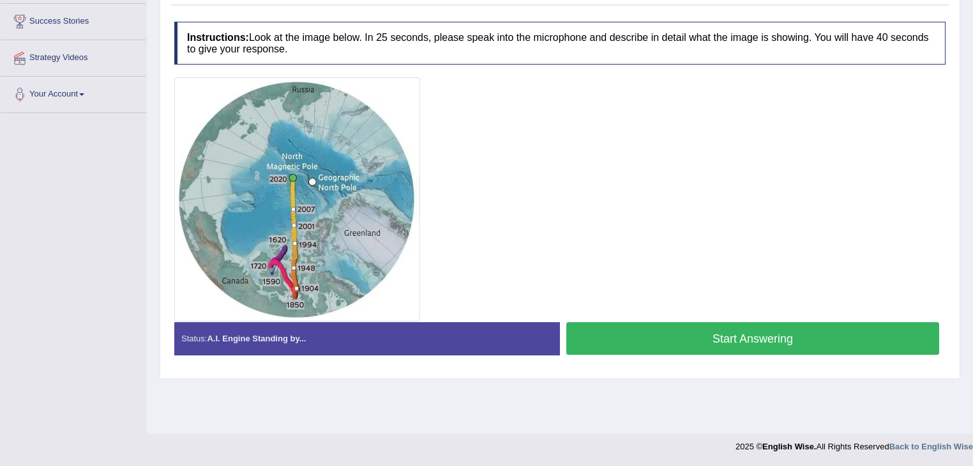
click at [676, 344] on button "Start Answering" at bounding box center [752, 338] width 373 height 33
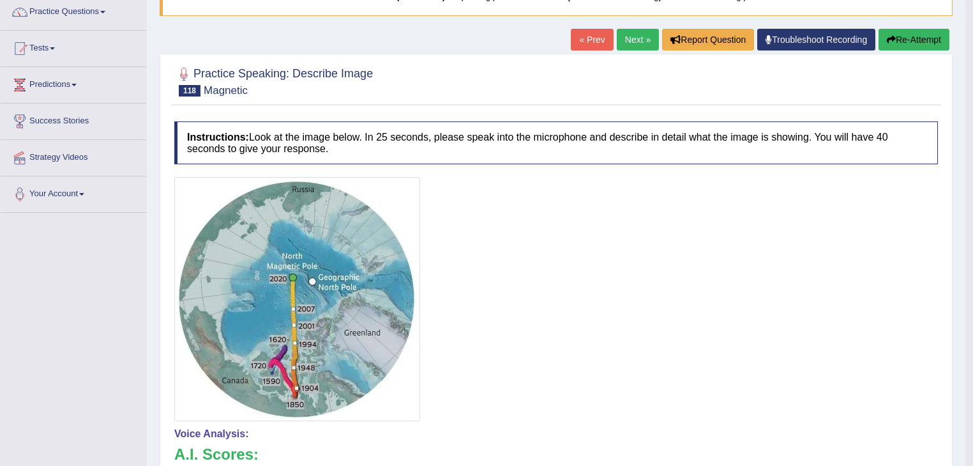
scroll to position [0, 0]
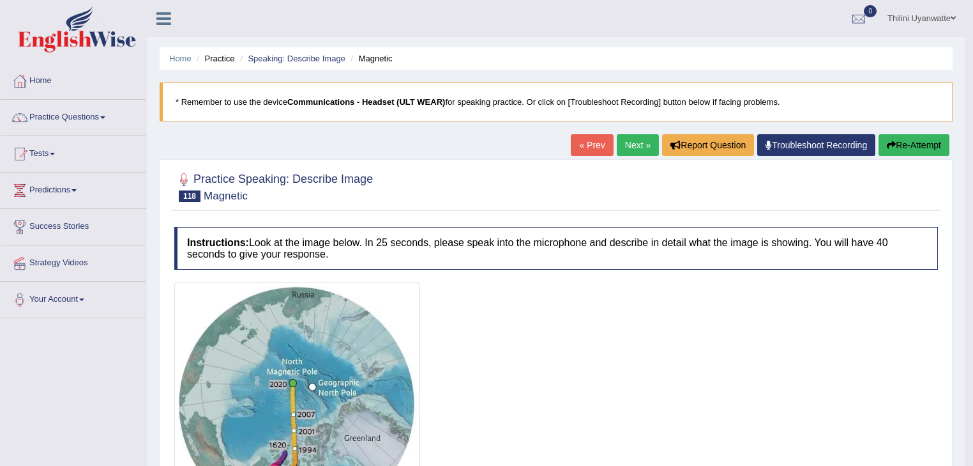
drag, startPoint x: 878, startPoint y: 142, endPoint x: 856, endPoint y: 149, distance: 22.6
click at [927, 140] on button "Re-Attempt" at bounding box center [914, 145] width 71 height 22
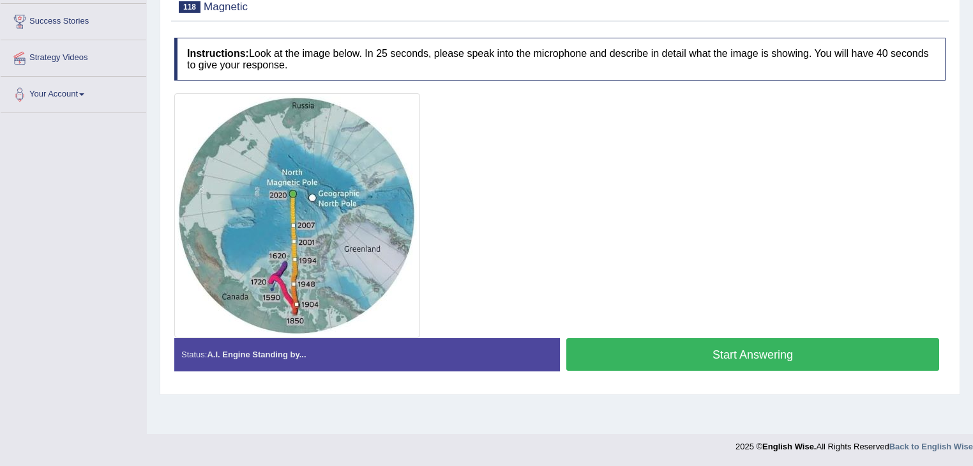
click at [660, 354] on button "Start Answering" at bounding box center [752, 354] width 373 height 33
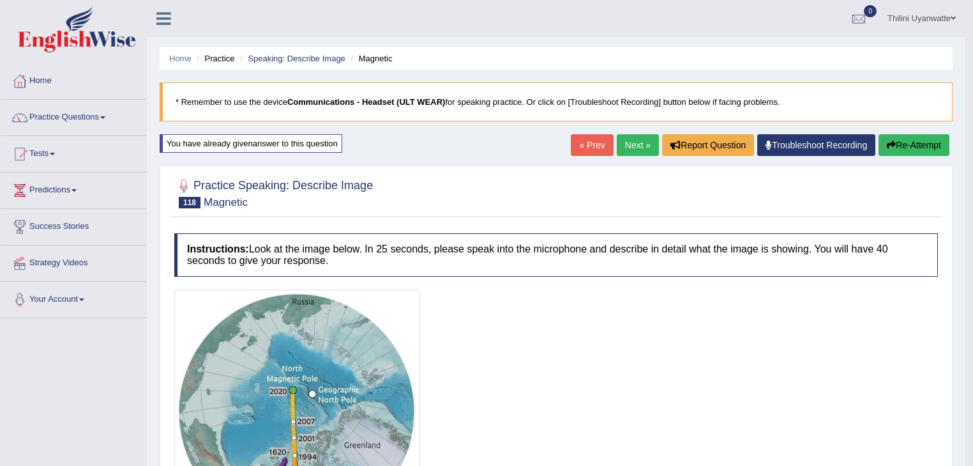
click at [632, 141] on link "Next »" at bounding box center [638, 145] width 42 height 22
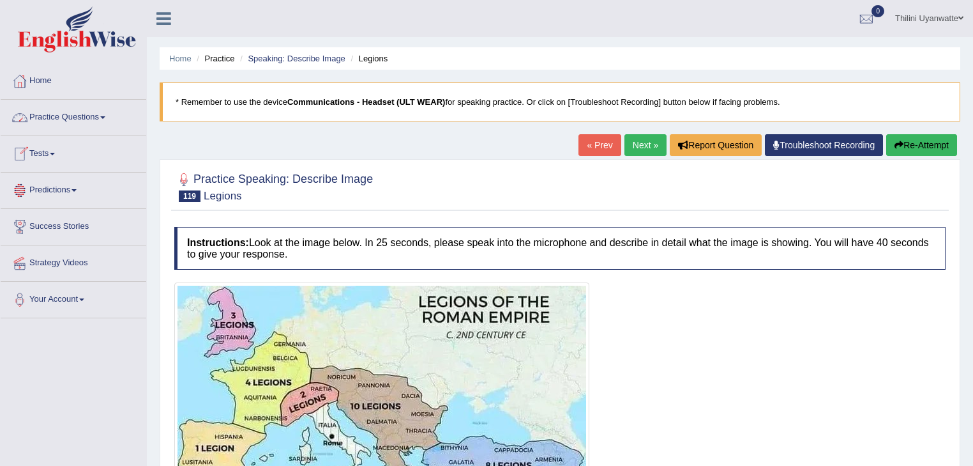
click at [75, 111] on link "Practice Questions" at bounding box center [74, 116] width 146 height 32
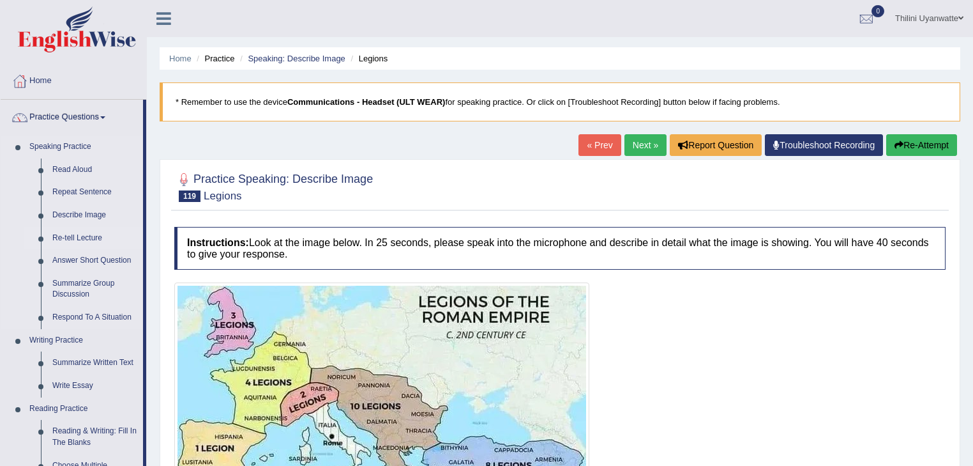
click at [90, 239] on link "Re-tell Lecture" at bounding box center [95, 238] width 96 height 23
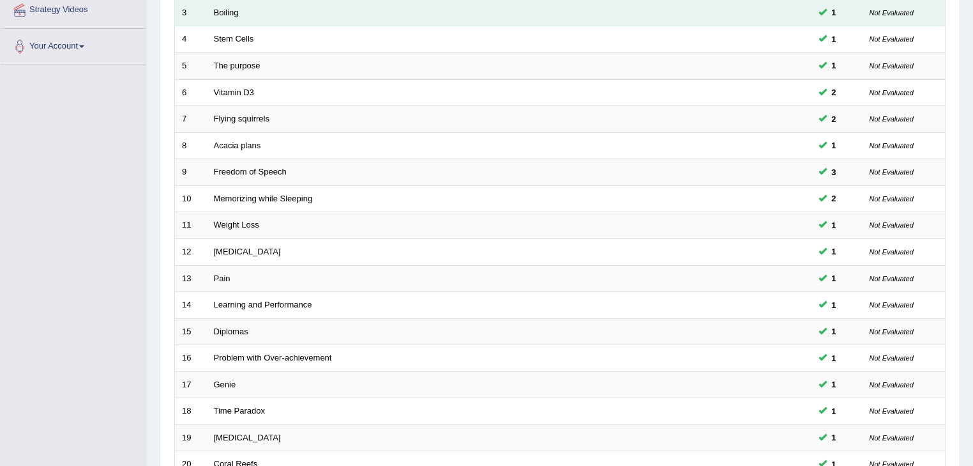
scroll to position [381, 0]
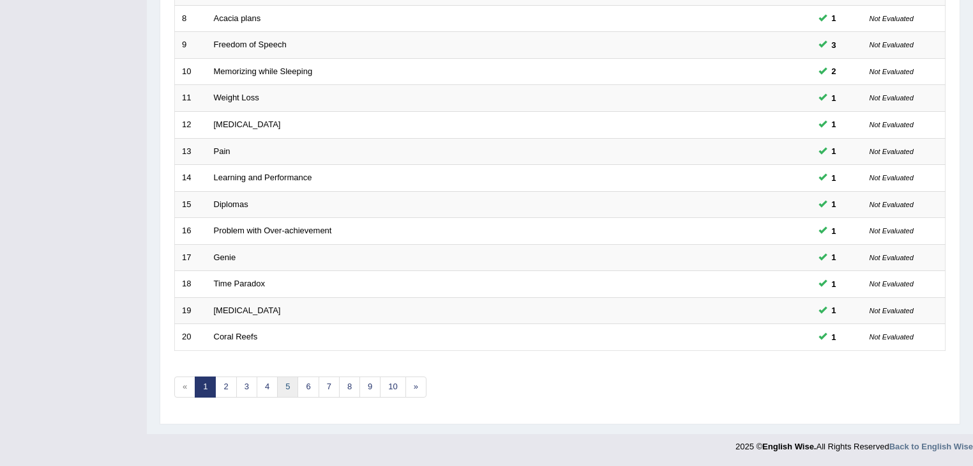
click at [291, 383] on link "5" at bounding box center [287, 386] width 21 height 21
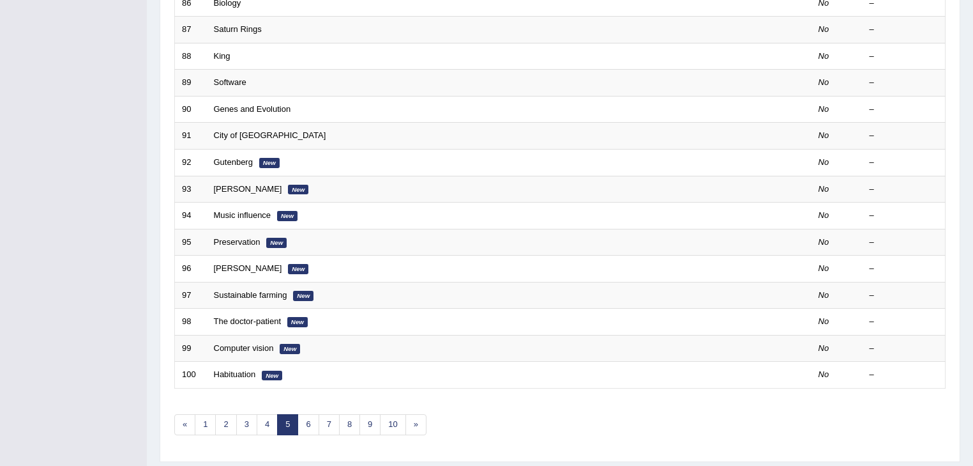
scroll to position [375, 0]
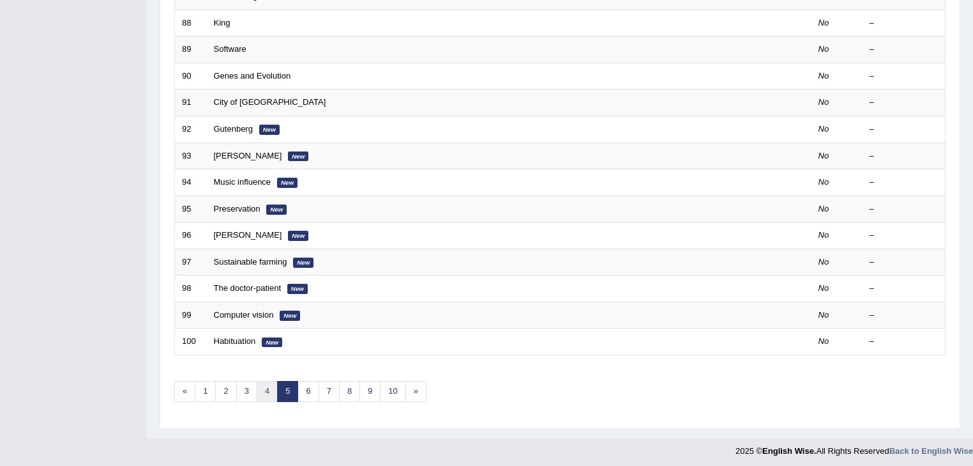
click at [260, 386] on link "4" at bounding box center [267, 391] width 21 height 21
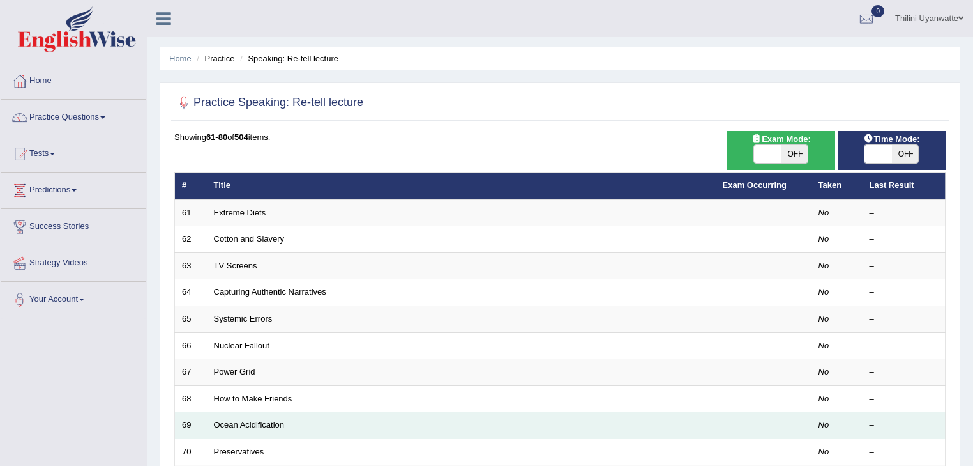
scroll to position [375, 0]
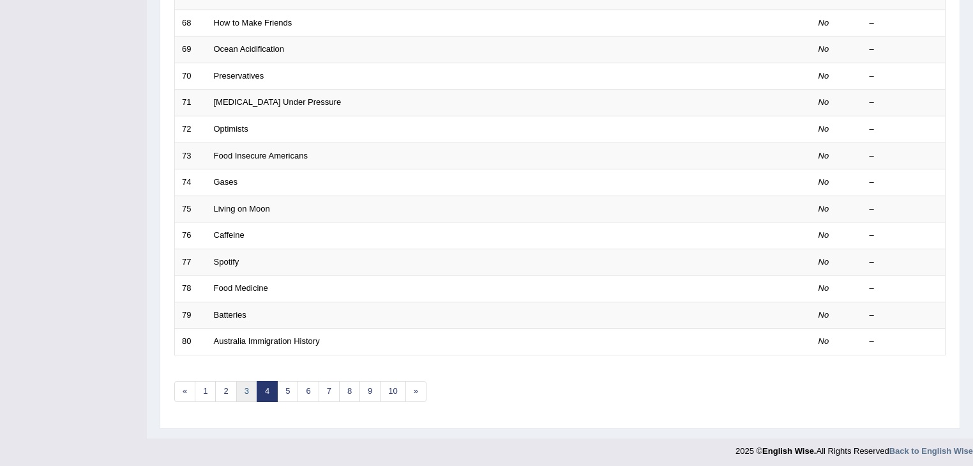
click at [241, 394] on link "3" at bounding box center [246, 391] width 21 height 21
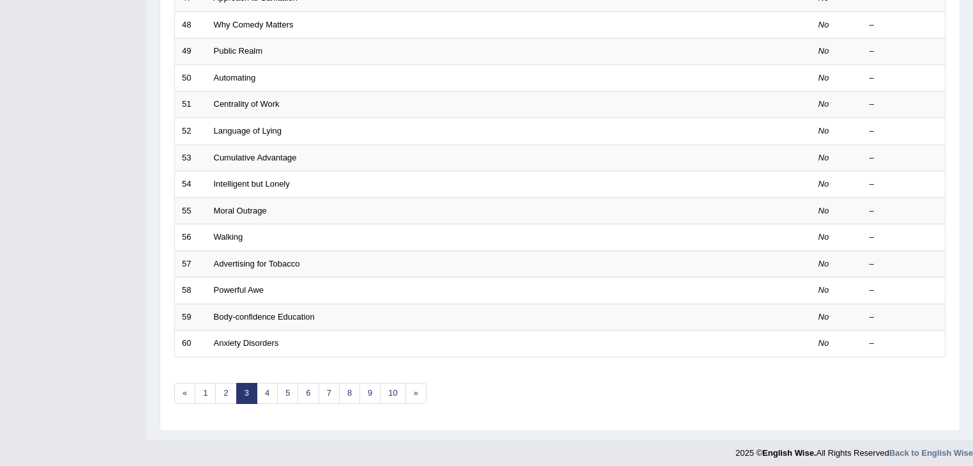
scroll to position [375, 0]
click at [231, 393] on link "2" at bounding box center [225, 391] width 21 height 21
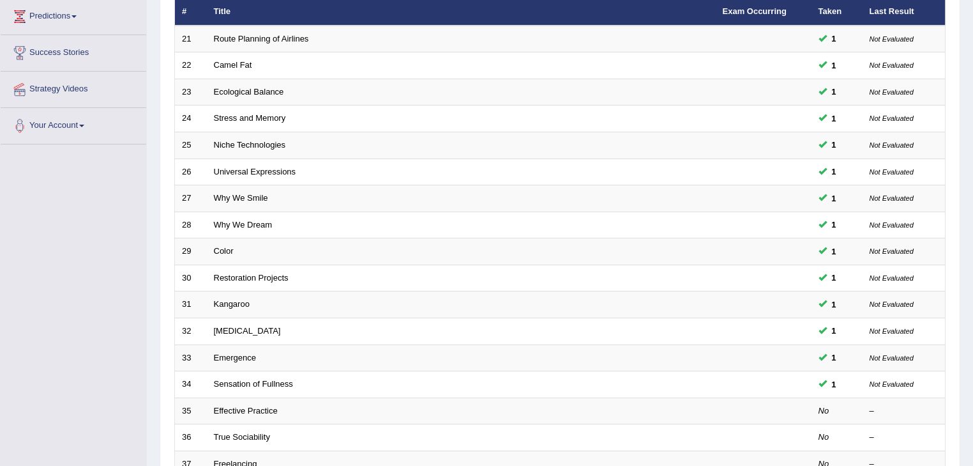
scroll to position [379, 0]
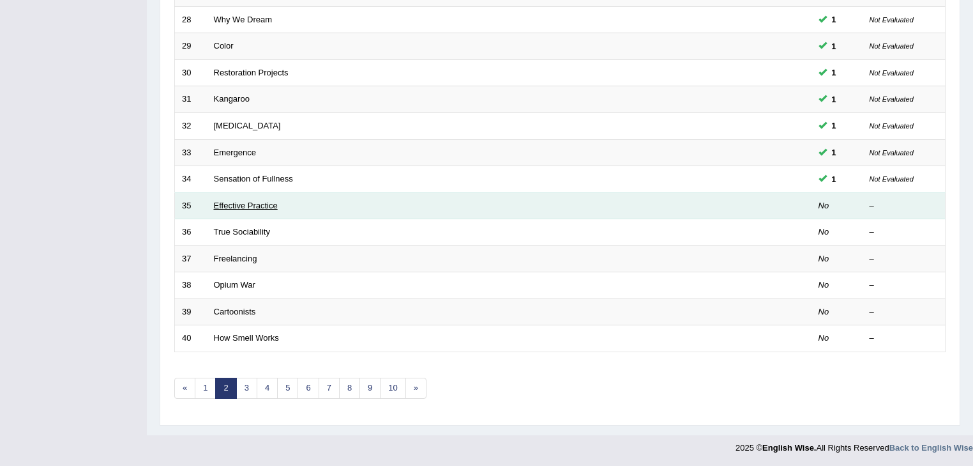
click at [248, 208] on link "Effective Practice" at bounding box center [246, 206] width 64 height 10
